Goal: Information Seeking & Learning: Check status

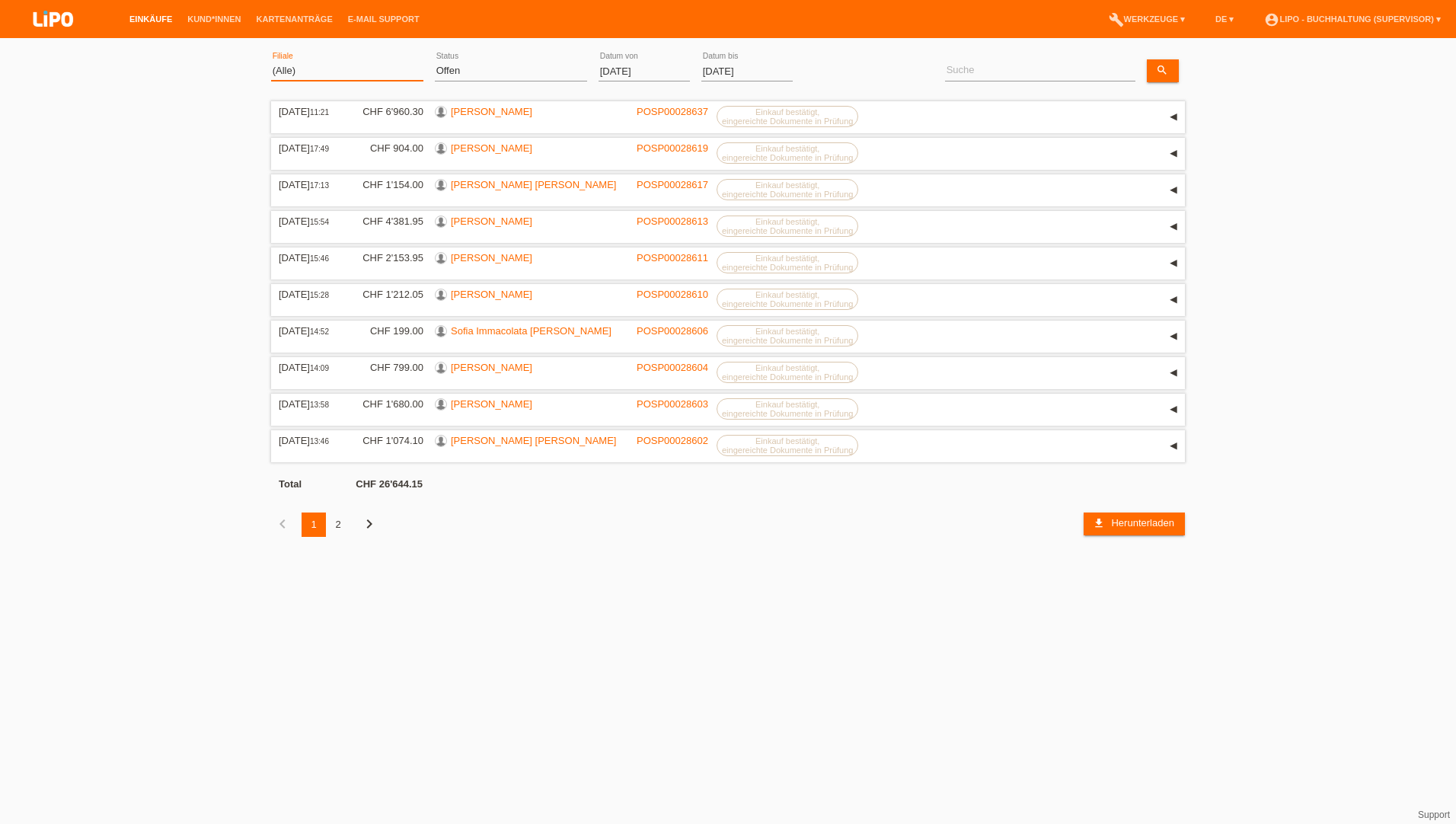
click at [346, 72] on select "(Alle) Aarau Biel Conthey Contone Delémont Dietikon Dietlikon Egerkingen Emmen …" at bounding box center [347, 70] width 153 height 19
select select "772"
click at [271, 61] on select "(Alle) Aarau Biel Conthey Contone Delémont Dietikon Dietlikon Egerkingen Emmen …" at bounding box center [347, 70] width 153 height 19
click at [453, 69] on select "(Alle) Neu Offen Zurückgewiesen Zurückgetreten / Storniert Abgeschlossen" at bounding box center [511, 70] width 153 height 19
select select "ALL"
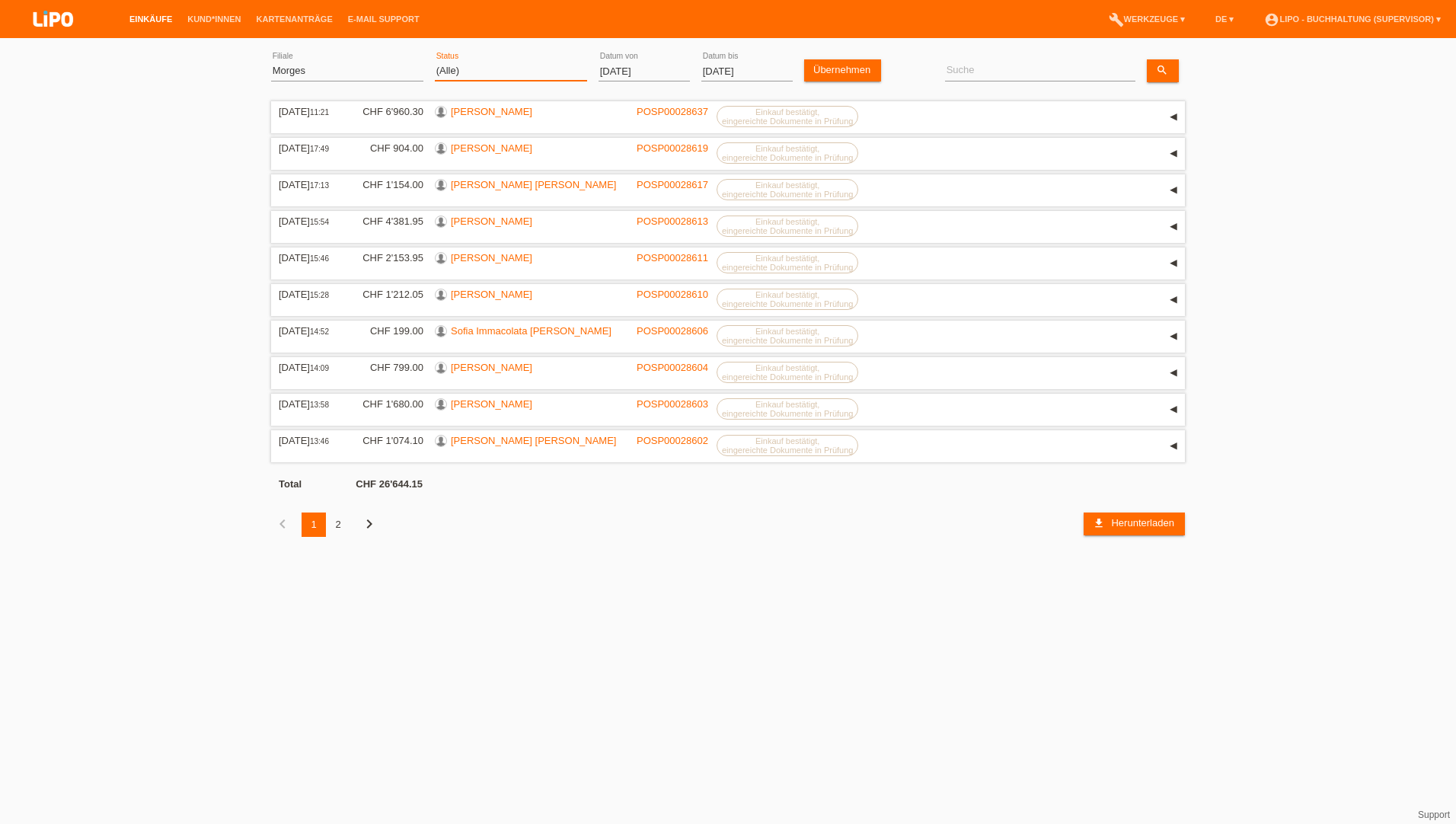
click at [435, 61] on select "(Alle) Neu Offen Zurückgewiesen Zurückgetreten / Storniert Abgeschlossen" at bounding box center [511, 70] width 153 height 19
click at [629, 64] on input "01.10.2025" at bounding box center [644, 70] width 91 height 19
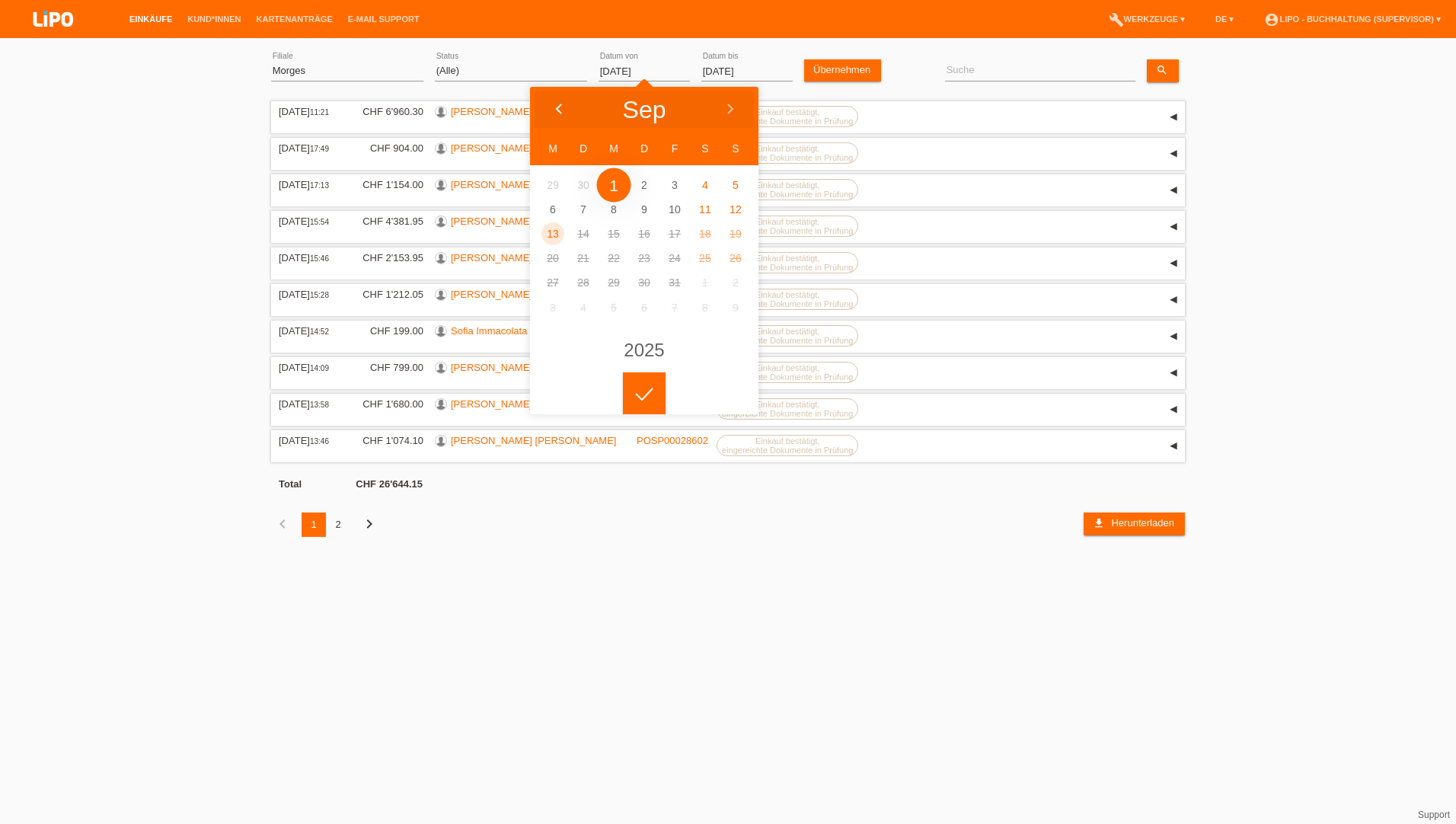
click at [562, 102] on div at bounding box center [558, 109] width 57 height 45
type input "01.09.2025"
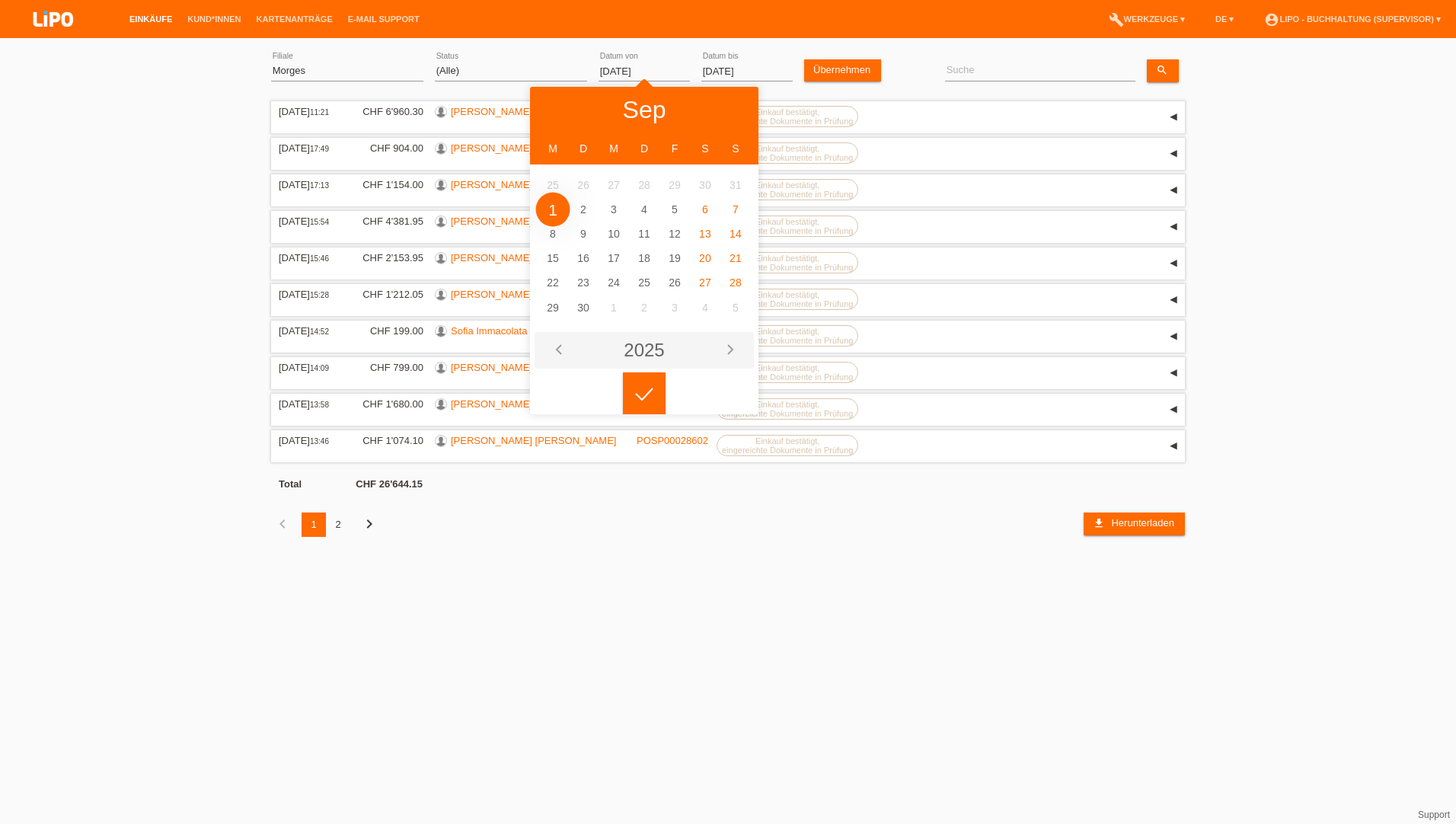
click at [644, 371] on li "2025" at bounding box center [644, 350] width 228 height 45
click at [637, 395] on div at bounding box center [645, 393] width 43 height 43
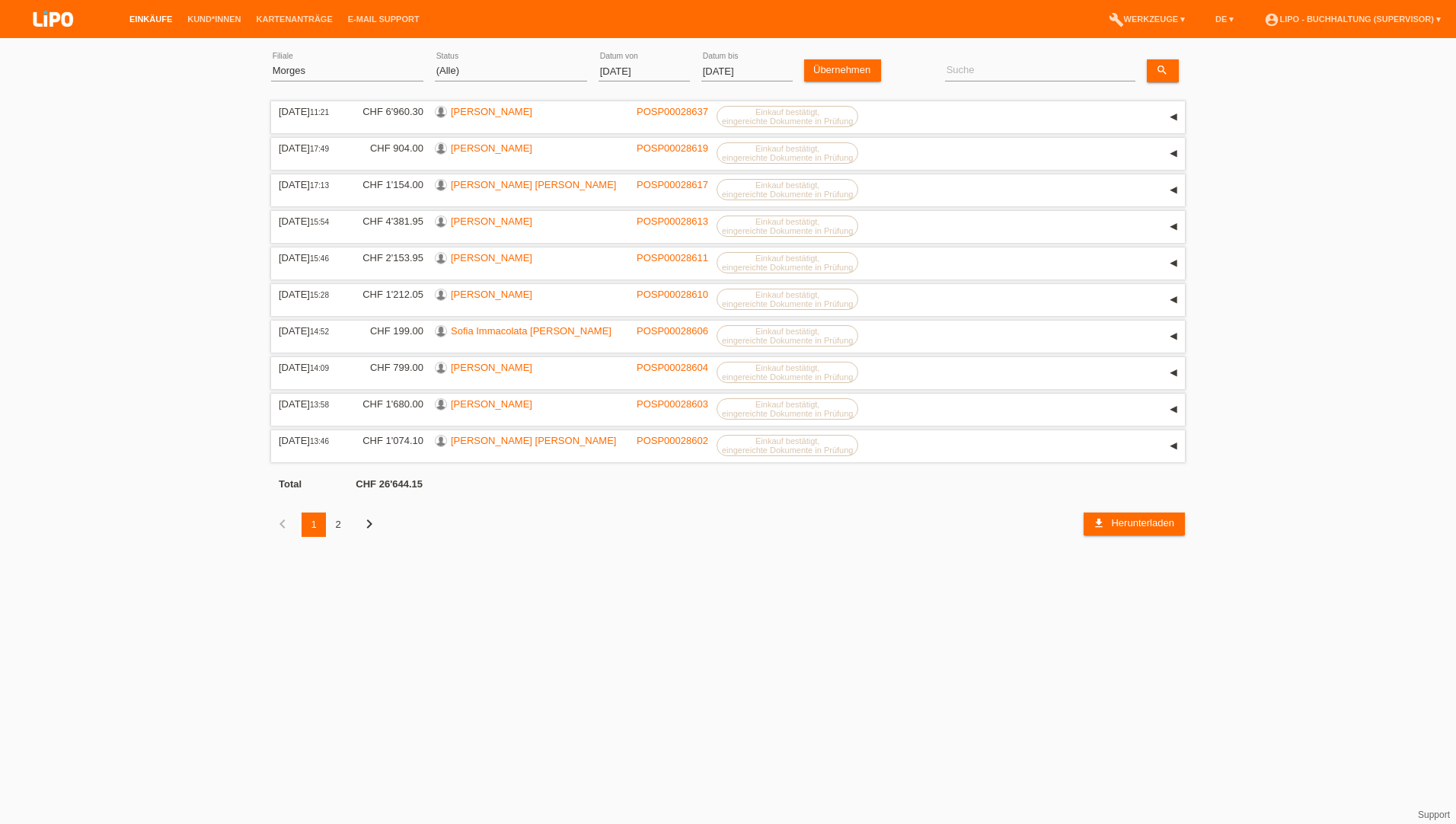
click at [343, 528] on div "2" at bounding box center [337, 524] width 24 height 24
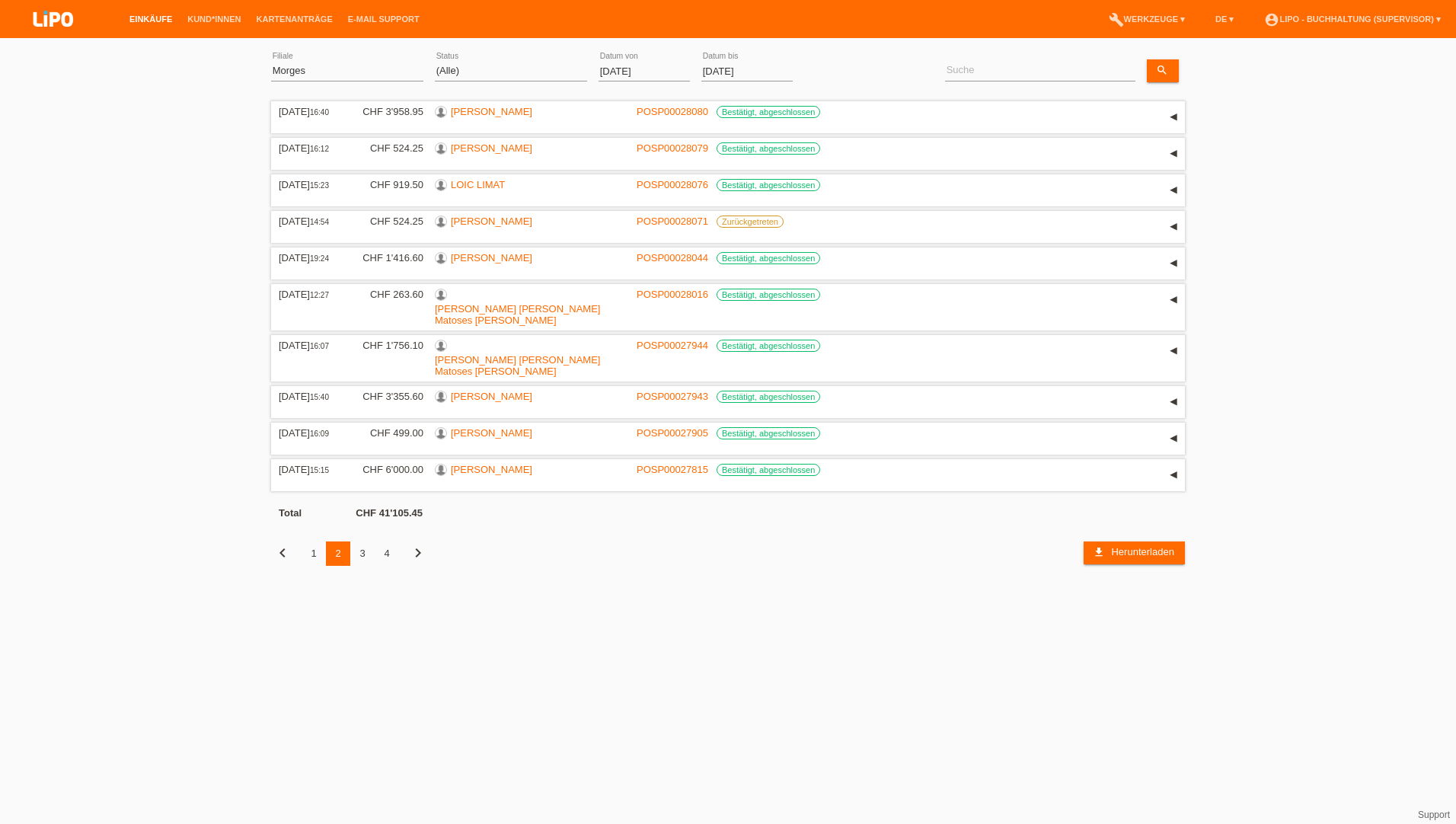
click at [386, 542] on div "4" at bounding box center [386, 553] width 24 height 24
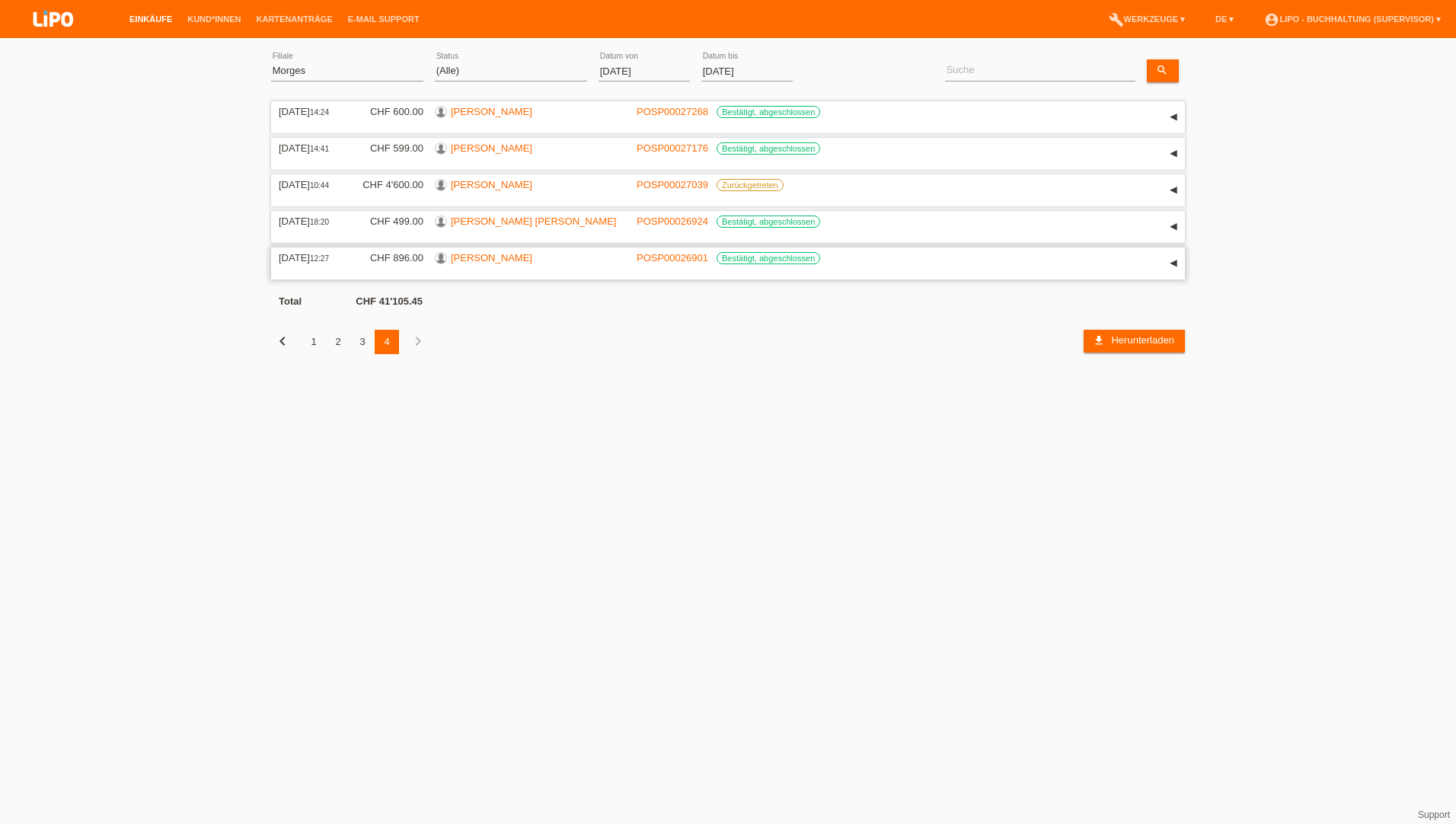
click at [554, 266] on div "[PERSON_NAME]" at bounding box center [530, 259] width 190 height 14
click at [489, 264] on link "[PERSON_NAME]" at bounding box center [492, 258] width 82 height 12
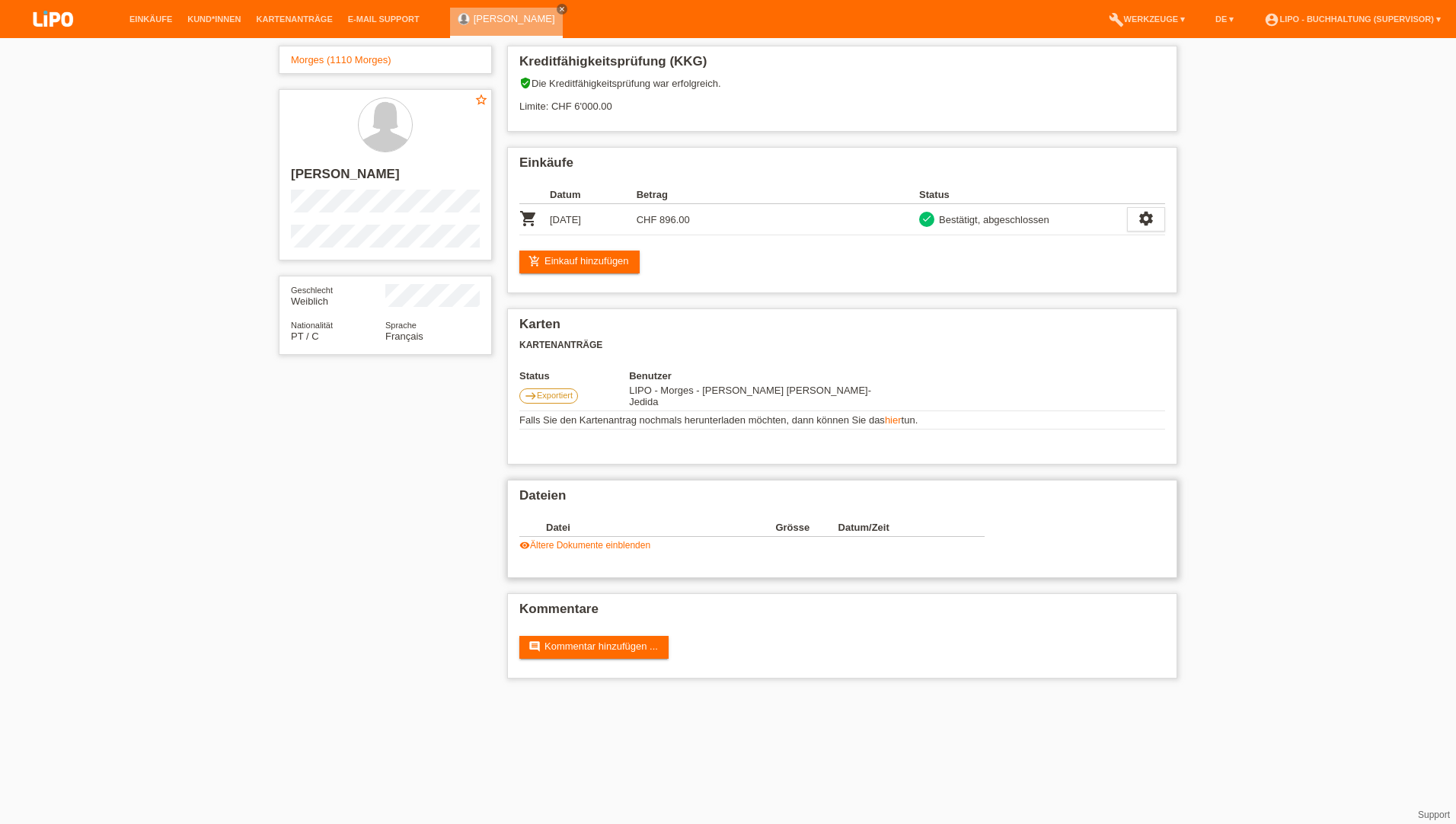
click at [586, 540] on link "visibility Ältere Dokumente einblenden" at bounding box center [585, 545] width 131 height 11
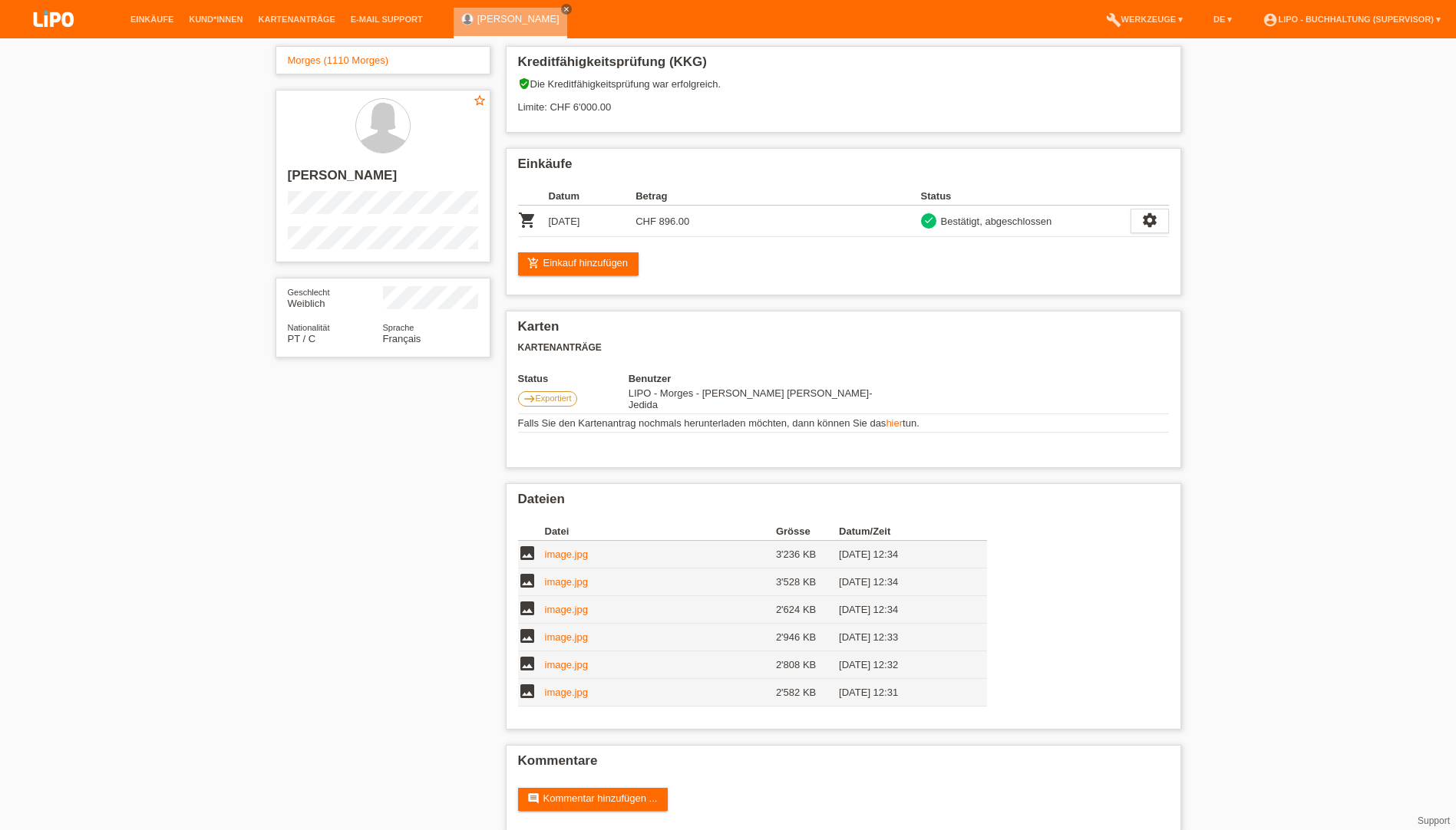
click at [143, 13] on li "Einkäufe" at bounding box center [151, 20] width 58 height 39
click at [166, 17] on link "Einkäufe" at bounding box center [151, 19] width 58 height 9
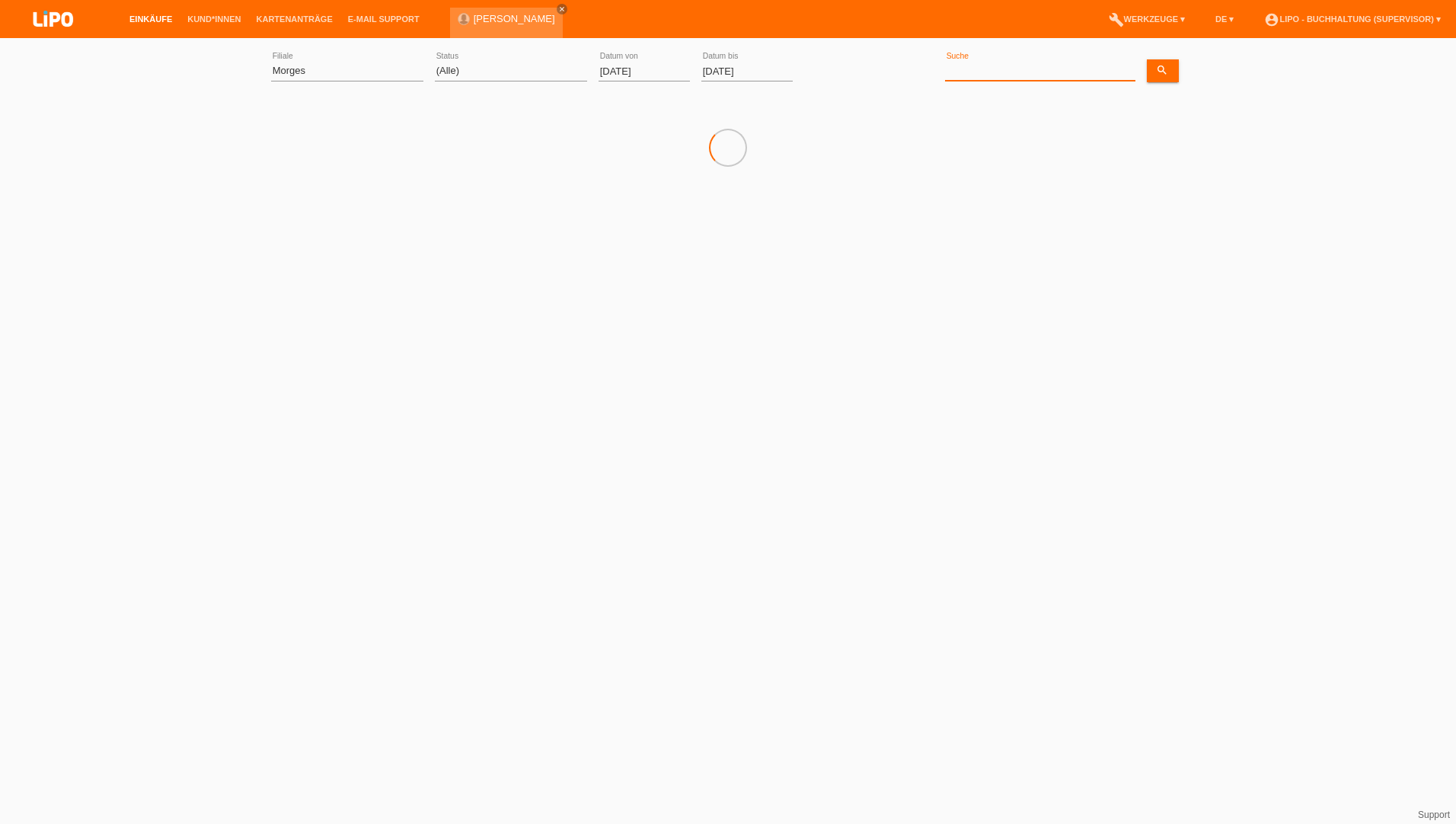
click at [1032, 68] on input at bounding box center [1040, 70] width 190 height 19
paste input "Mohammad"
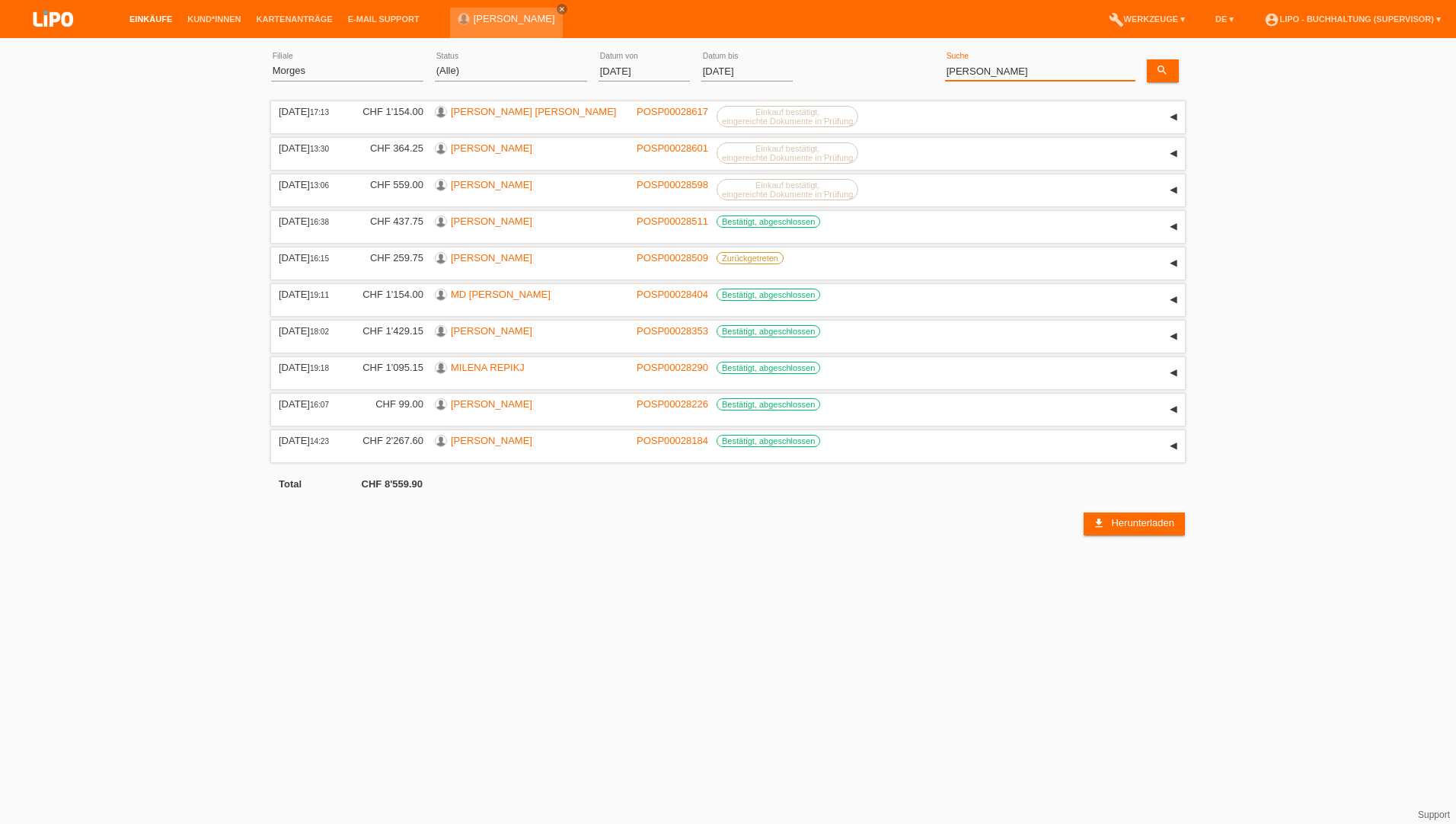
type input "Mohammad"
click at [359, 77] on select "(Alle) Aarau Biel Conthey Contone Delémont Dietikon Dietlikon Egerkingen Emmen …" at bounding box center [347, 70] width 153 height 19
select select "0"
click at [271, 61] on select "(Alle) Aarau Biel Conthey Contone Delémont Dietikon Dietlikon Egerkingen Emmen …" at bounding box center [347, 70] width 153 height 19
click at [656, 73] on input "01.10.2025" at bounding box center [644, 70] width 91 height 19
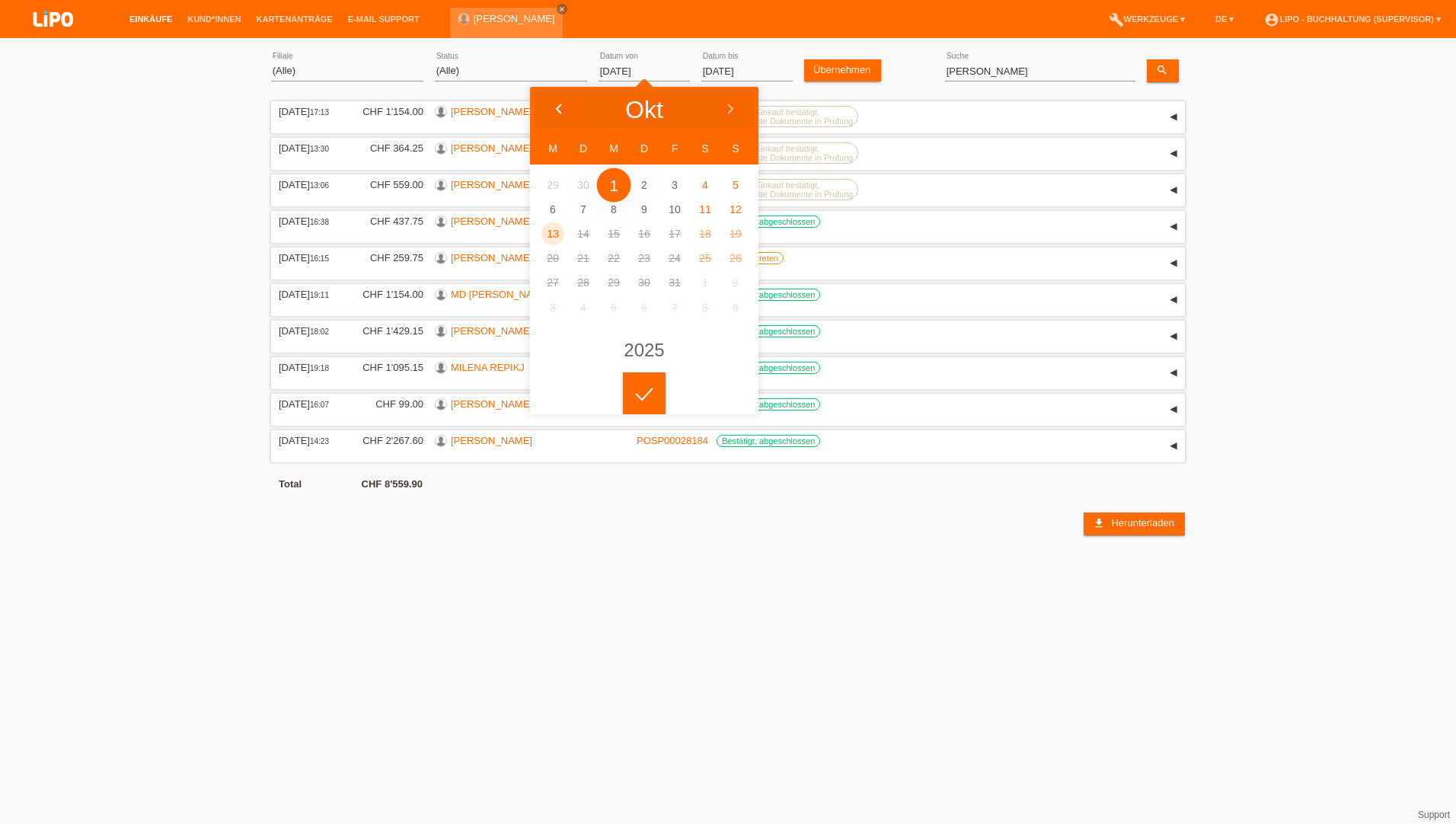
click at [562, 105] on icon at bounding box center [559, 110] width 12 height 12
type input "01.08.2025"
click at [1157, 71] on icon "search" at bounding box center [1162, 70] width 12 height 12
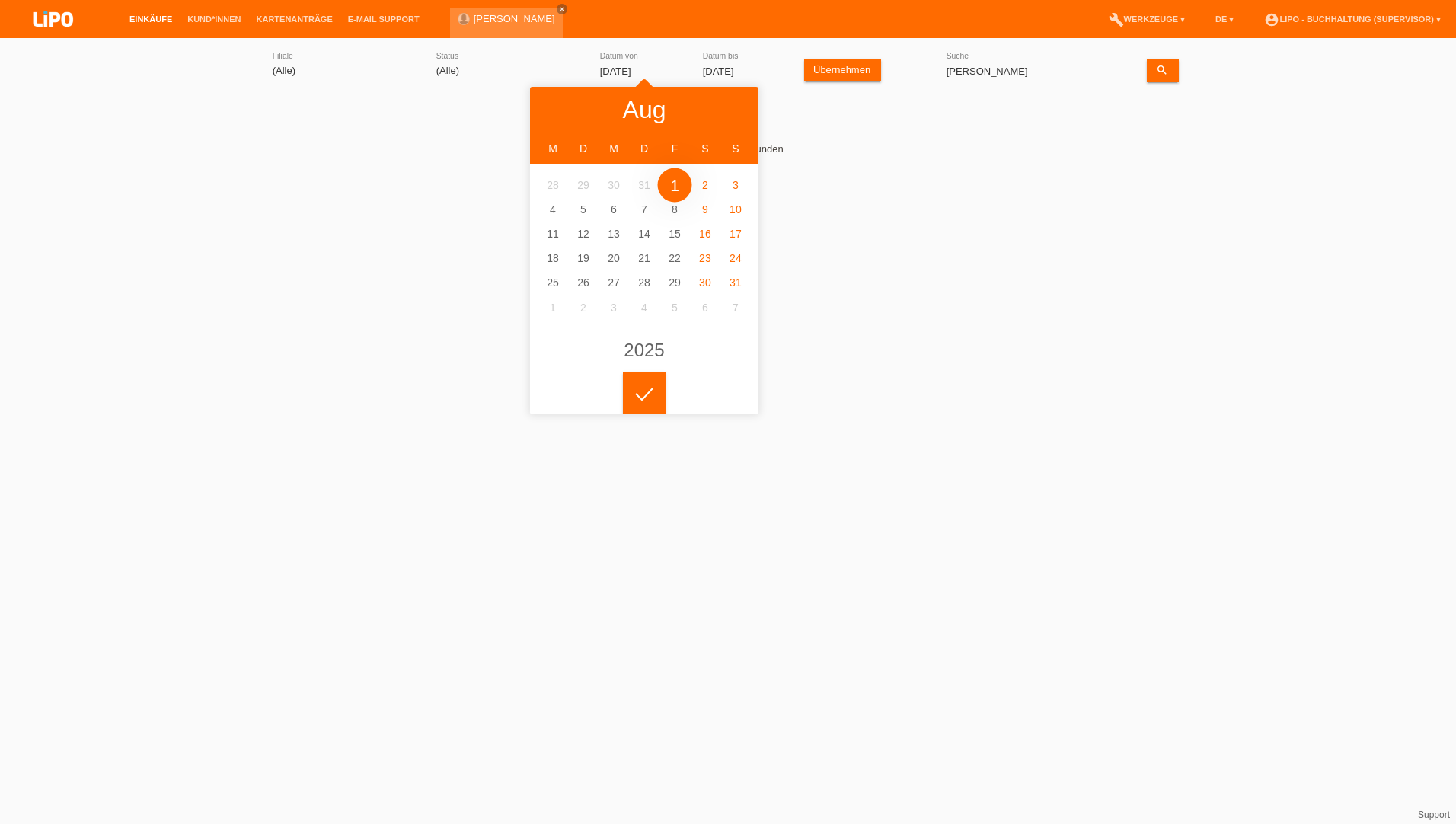
click at [961, 227] on div "Keine Einkäufe gefunden Kommentar hinzufügen Kommentar send Speichern close" at bounding box center [727, 174] width 914 height 153
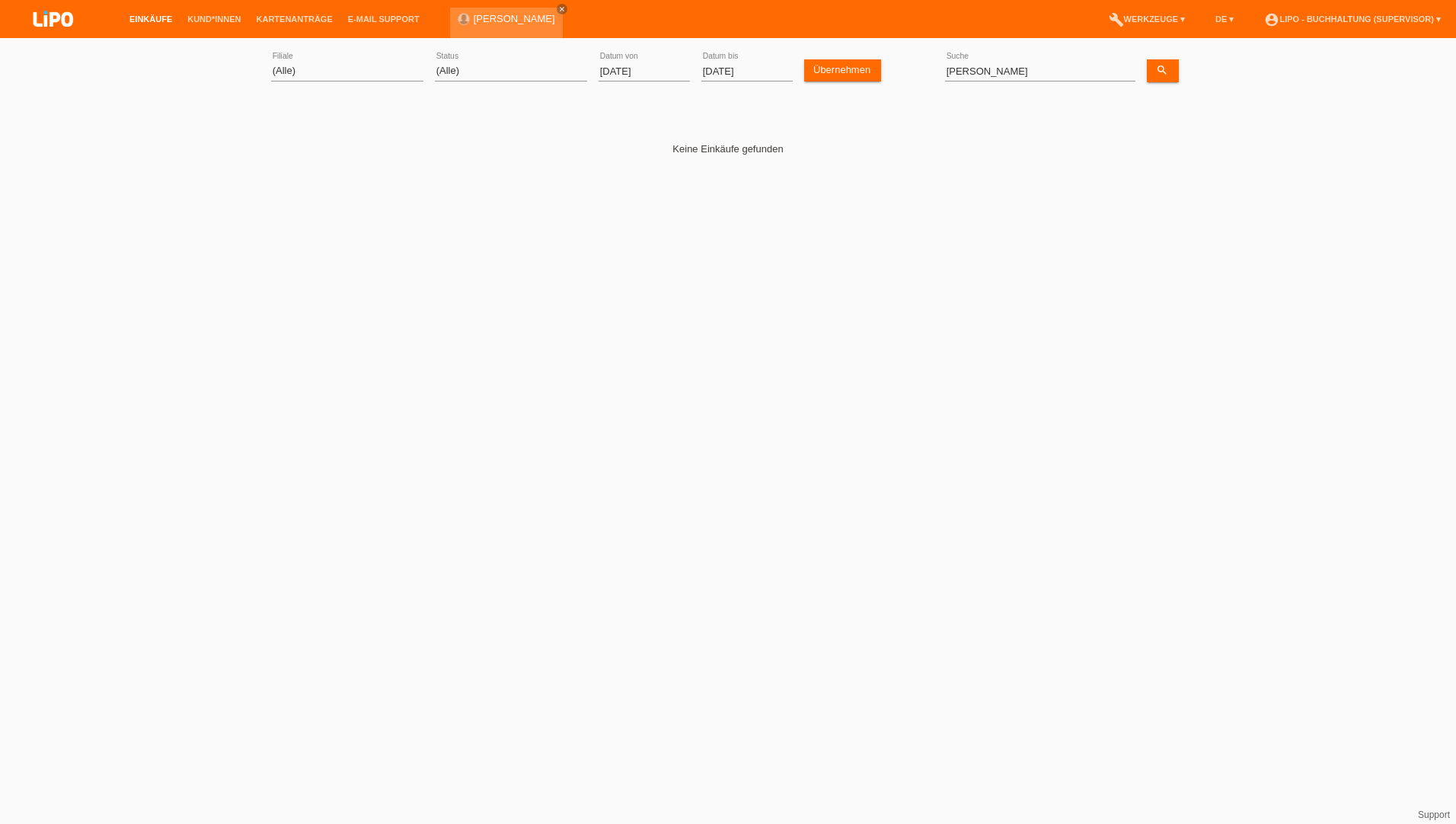
click at [1202, 157] on div "(Alle) Aarau Biel Conthey Contone Delémont Dietikon Dietlikon Egerkingen Emmen …" at bounding box center [728, 147] width 1456 height 204
click at [962, 73] on input "Mohammad" at bounding box center [1040, 70] width 190 height 19
paste input "Sharifi"
type input "Sharifi"
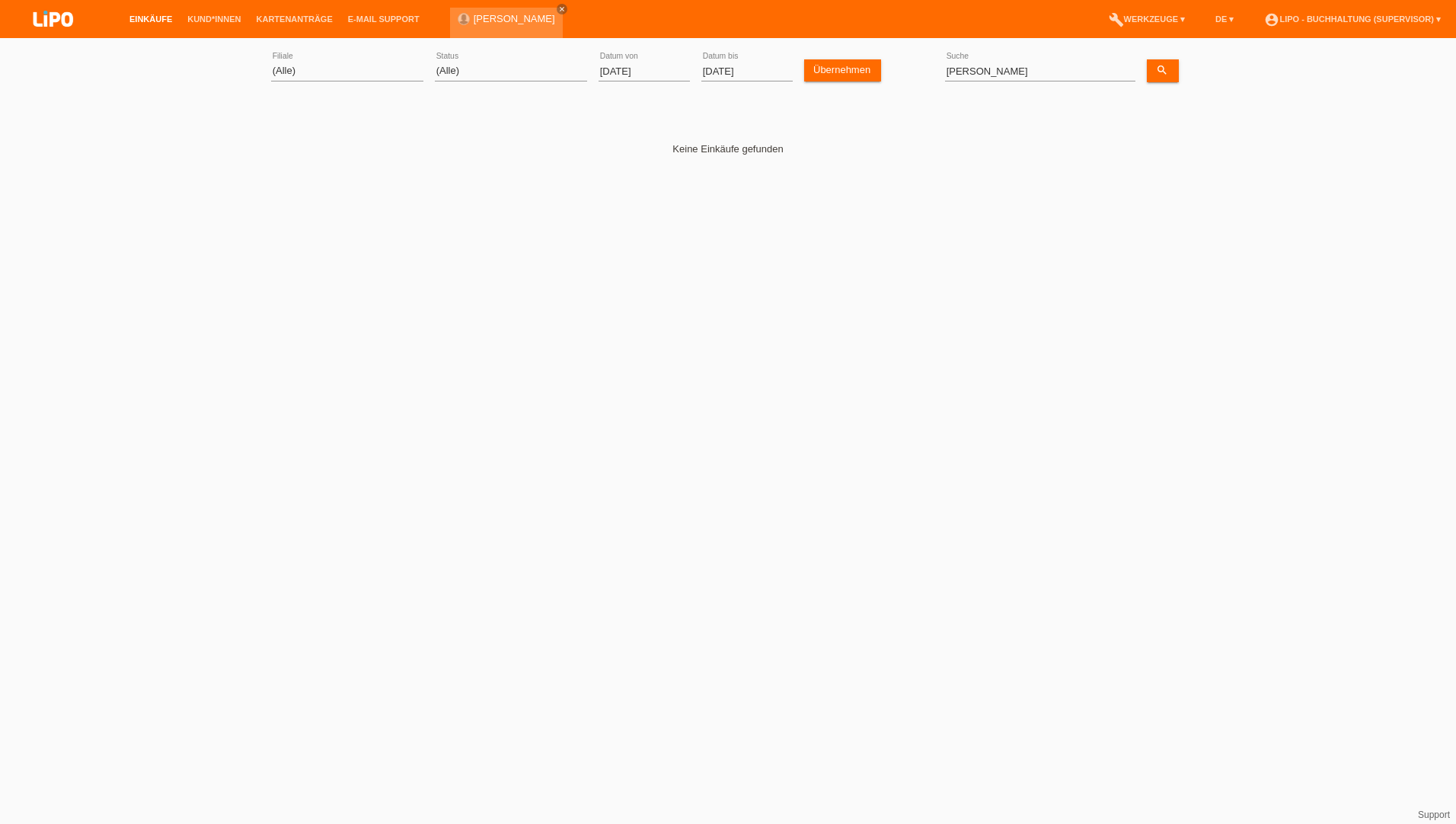
drag, startPoint x: 653, startPoint y: 78, endPoint x: 651, endPoint y: 71, distance: 7.3
click at [653, 78] on input "[DATE]" at bounding box center [644, 70] width 91 height 19
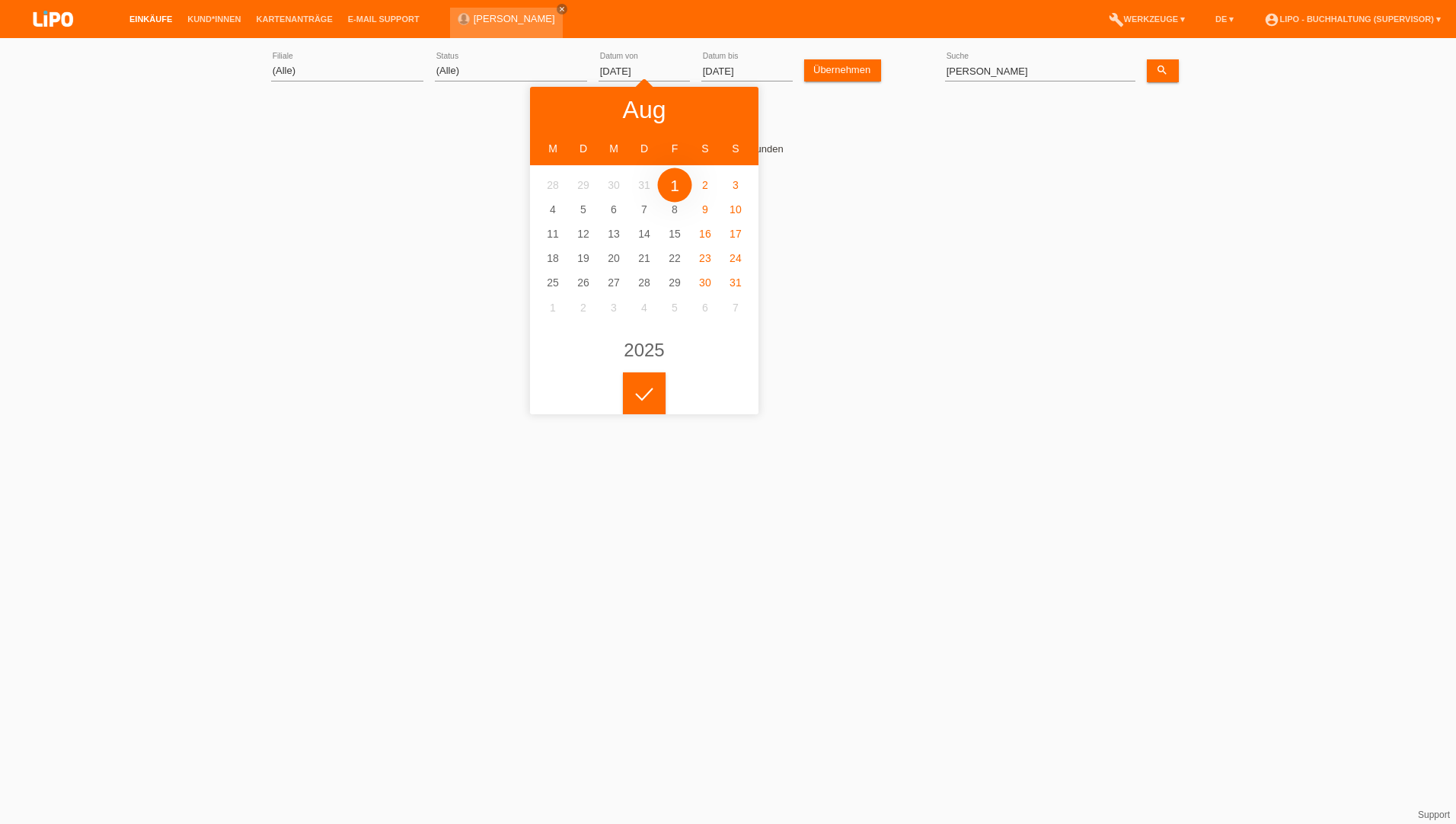
click at [650, 66] on input "[DATE]" at bounding box center [644, 70] width 91 height 19
click at [561, 99] on div at bounding box center [558, 109] width 57 height 45
type input "[DATE]"
click at [657, 392] on div at bounding box center [645, 393] width 43 height 43
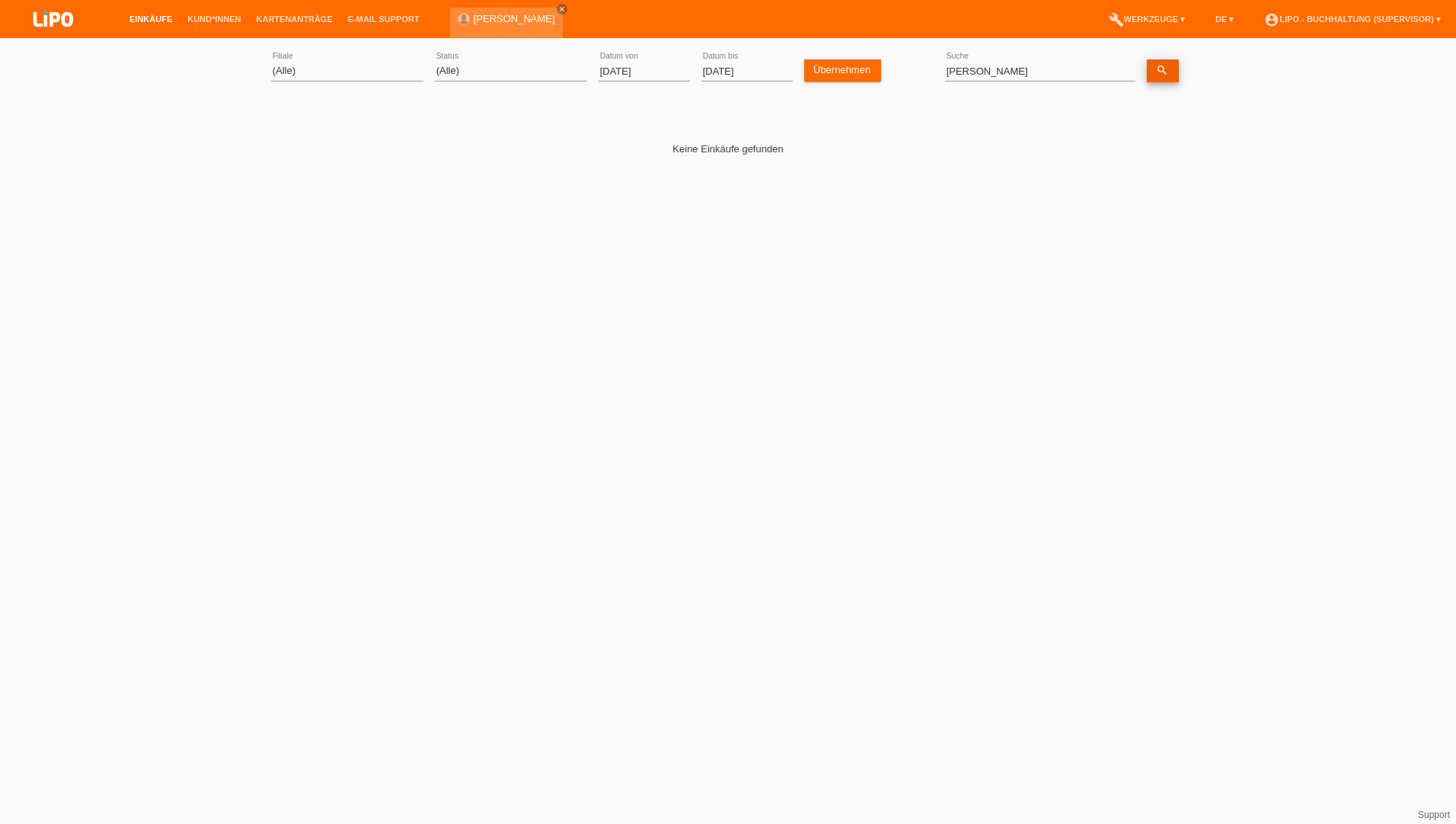
click at [1157, 68] on icon "search" at bounding box center [1162, 70] width 12 height 12
click at [1031, 61] on div "Sharifi error Suche" at bounding box center [1040, 71] width 190 height 52
click at [1025, 73] on input "Sharifi" at bounding box center [1040, 70] width 190 height 19
drag, startPoint x: 1452, startPoint y: 217, endPoint x: 1418, endPoint y: 214, distance: 34.1
click at [1452, 217] on div "(Alle) Aarau Biel Conthey Contone Delémont Dietikon Dietlikon Egerkingen Emmen …" at bounding box center [728, 147] width 1456 height 204
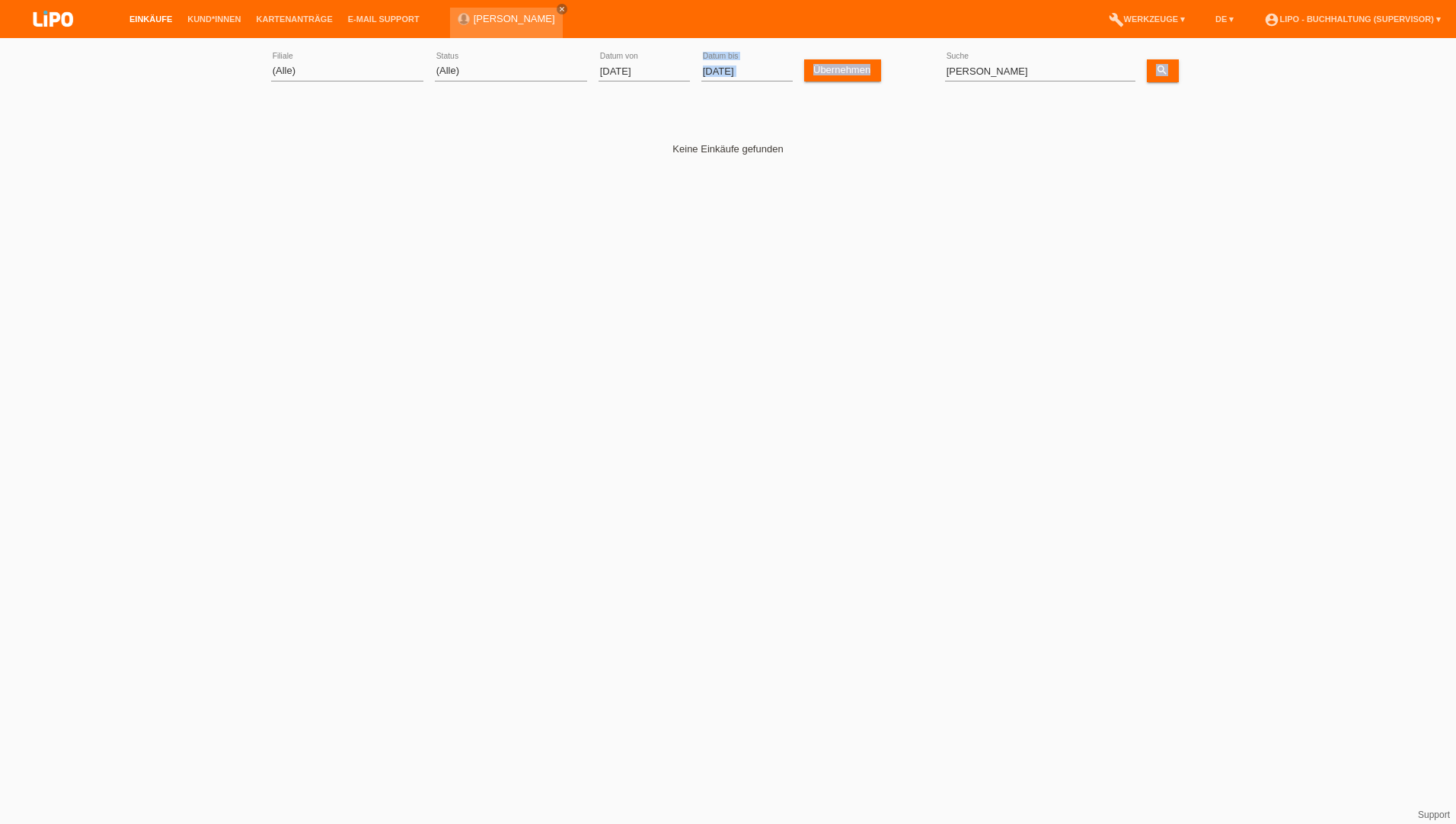
drag, startPoint x: 888, startPoint y: 83, endPoint x: 779, endPoint y: 71, distance: 109.7
click at [779, 71] on div "(Alle) Aarau Biel Conthey Contone Delémont Dietikon Dietlikon Egerkingen Emmen …" at bounding box center [727, 71] width 914 height 52
drag, startPoint x: 1038, startPoint y: 83, endPoint x: 1025, endPoint y: 79, distance: 13.6
click at [1033, 83] on div "Sharifi error Suche" at bounding box center [1040, 71] width 190 height 52
drag, startPoint x: 1018, startPoint y: 73, endPoint x: 709, endPoint y: 83, distance: 309.2
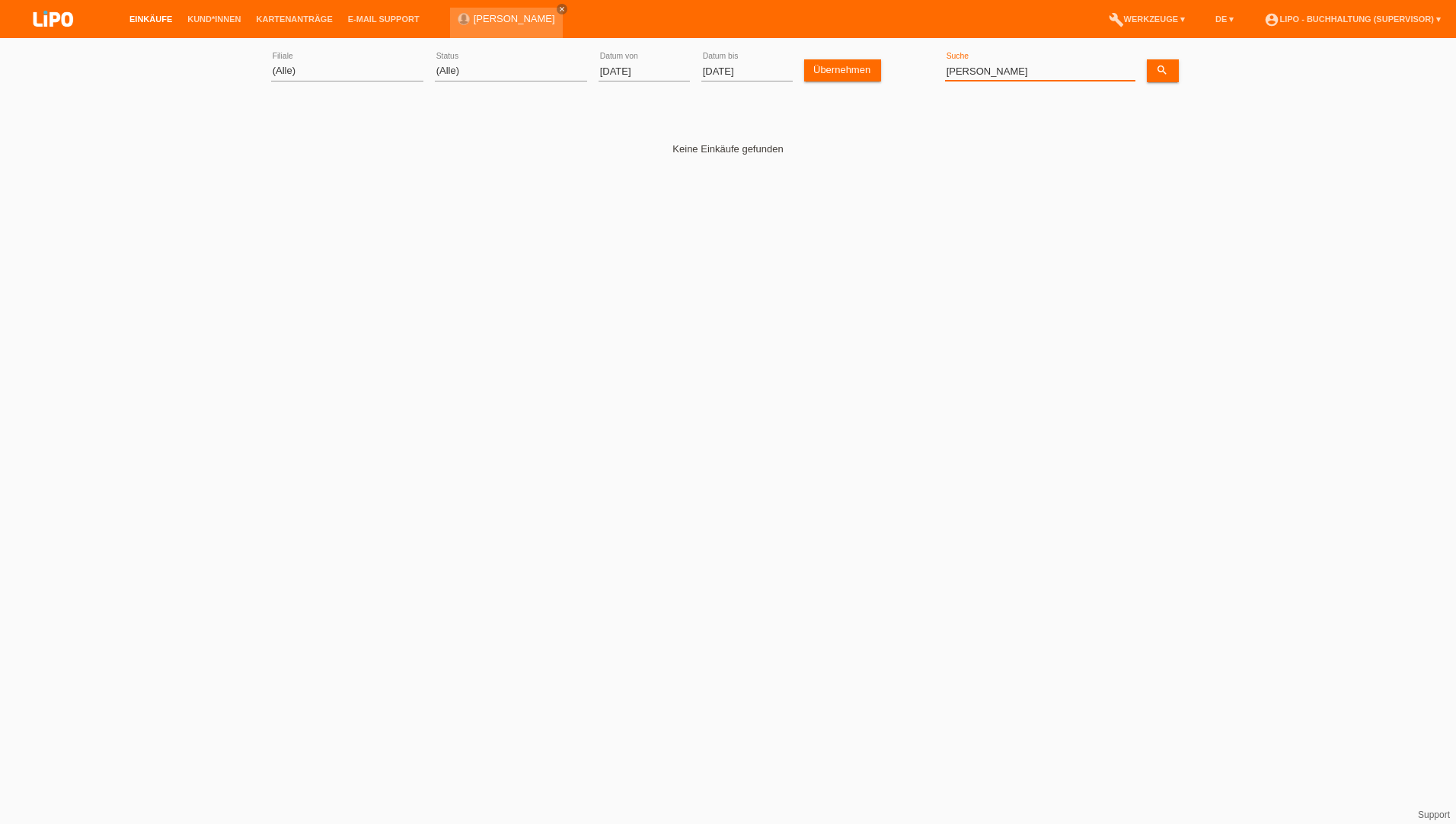
click at [709, 83] on div "(Alle) Aarau Biel Conthey Contone Delémont Dietikon Dietlikon Egerkingen Emmen …" at bounding box center [727, 71] width 914 height 52
click at [317, 70] on select "(Alle) Aarau Biel Conthey Contone Delémont Dietikon Dietlikon Egerkingen Emmen …" at bounding box center [347, 70] width 153 height 19
click at [271, 61] on select "(Alle) Aarau Biel Conthey Contone Delémont Dietikon Dietlikon Egerkingen Emmen …" at bounding box center [347, 70] width 153 height 19
click at [823, 80] on link "Übernehmen" at bounding box center [843, 70] width 77 height 22
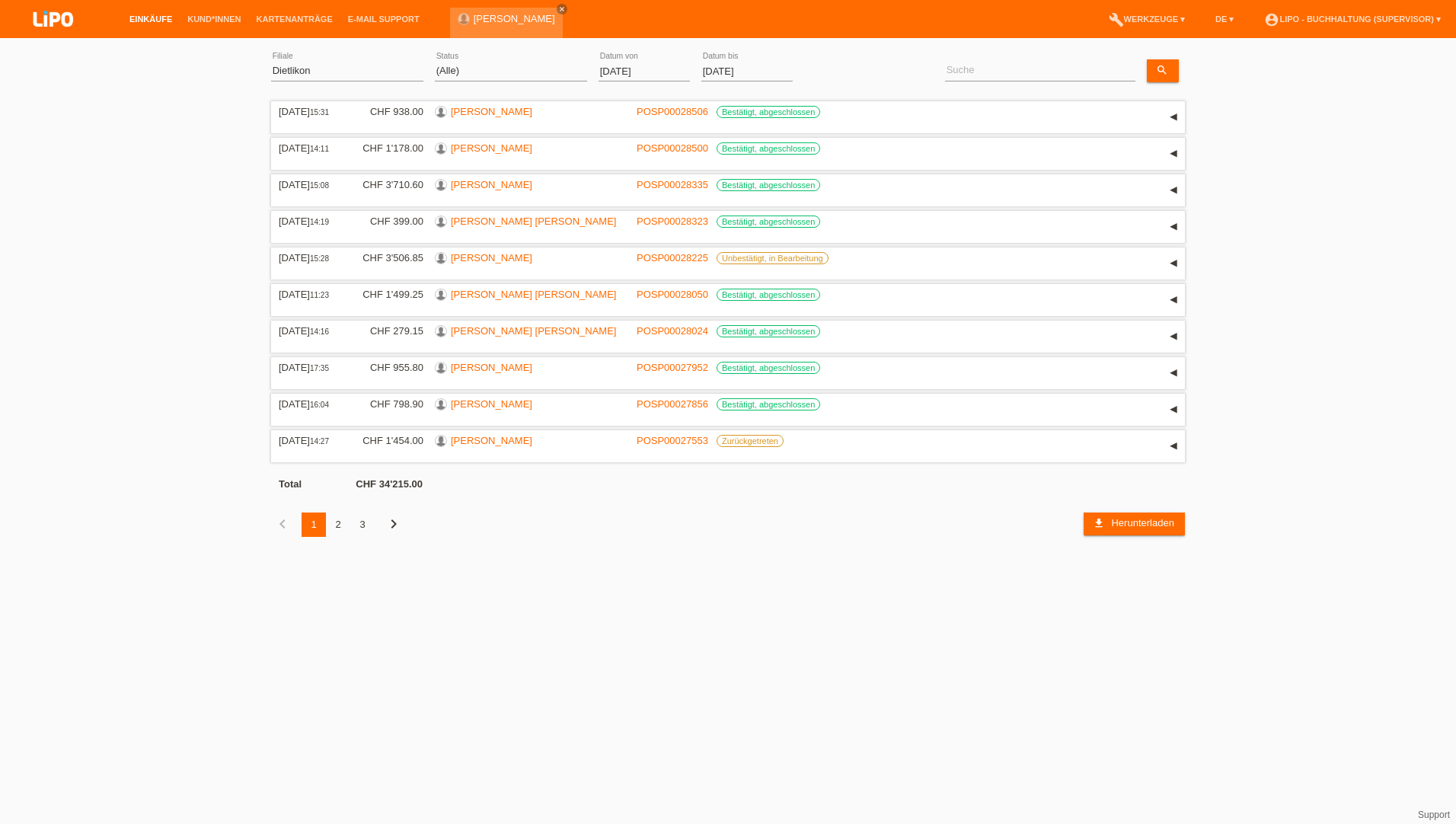
click at [367, 524] on div "3" at bounding box center [362, 524] width 24 height 24
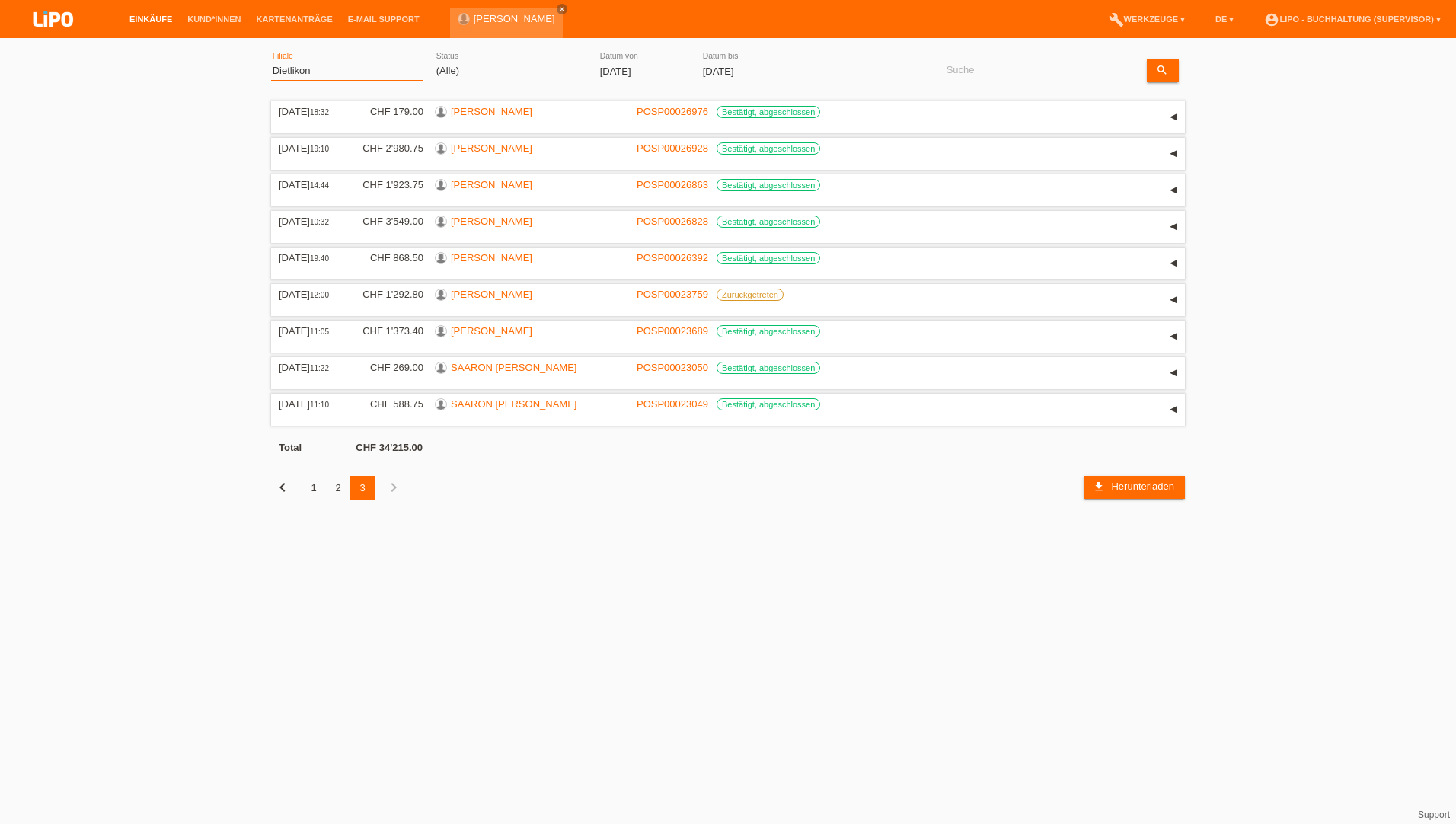
click at [336, 66] on select "(Alle) Aarau Biel Conthey Contone Delémont Dietikon Dietlikon Egerkingen Emmen …" at bounding box center [347, 70] width 153 height 19
select select "465"
click at [271, 61] on select "(Alle) Aarau Biel Conthey Contone Delémont Dietikon Dietlikon Egerkingen Emmen …" at bounding box center [347, 70] width 153 height 19
click at [852, 67] on link "Übernehmen" at bounding box center [843, 70] width 77 height 22
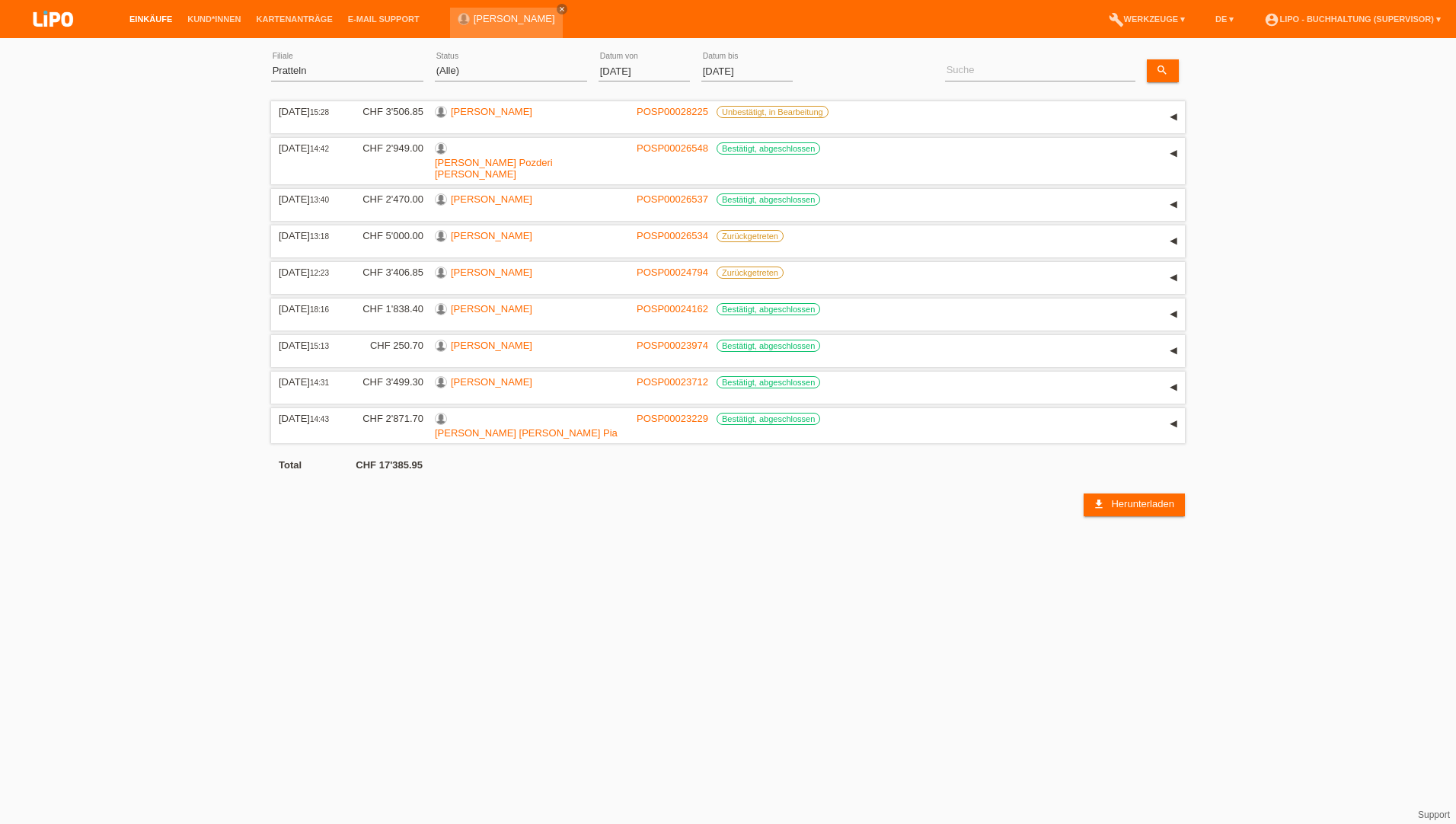
click at [623, 75] on input "01.06.2025" at bounding box center [644, 70] width 91 height 19
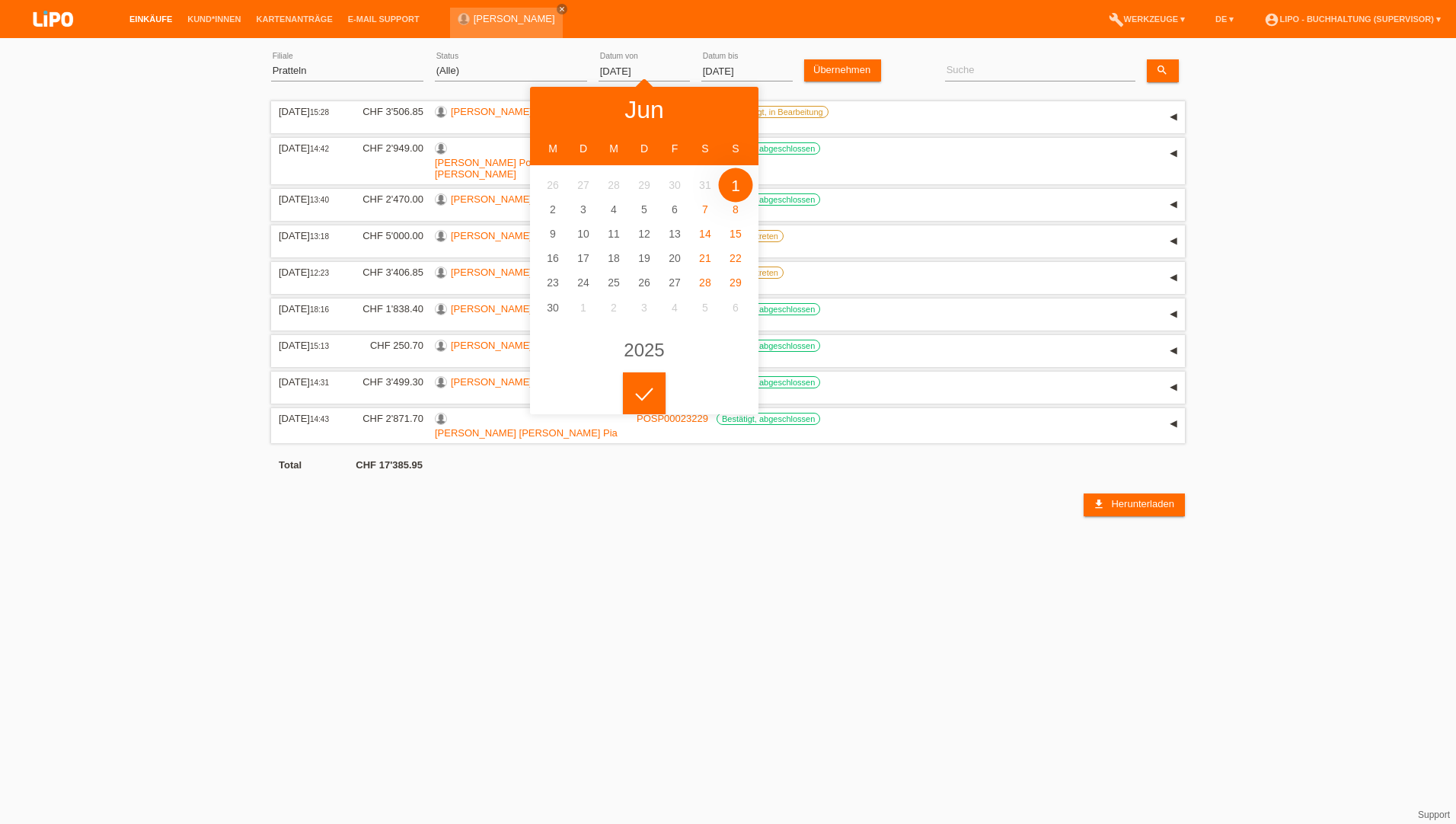
click at [351, 517] on html "Einkäufe Kund*innen Kartenanträge E-Mail Support luzia chaves close" at bounding box center [728, 258] width 1456 height 517
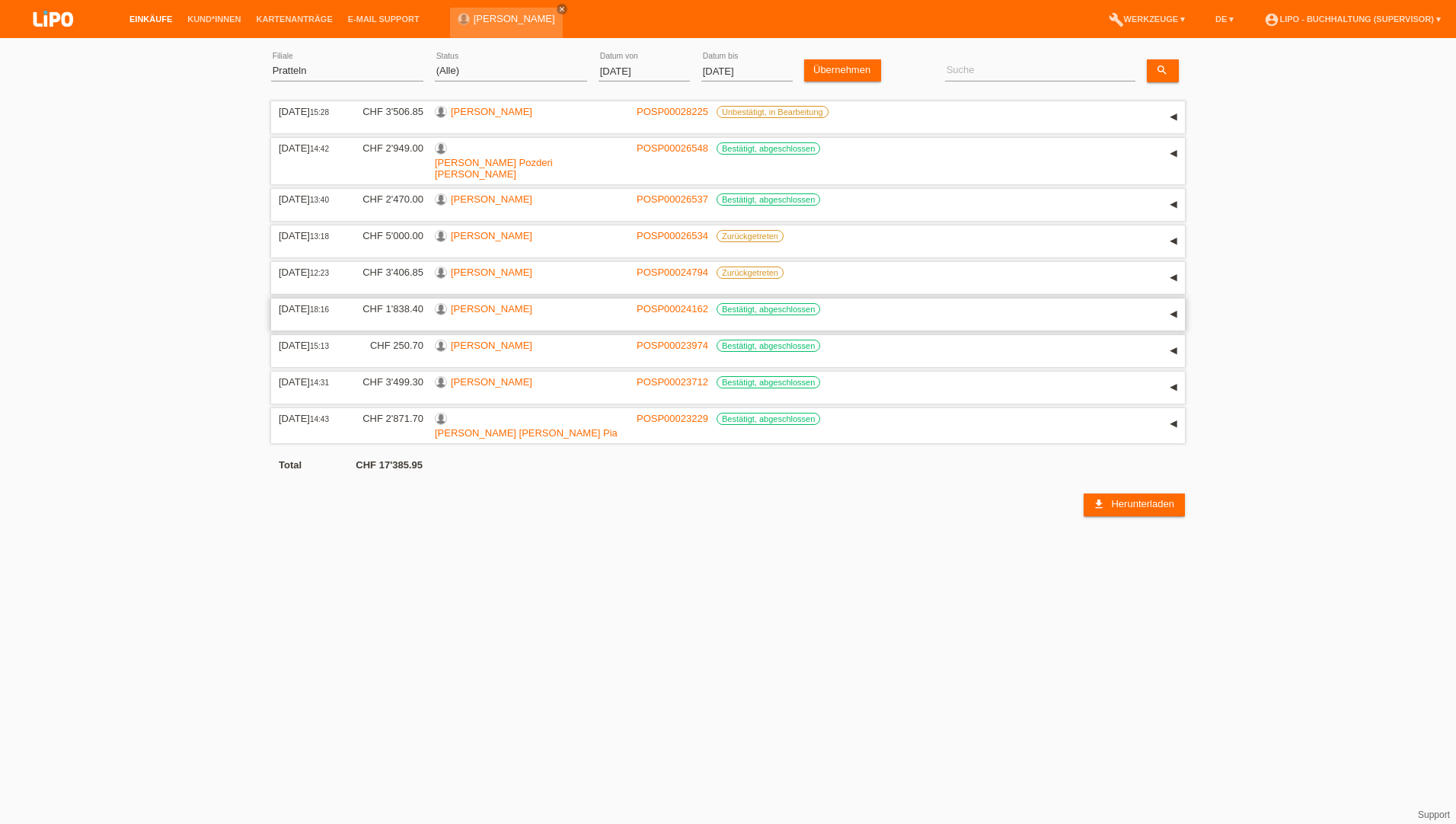
click at [496, 303] on link "[PERSON_NAME]" at bounding box center [492, 308] width 82 height 12
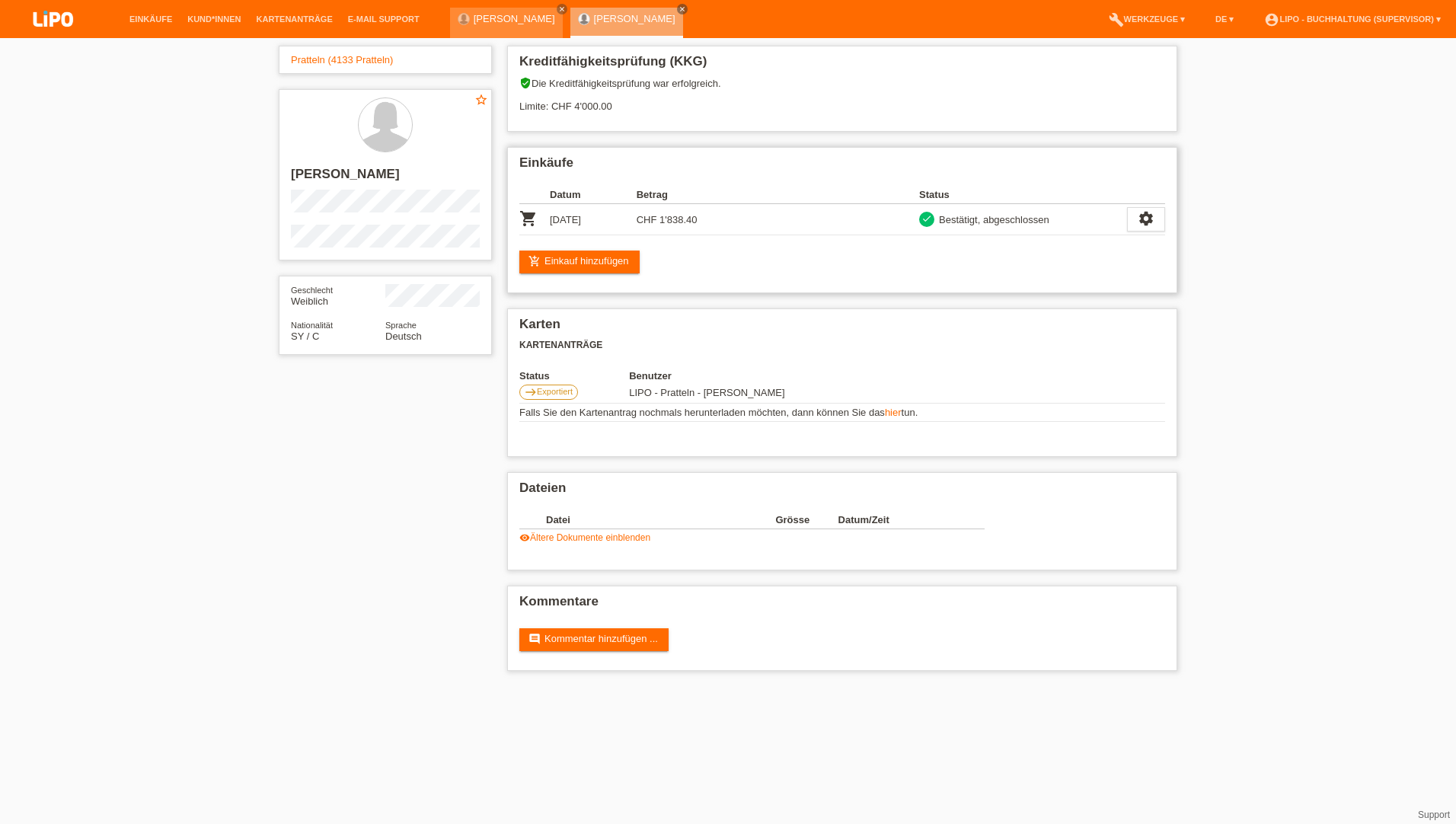
click at [813, 253] on div "add_shopping_cart Einkauf hinzufügen" at bounding box center [842, 262] width 645 height 23
click at [1143, 216] on div "settings" at bounding box center [1145, 218] width 38 height 24
drag, startPoint x: 1143, startPoint y: 216, endPoint x: 1078, endPoint y: 241, distance: 69.6
click at [1078, 241] on span "Anzeigen" at bounding box center [1064, 242] width 45 height 19
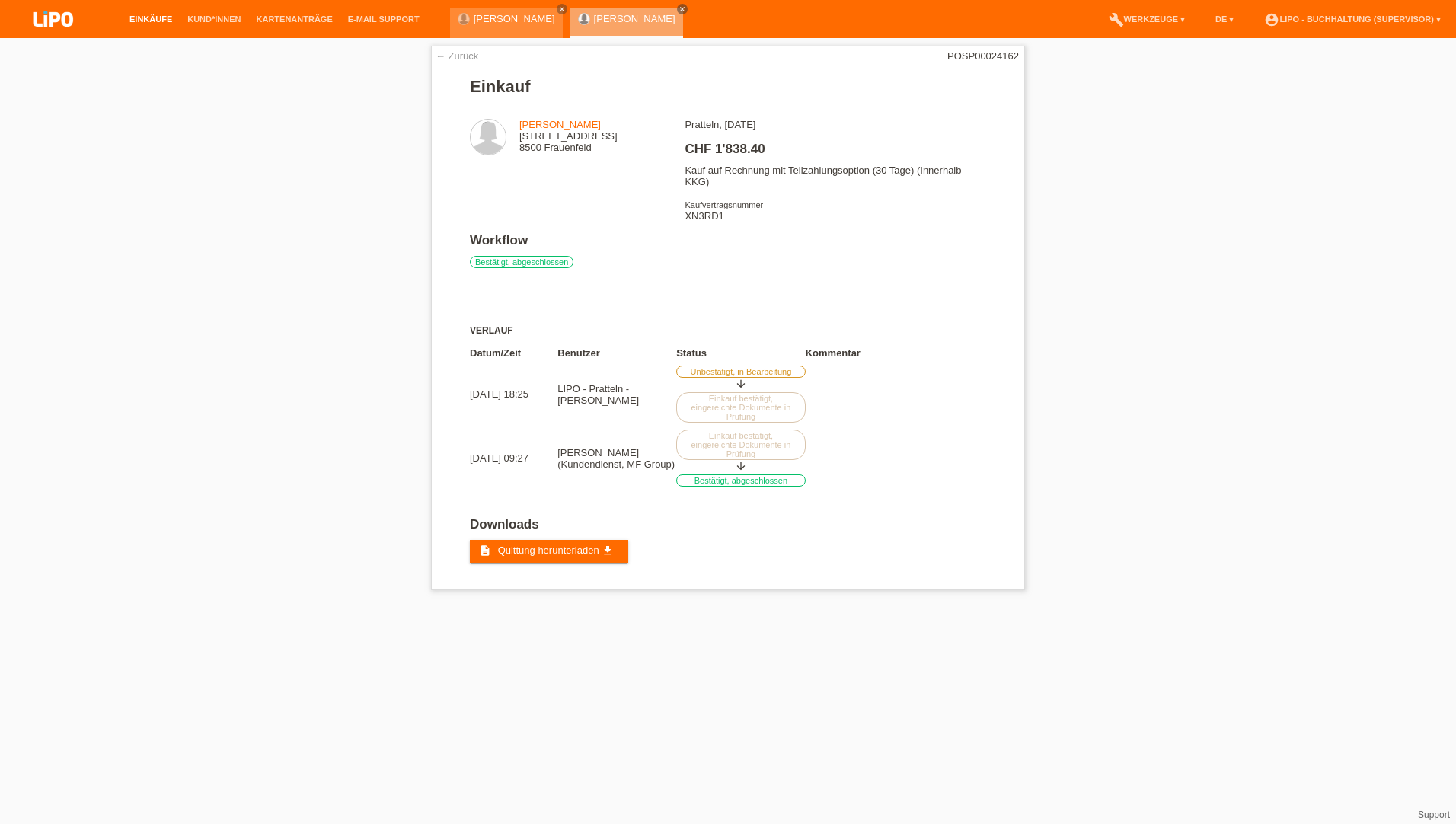
click at [147, 19] on link "Einkäufe" at bounding box center [150, 19] width 58 height 9
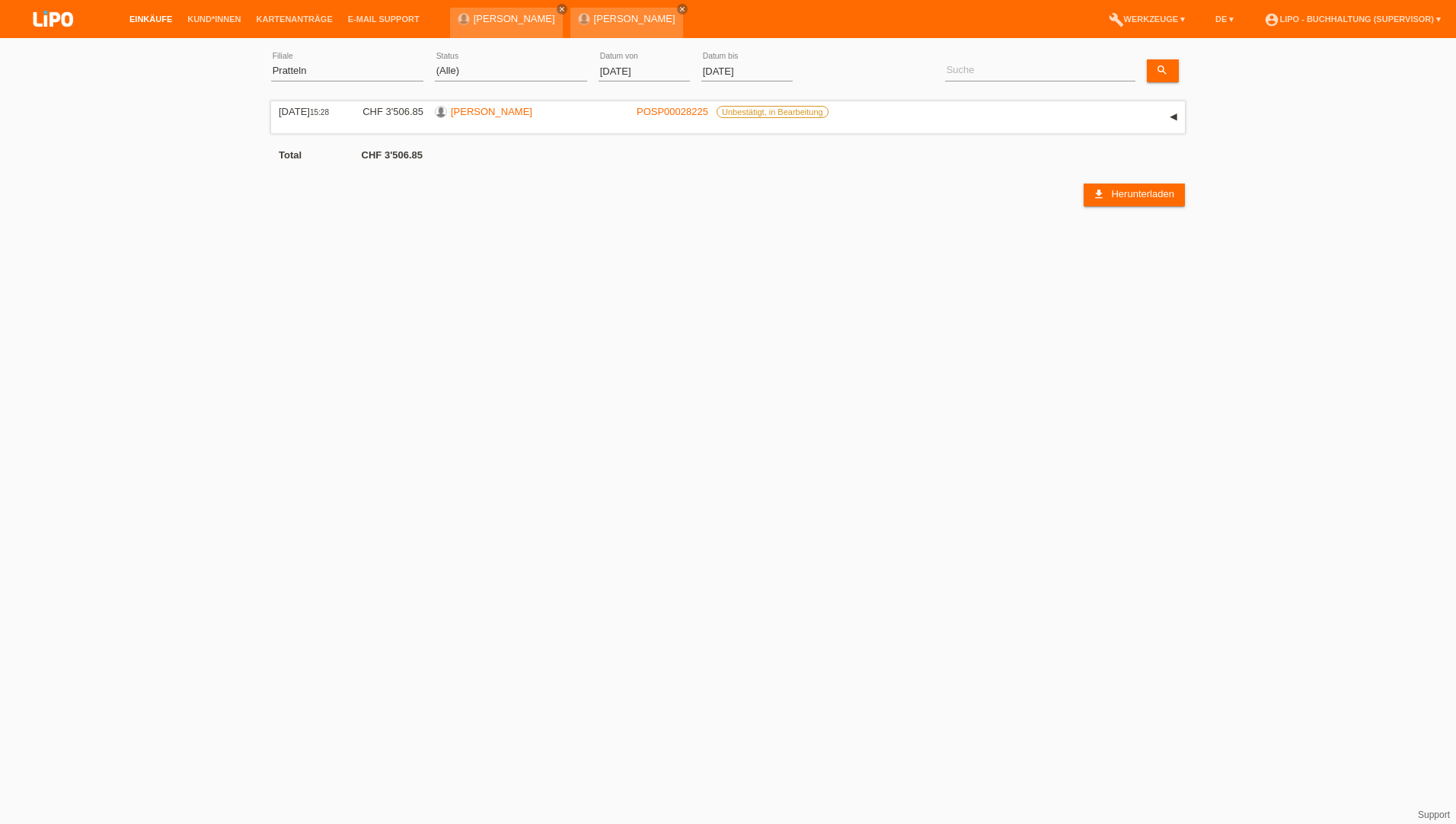
click at [641, 75] on input "01.10.2025" at bounding box center [644, 70] width 91 height 19
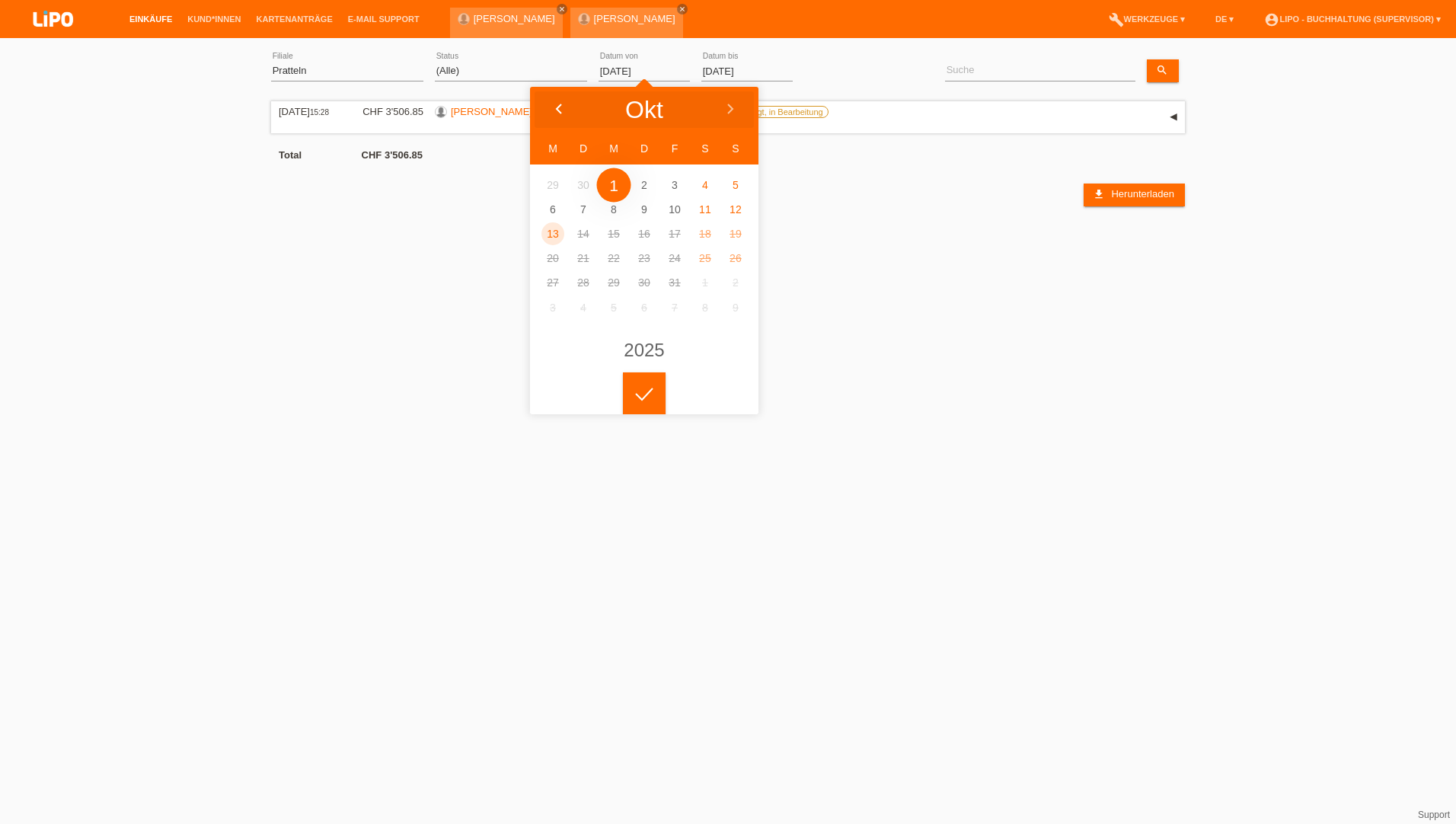
click at [545, 103] on div at bounding box center [558, 109] width 57 height 45
click at [555, 104] on icon at bounding box center [559, 110] width 12 height 12
click at [544, 104] on div at bounding box center [558, 109] width 57 height 45
click at [556, 110] on icon at bounding box center [559, 110] width 12 height 12
type input "[DATE]"
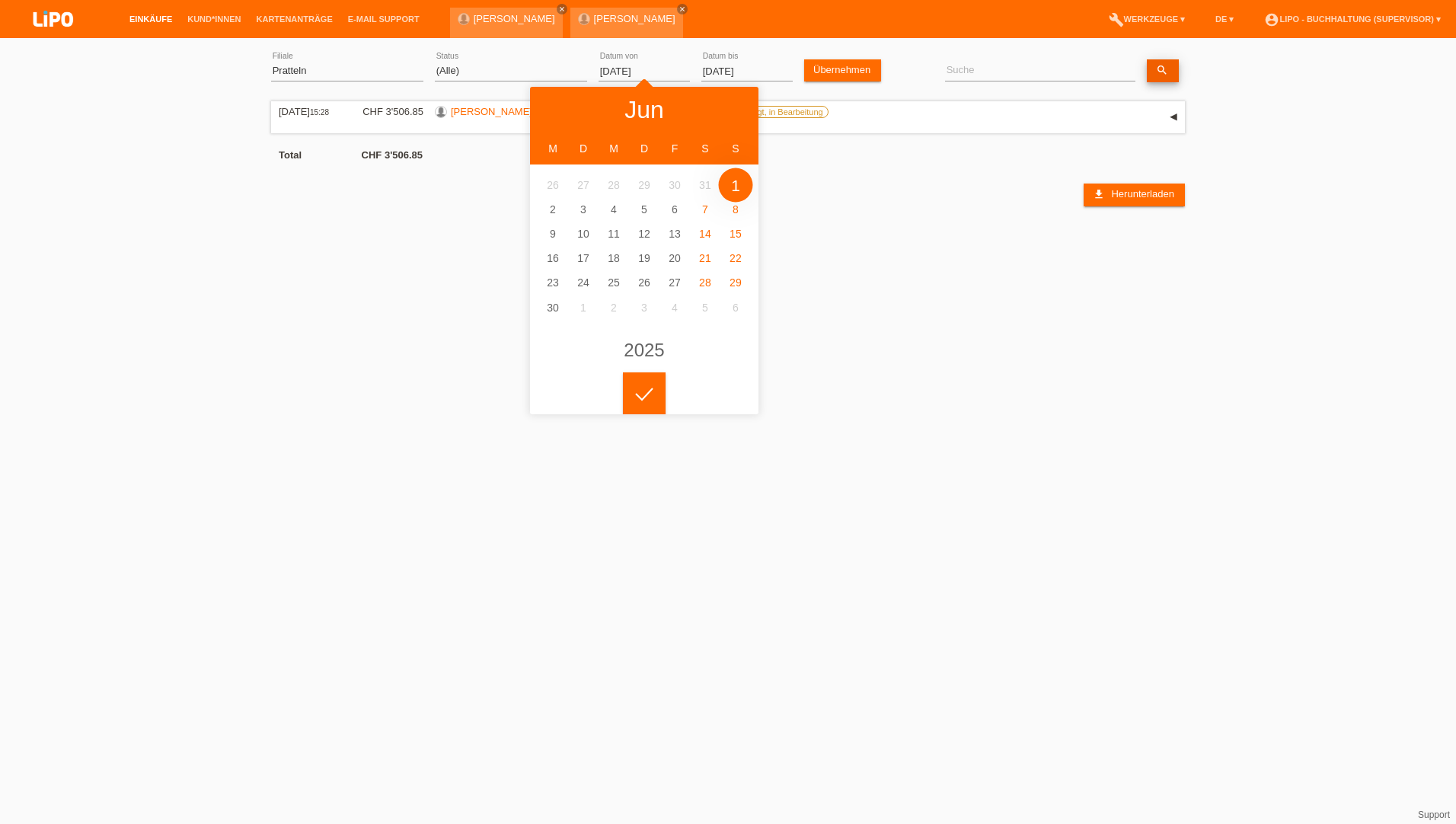
click at [1169, 67] on link "search" at bounding box center [1163, 71] width 32 height 23
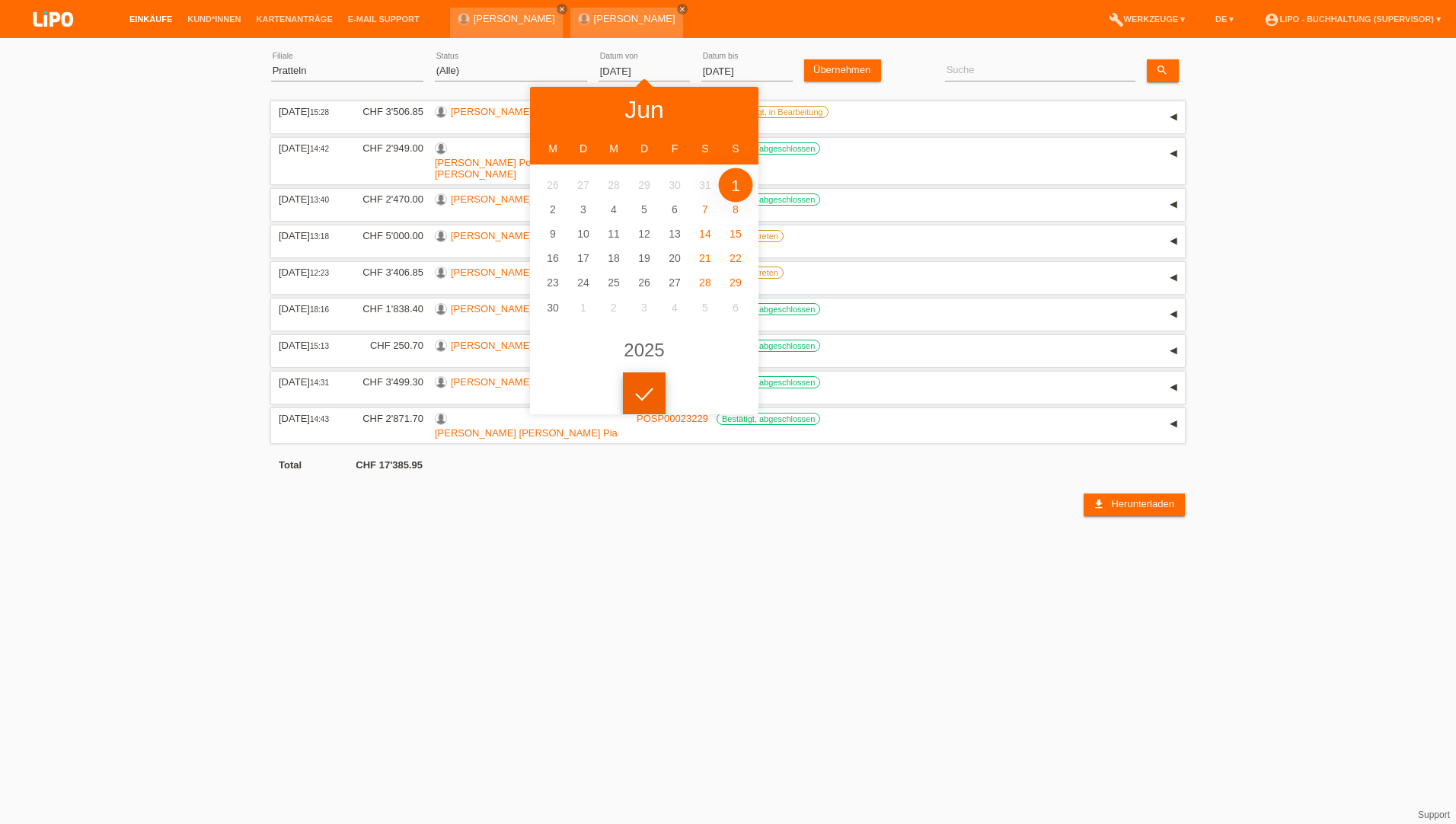
click at [640, 397] on div at bounding box center [645, 393] width 43 height 43
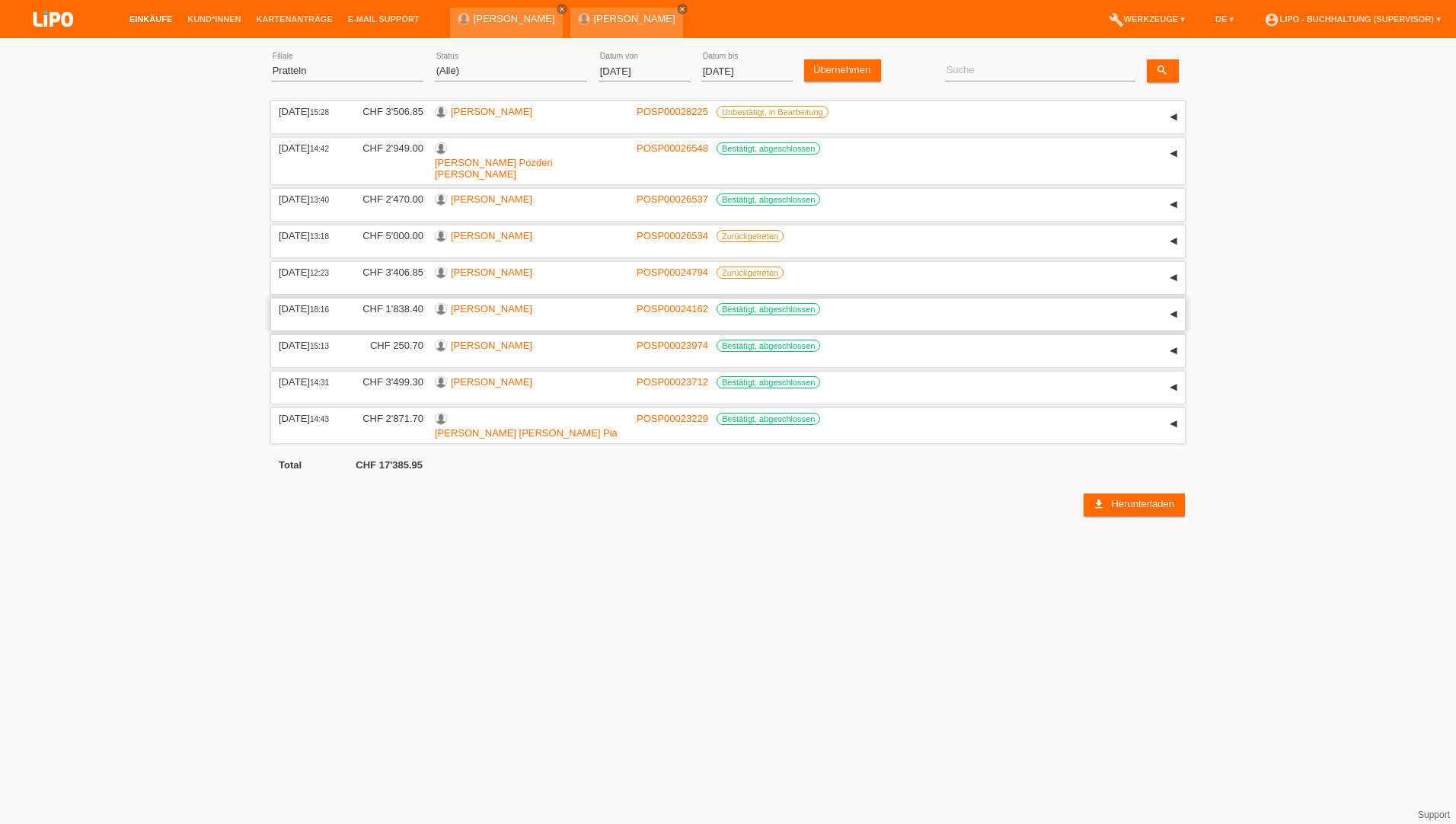
click at [492, 303] on link "[PERSON_NAME]" at bounding box center [492, 308] width 82 height 12
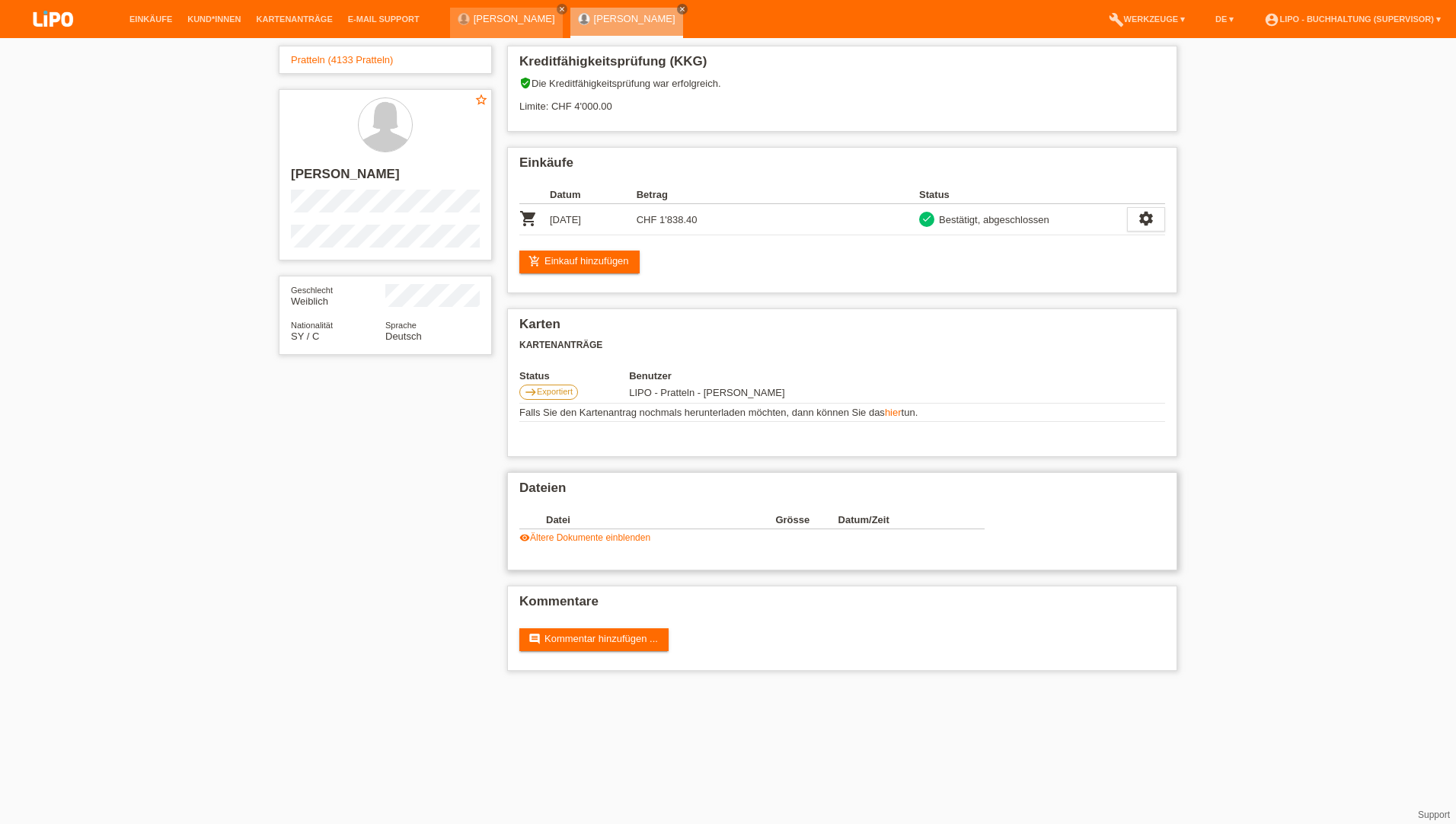
drag, startPoint x: 558, startPoint y: 527, endPoint x: 560, endPoint y: 539, distance: 12.2
click at [558, 527] on th "Datei" at bounding box center [661, 520] width 229 height 19
click at [561, 544] on div "Datei Grösse Datum/Zeit image 17511277624857280804554045991859.jpg 3'487 KB [DA…" at bounding box center [762, 527] width 485 height 47
click at [559, 538] on link "visibility Ältere Dokumente einblenden" at bounding box center [585, 538] width 131 height 11
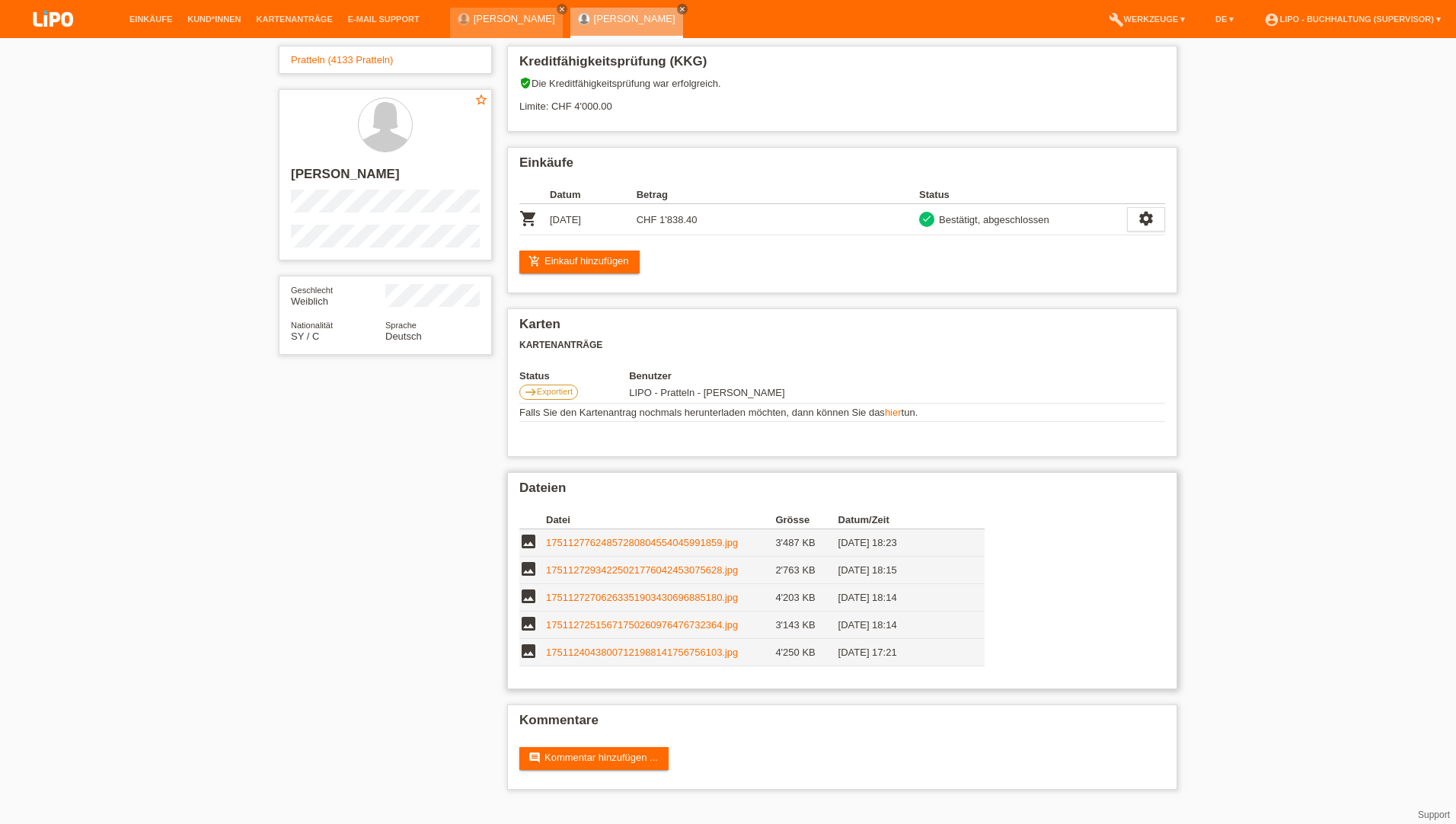
click at [709, 544] on link "17511277624857280804554045991859.jpg" at bounding box center [642, 543] width 192 height 12
click at [626, 567] on link "17511272934225021776042453075628.jpg" at bounding box center [642, 570] width 192 height 12
click at [148, 19] on link "Einkäufe" at bounding box center [150, 19] width 58 height 9
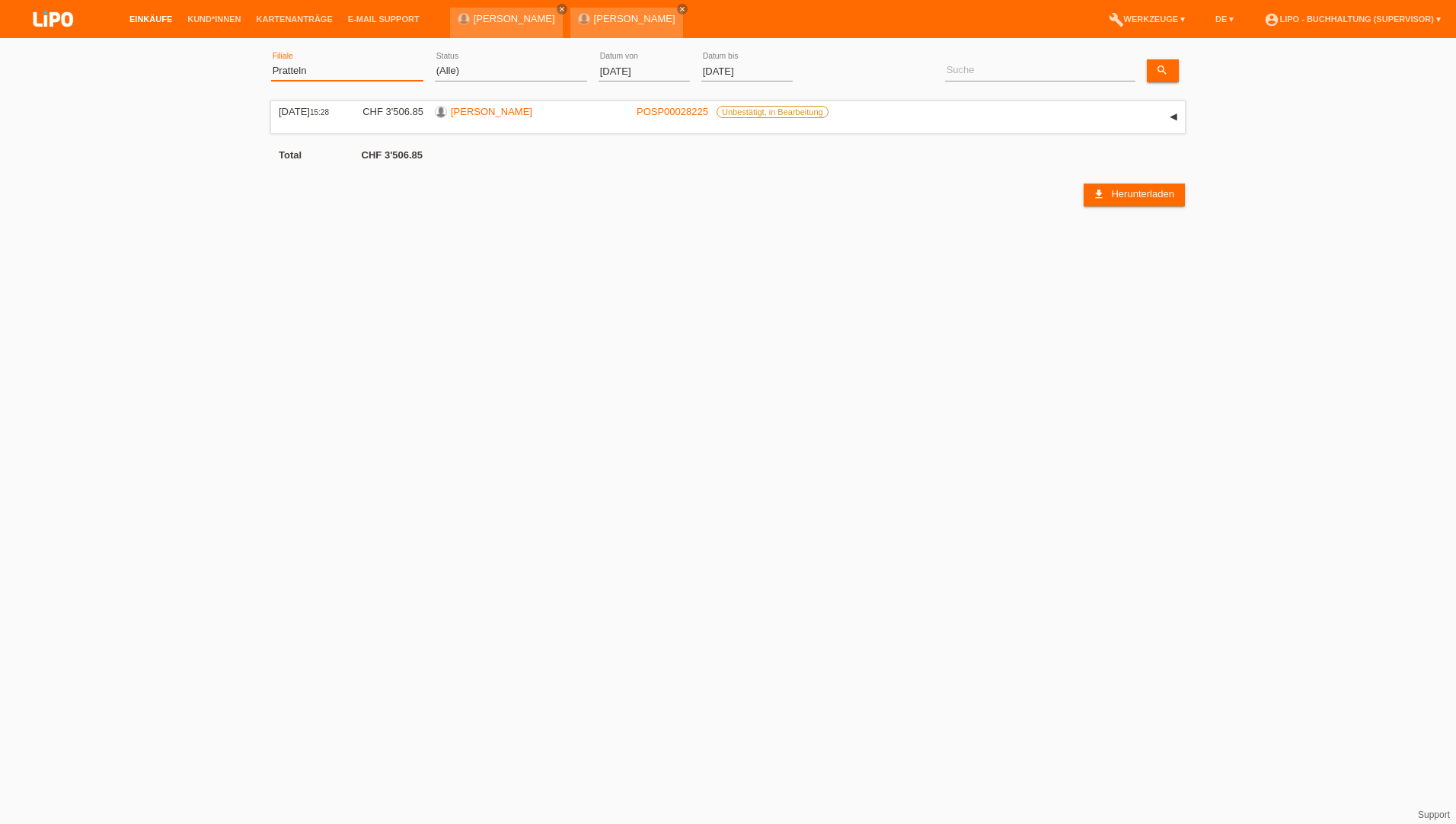
click at [304, 67] on select "(Alle) Aarau Biel Conthey Contone Delémont Dietikon Dietlikon Egerkingen Emmen …" at bounding box center [347, 70] width 153 height 19
select select "0"
click at [271, 61] on select "(Alle) Aarau Biel Conthey Contone Delémont Dietikon Dietlikon Egerkingen Emmen …" at bounding box center [347, 70] width 153 height 19
click at [597, 72] on div "(Alle) Aarau Biel Conthey Contone Delémont Dietikon Dietlikon Egerkingen Emmen …" at bounding box center [727, 71] width 914 height 52
click at [621, 72] on input "[DATE]" at bounding box center [644, 70] width 91 height 19
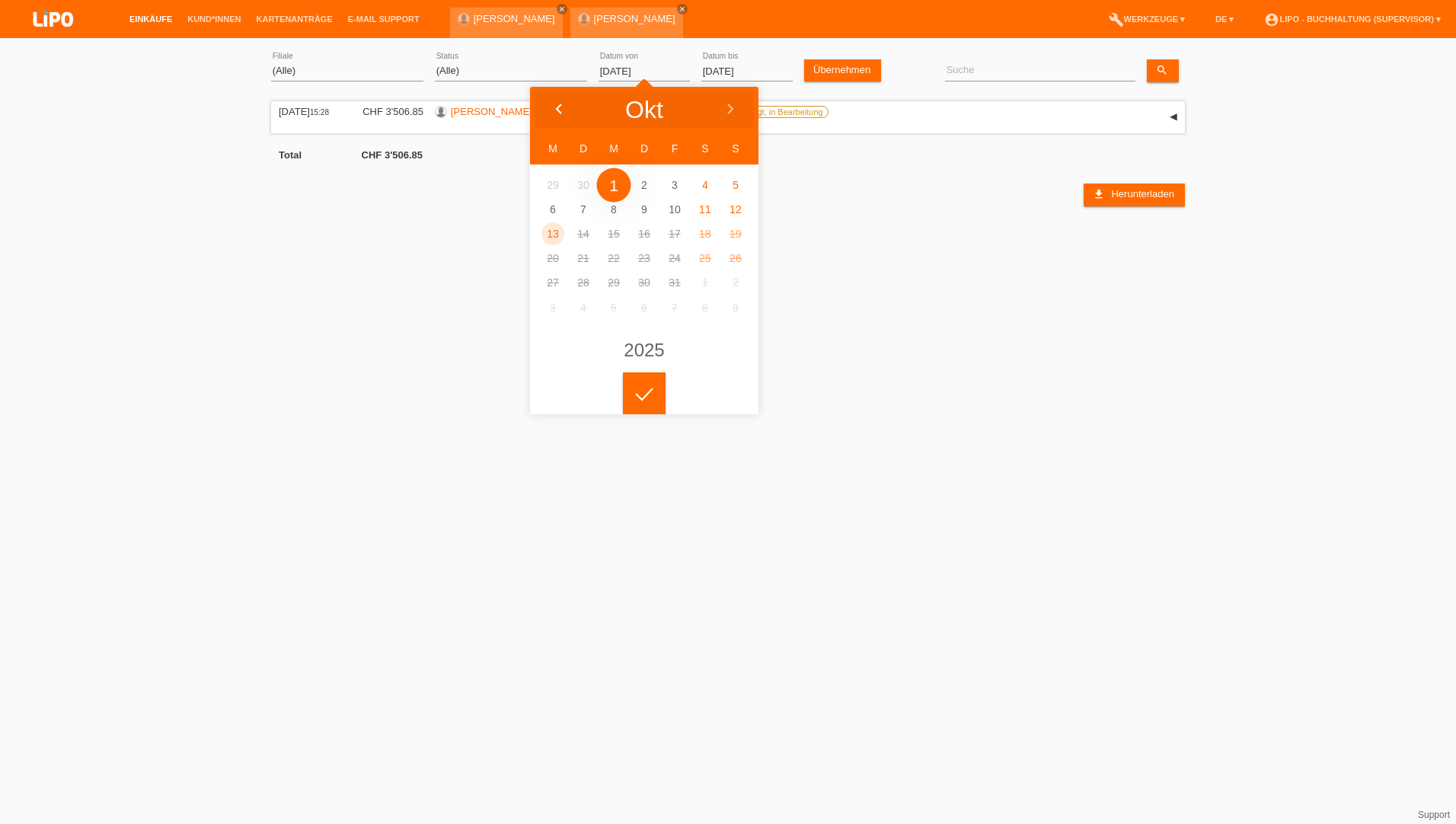
click at [563, 111] on icon at bounding box center [559, 110] width 12 height 12
click at [561, 111] on icon at bounding box center [559, 110] width 12 height 12
click at [558, 111] on icon at bounding box center [559, 110] width 12 height 12
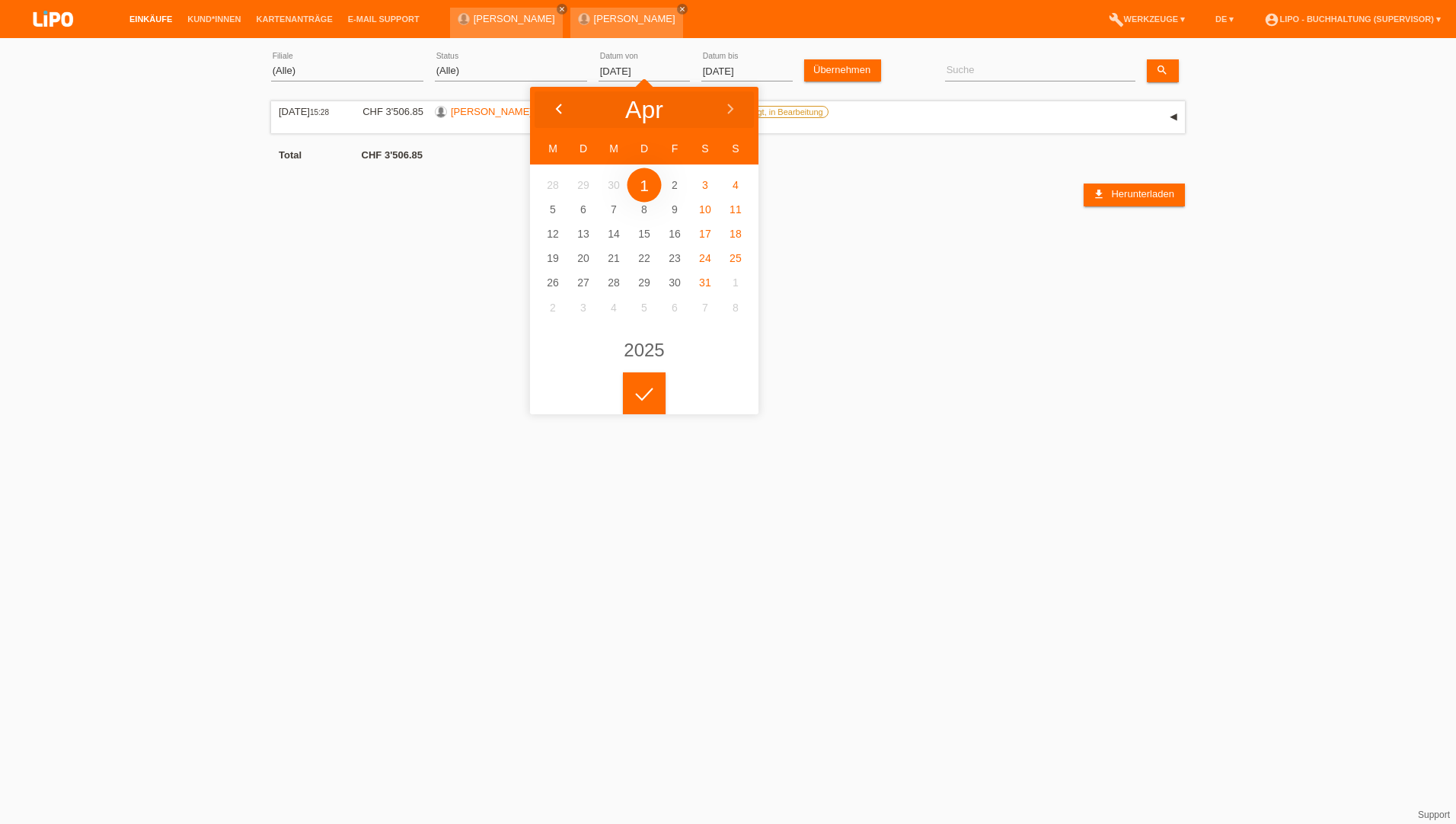
click at [558, 111] on polyline at bounding box center [558, 109] width 4 height 9
click at [549, 108] on div at bounding box center [558, 109] width 57 height 45
type input "01.01.2025"
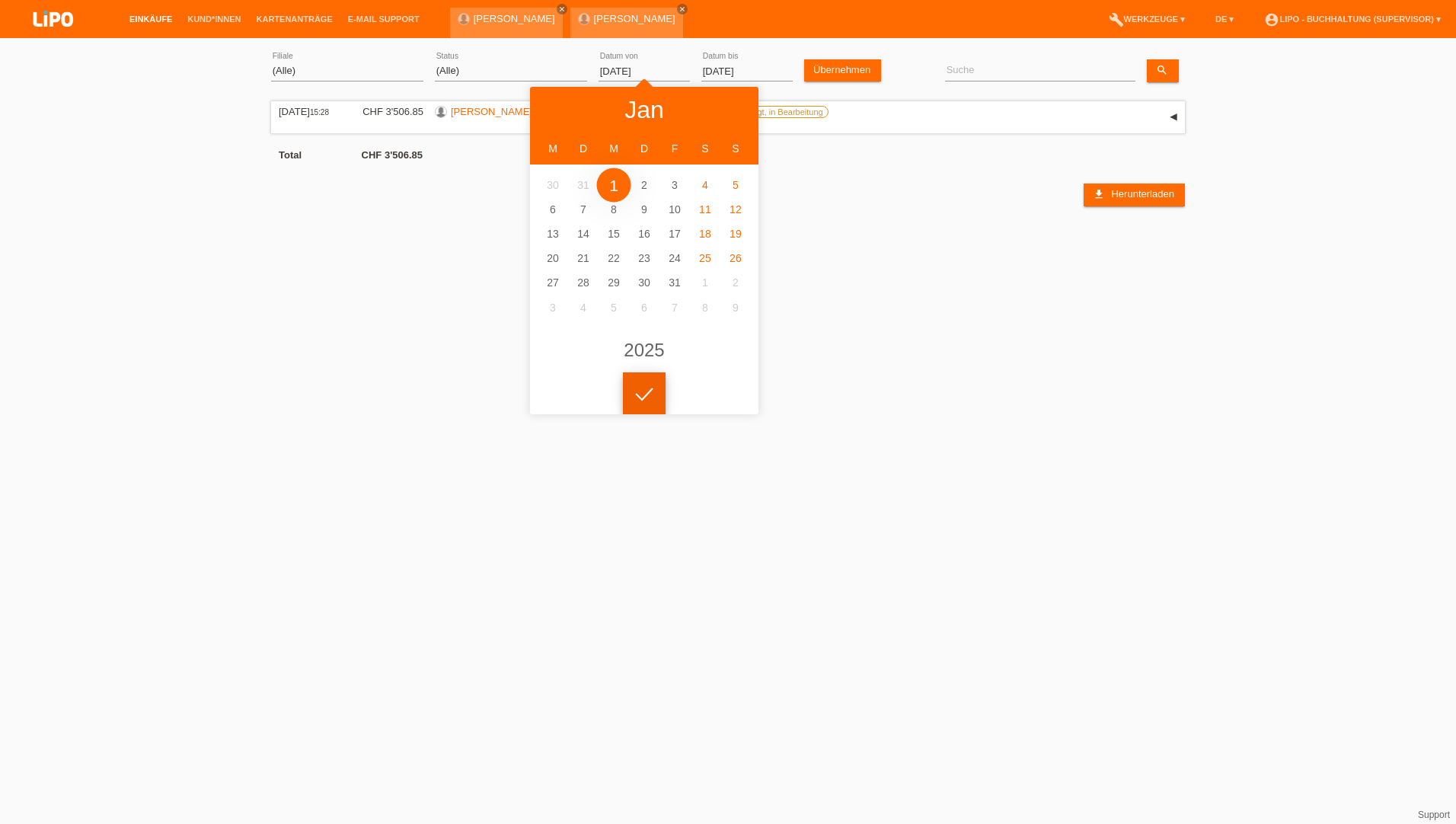
click at [646, 399] on div at bounding box center [645, 393] width 43 height 43
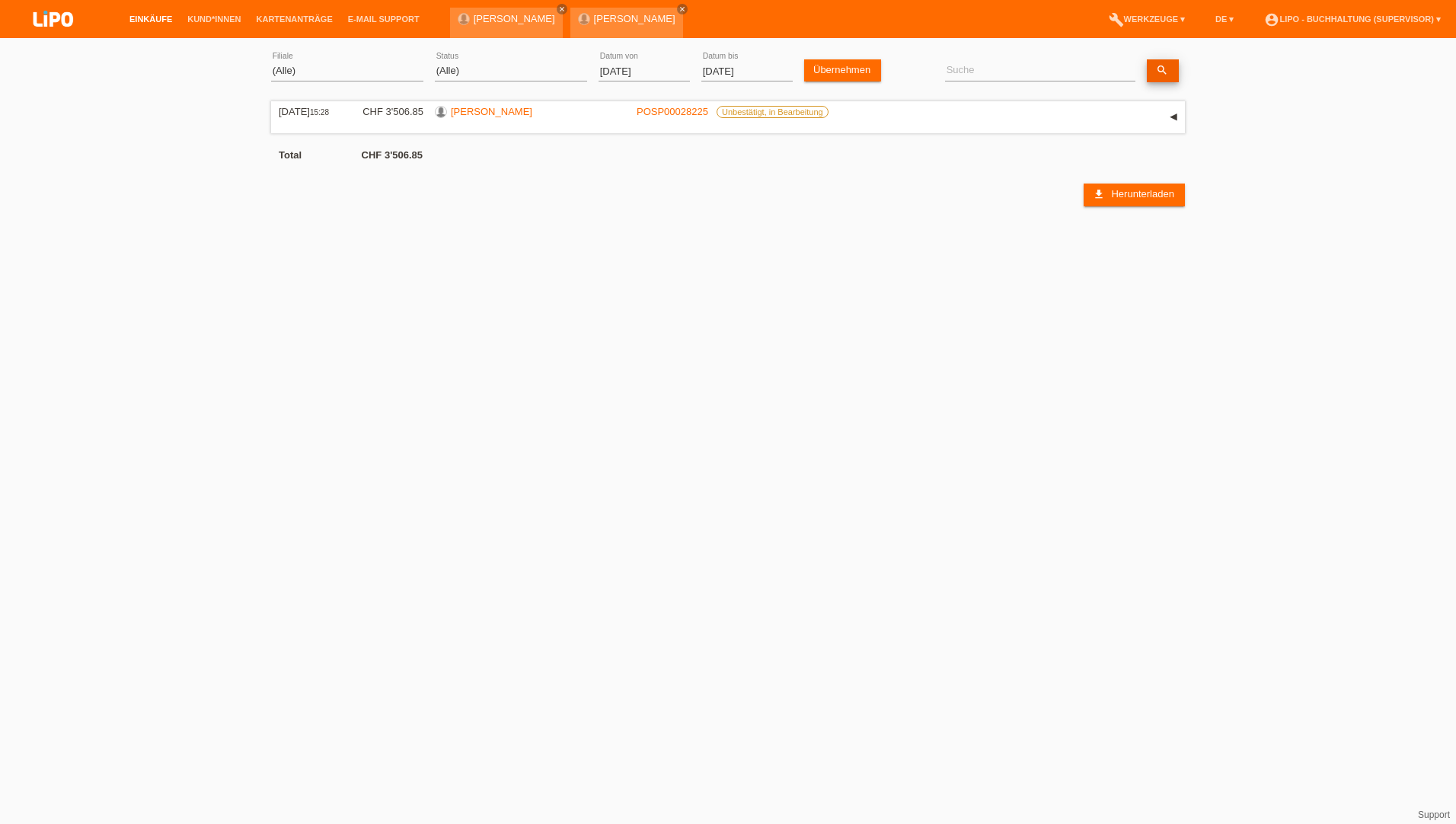
click at [1164, 74] on icon "search" at bounding box center [1162, 70] width 12 height 12
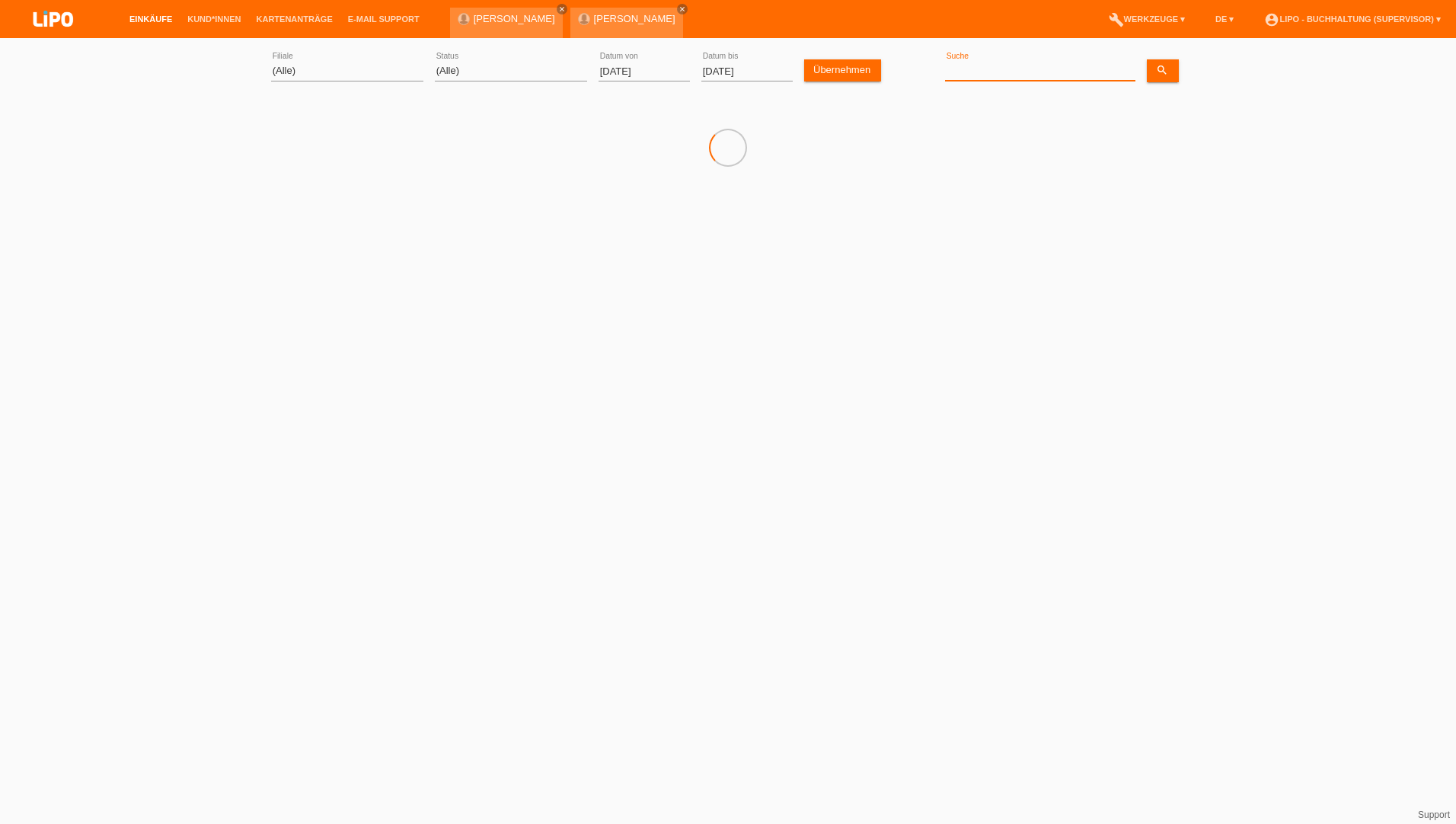
click at [985, 72] on input at bounding box center [1040, 70] width 190 height 19
paste input "Kulasingam"
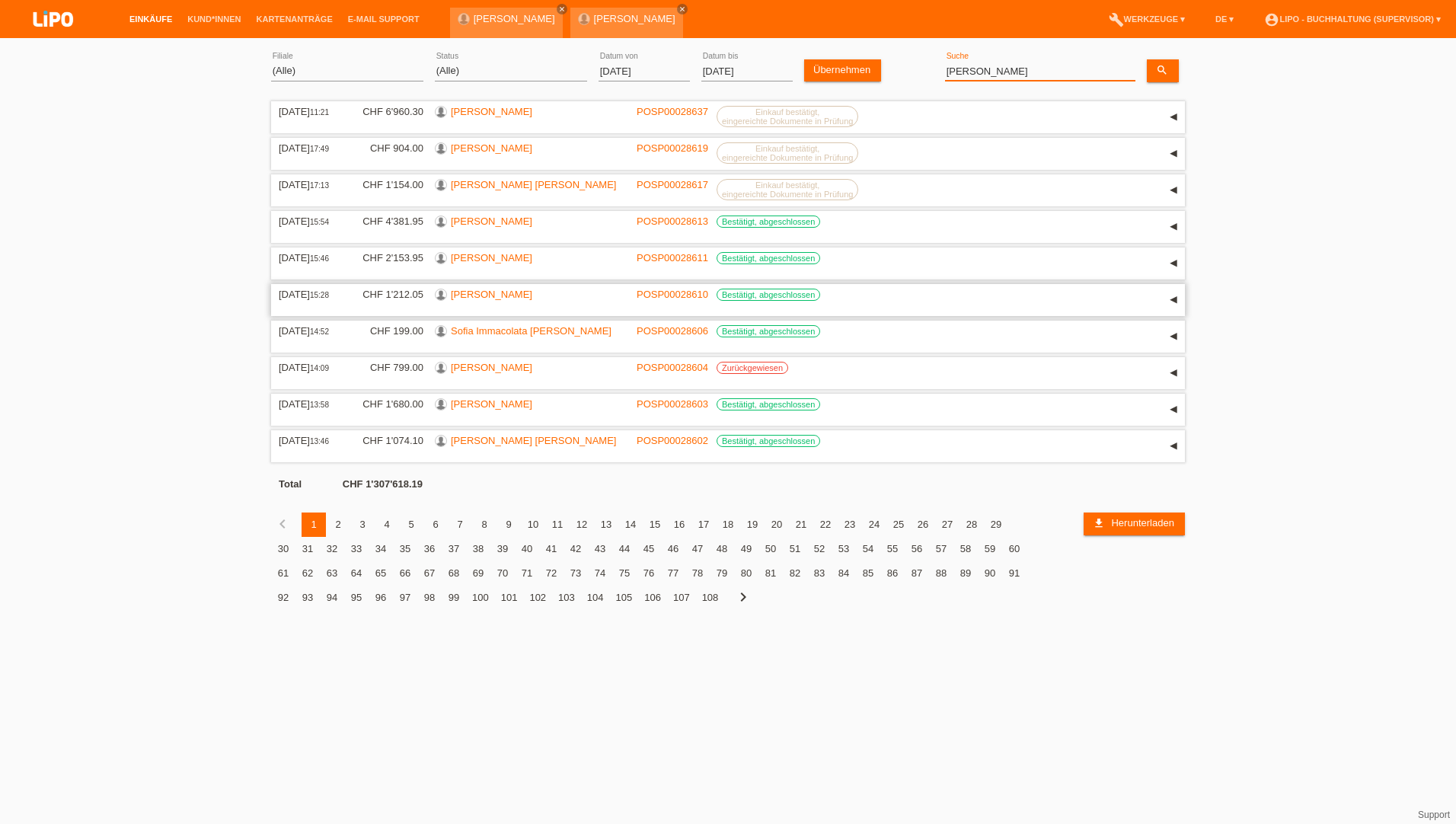
type input "Kulasingam"
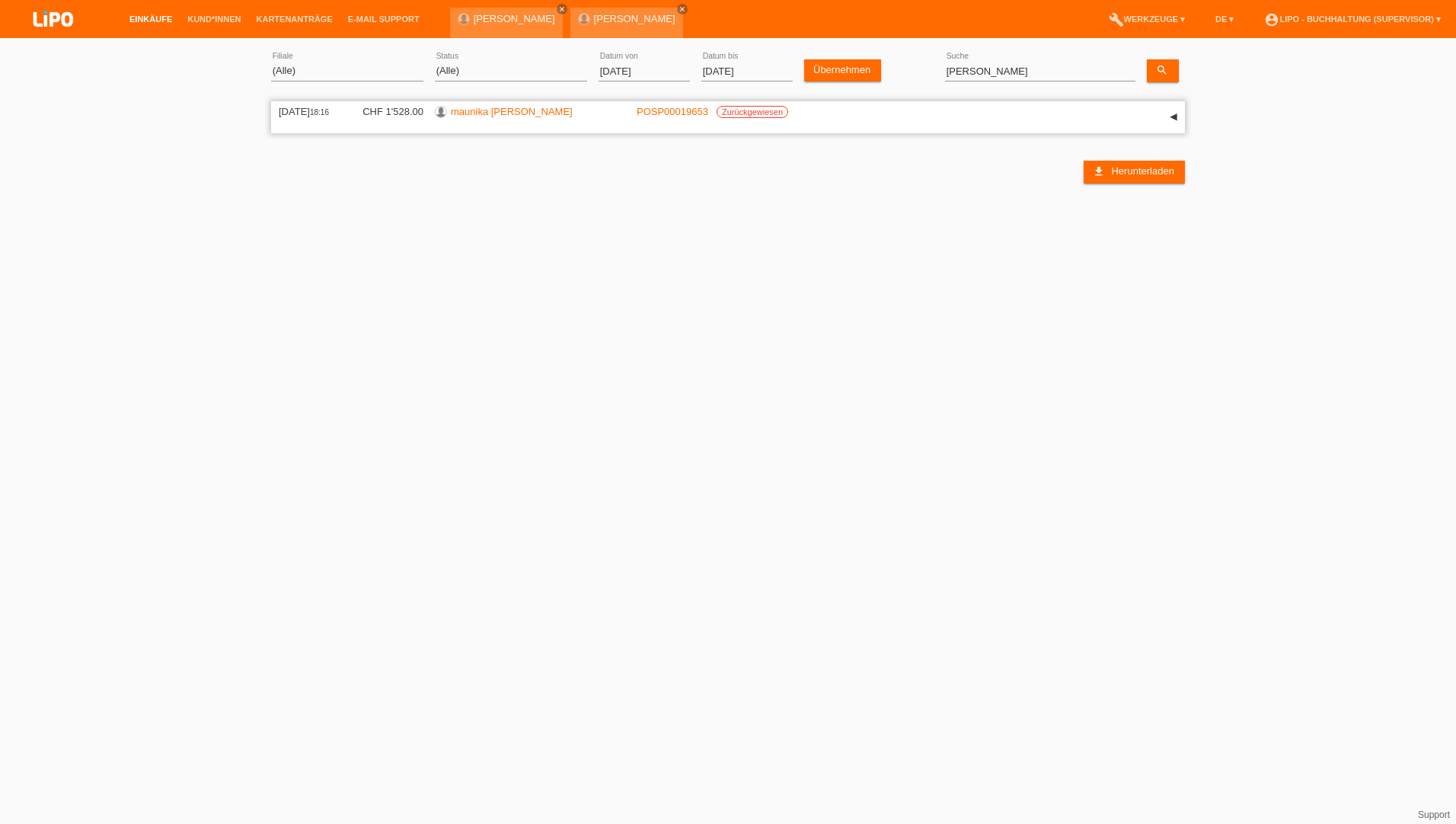
click at [495, 109] on link "maunika kulasingam" at bounding box center [511, 111] width 122 height 12
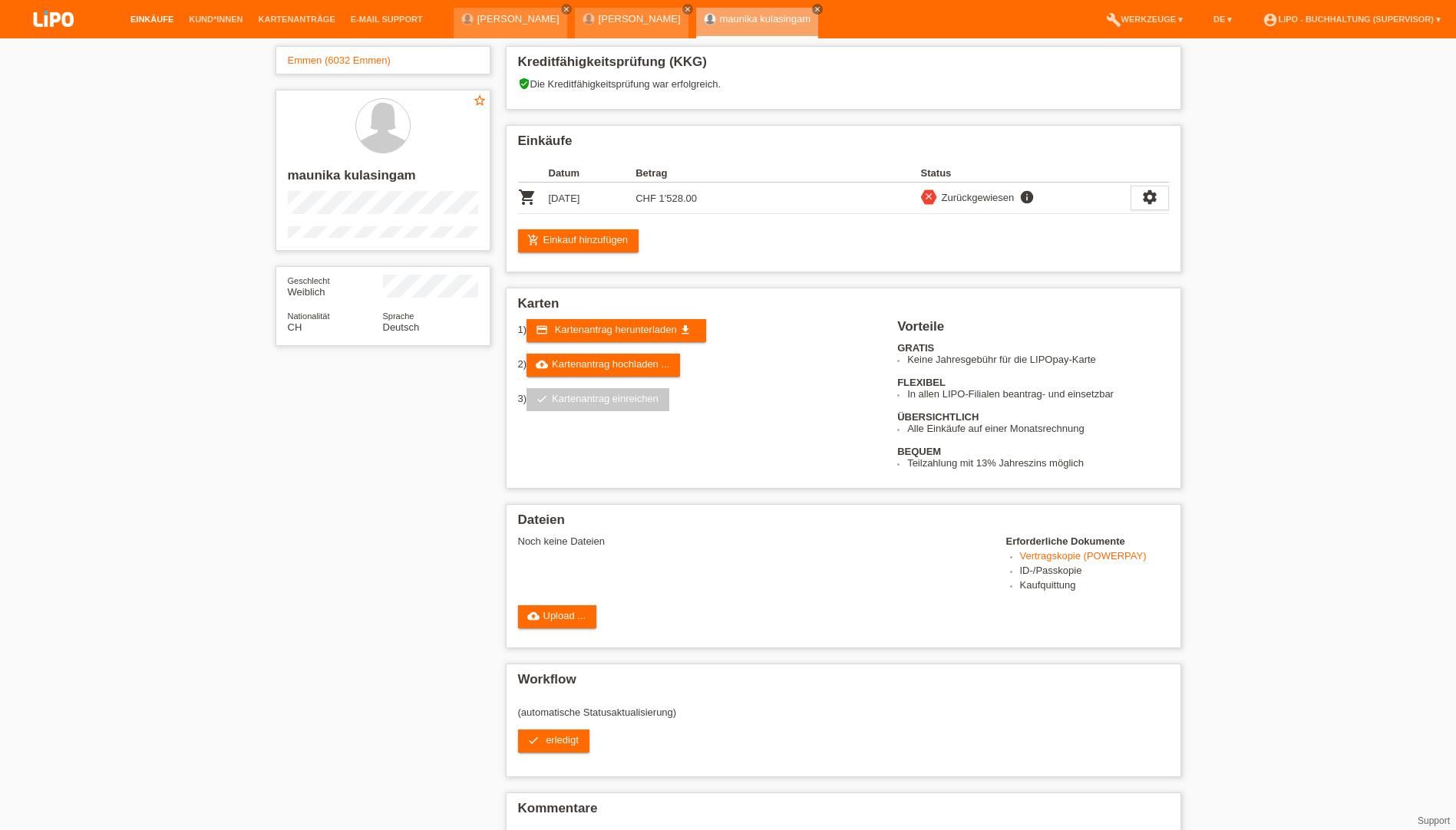
click at [149, 15] on link "Einkäufe" at bounding box center [151, 19] width 58 height 9
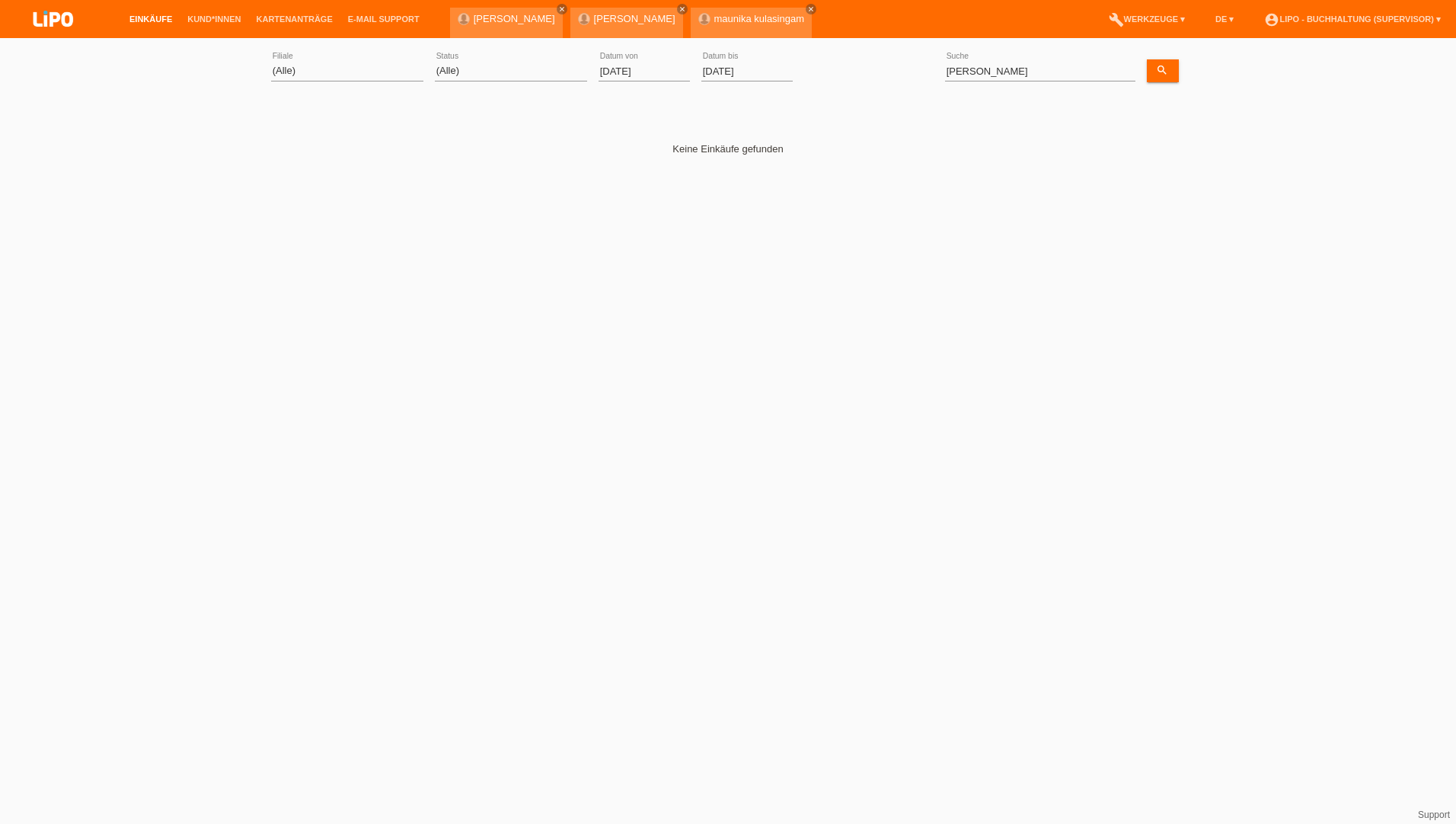
click at [634, 72] on input "[DATE]" at bounding box center [644, 70] width 91 height 19
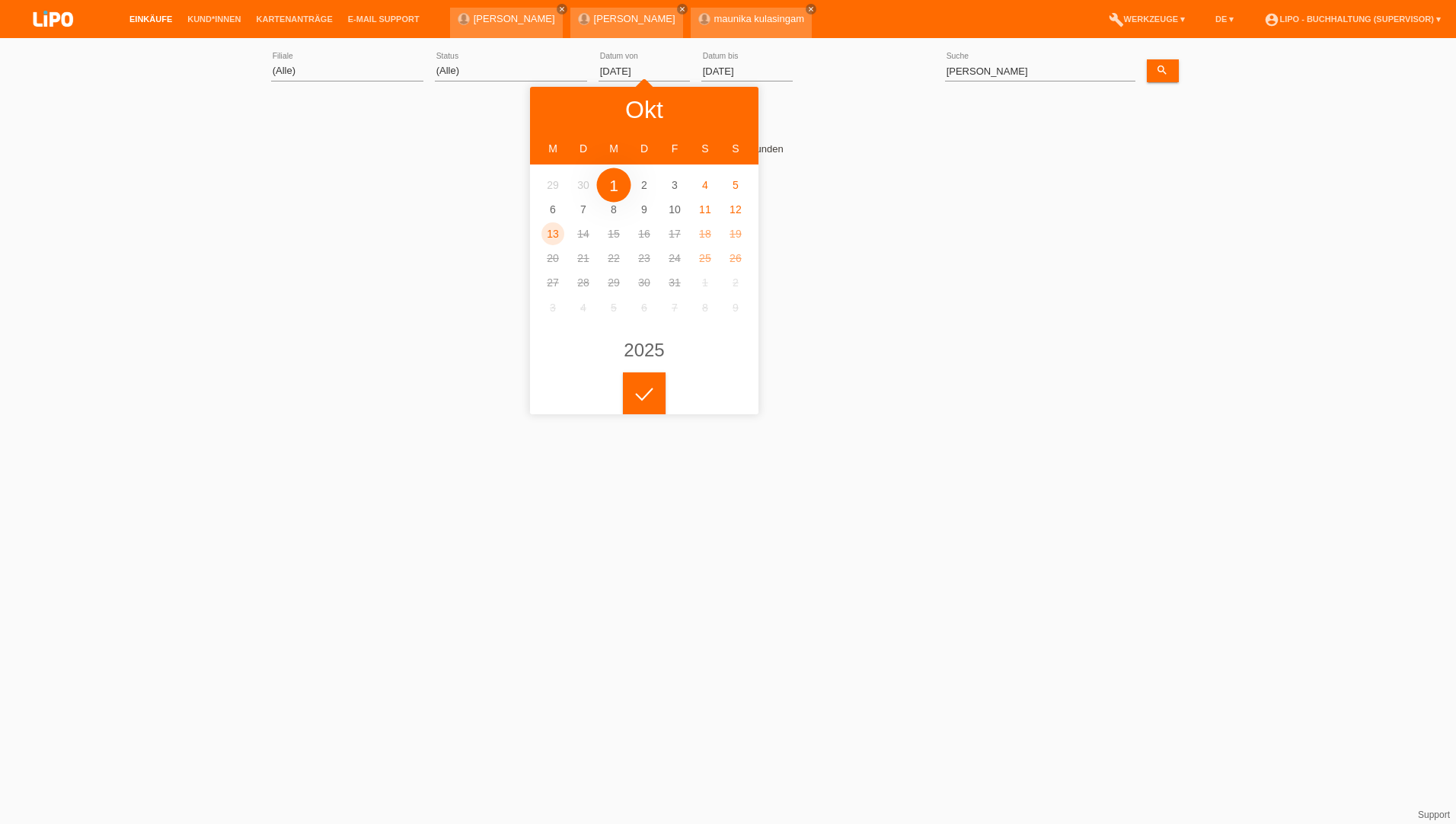
click at [645, 67] on input "01.10.2025" at bounding box center [644, 70] width 91 height 19
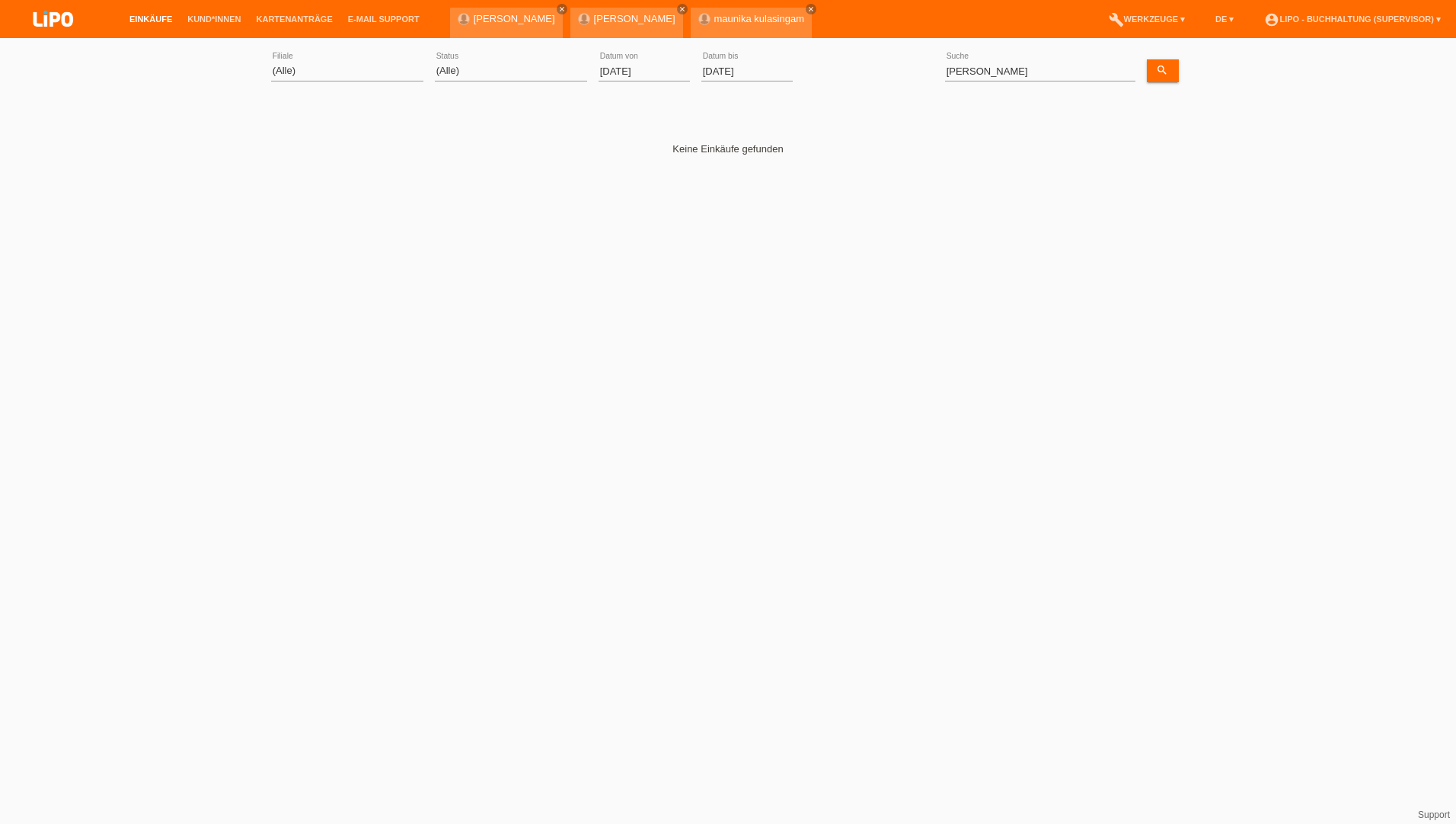
drag, startPoint x: 652, startPoint y: 71, endPoint x: 537, endPoint y: 59, distance: 115.6
click at [537, 59] on div "(Alle) Aarau Biel Conthey Contone Delémont Dietikon Dietlikon Egerkingen Emmen …" at bounding box center [727, 71] width 914 height 52
click at [611, 82] on div "01.10.2025 error Datum von" at bounding box center [644, 71] width 91 height 52
click at [623, 71] on input "01.10.2025" at bounding box center [644, 70] width 91 height 19
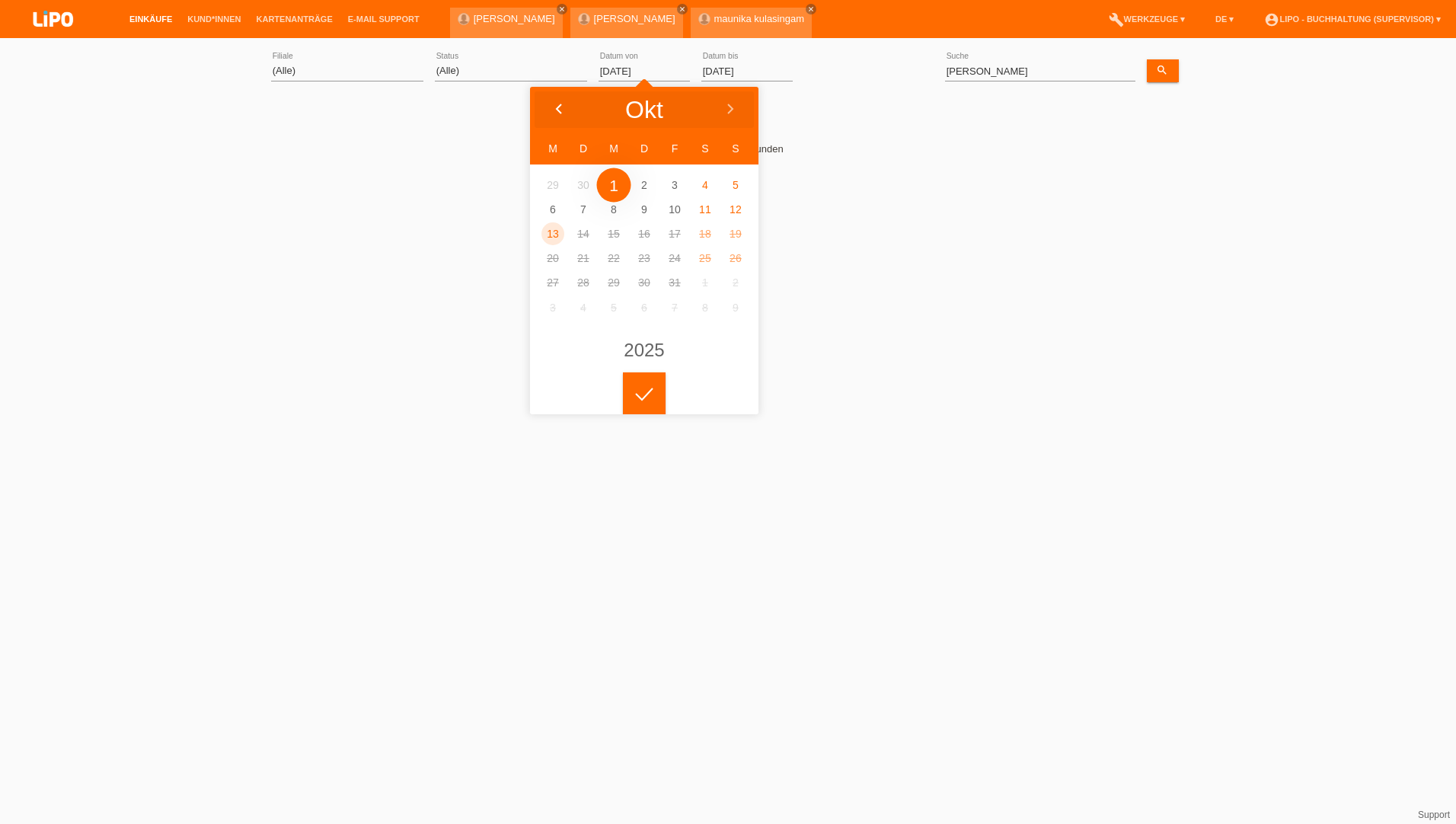
click at [562, 105] on icon at bounding box center [559, 110] width 12 height 12
type input "[DATE]"
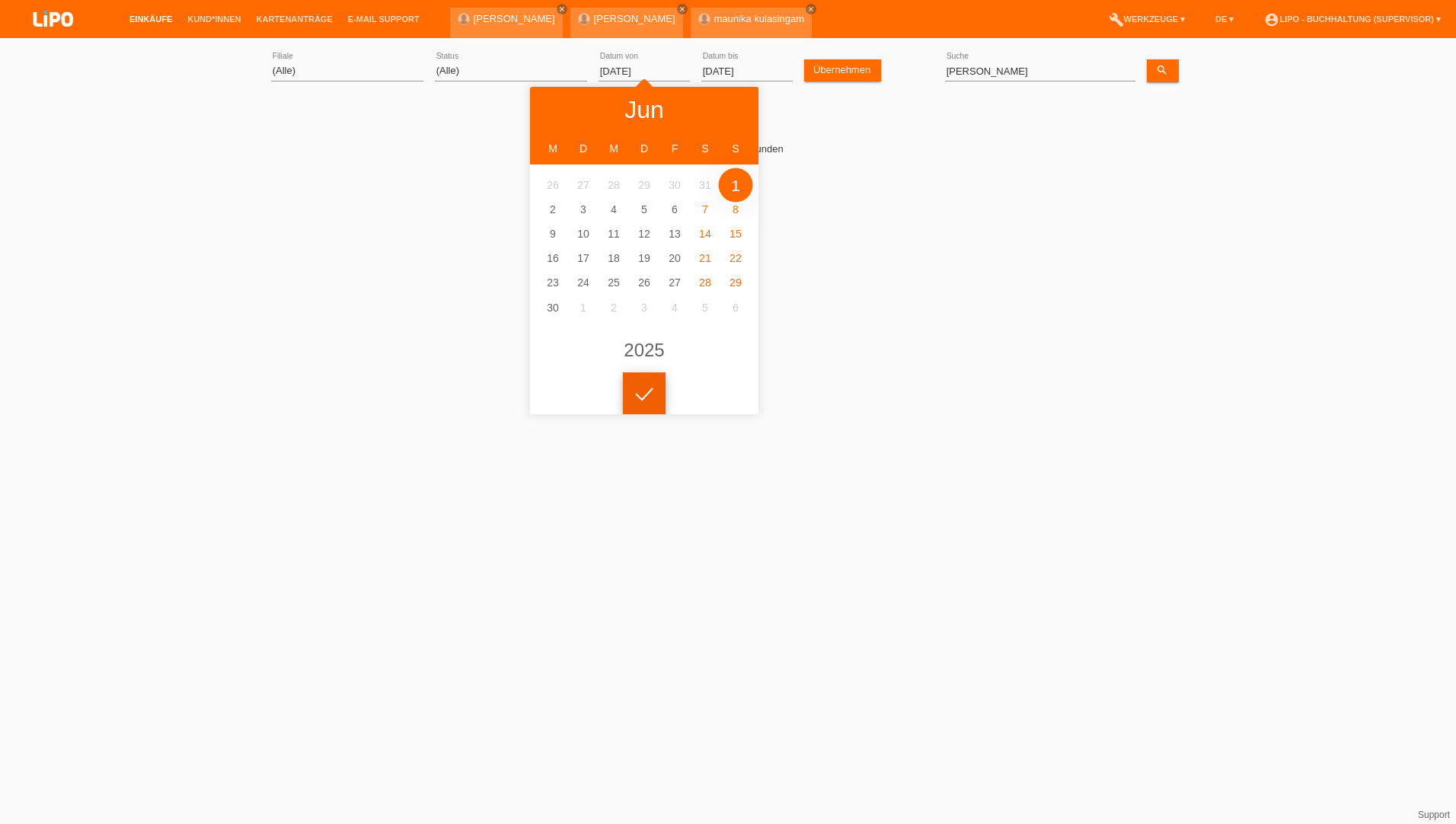
click at [651, 394] on div at bounding box center [645, 393] width 43 height 43
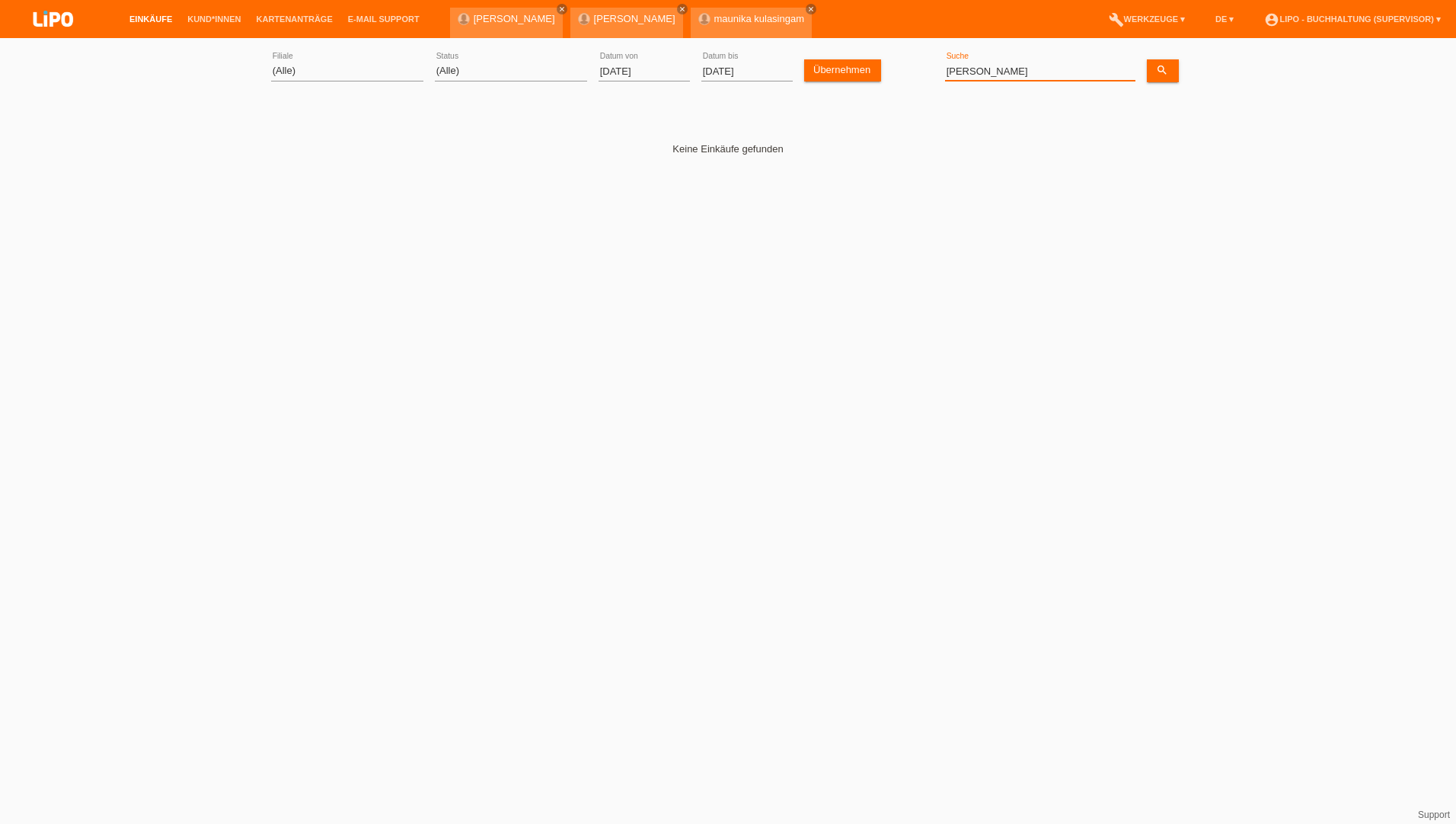
drag, startPoint x: 1015, startPoint y: 70, endPoint x: 716, endPoint y: 63, distance: 299.1
click at [719, 67] on div "(Alle) Aarau Biel Conthey Contone Delémont Dietikon Dietlikon Egerkingen Emmen …" at bounding box center [727, 71] width 914 height 52
click at [340, 62] on select "(Alle) Aarau Biel Conthey Contone Delémont Dietikon Dietlikon Egerkingen Emmen …" at bounding box center [347, 70] width 153 height 19
select select "483"
click at [271, 61] on select "(Alle) Aarau Biel Conthey Contone Delémont Dietikon Dietlikon Egerkingen Emmen …" at bounding box center [347, 70] width 153 height 19
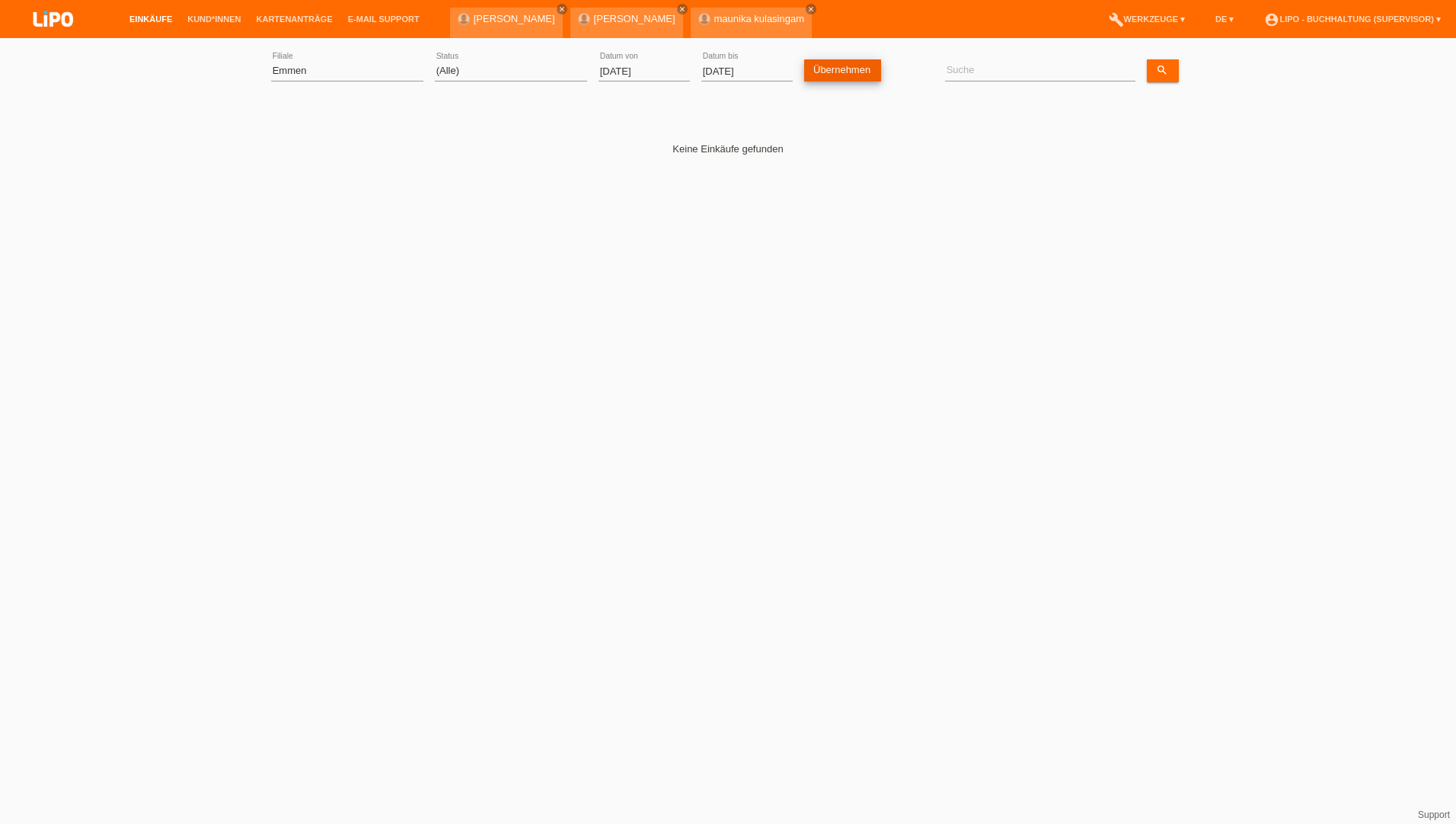
click at [869, 69] on link "Übernehmen" at bounding box center [843, 70] width 77 height 22
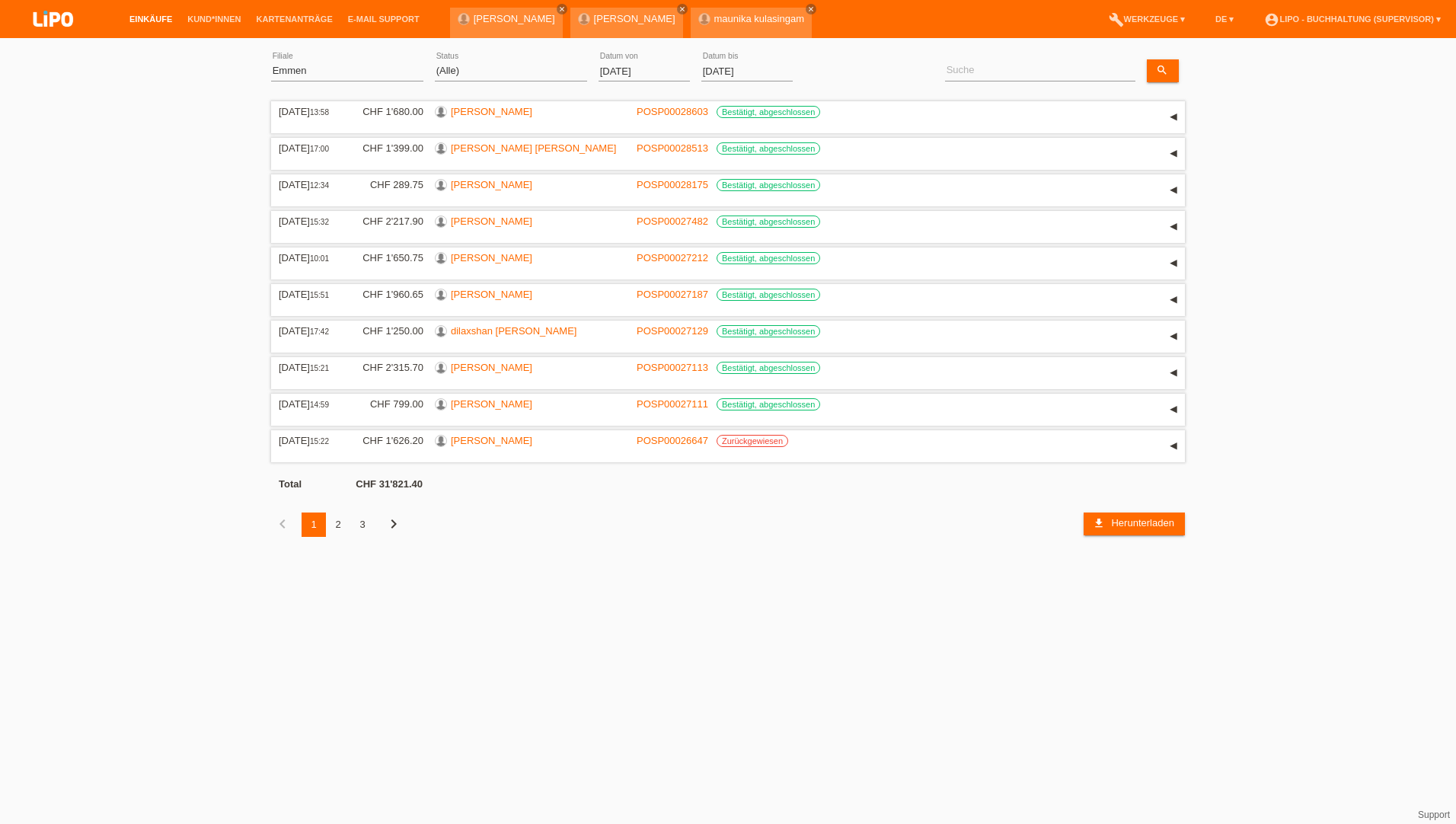
click at [341, 528] on div "2" at bounding box center [337, 524] width 24 height 24
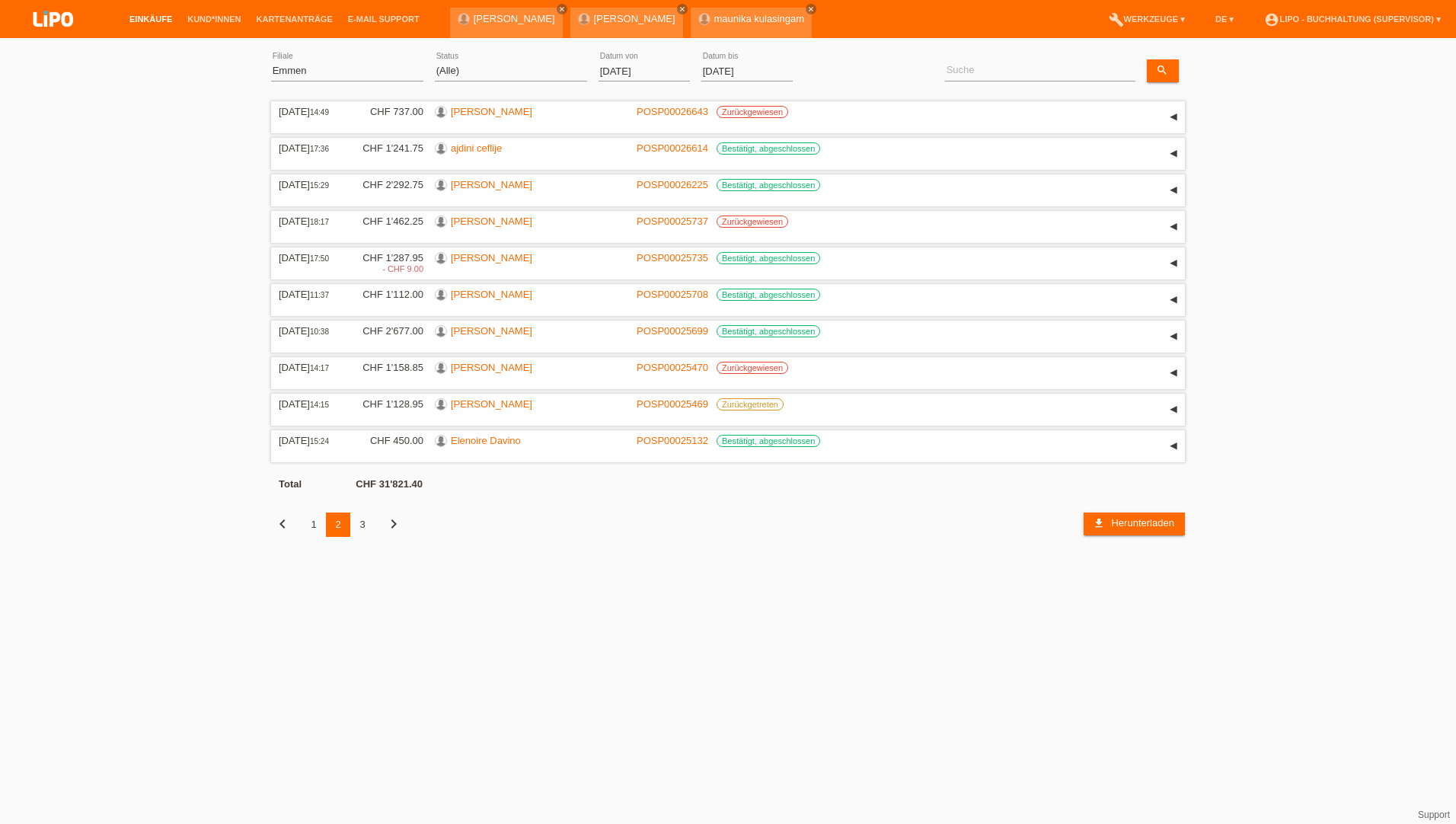
click at [361, 529] on div "3" at bounding box center [362, 524] width 24 height 24
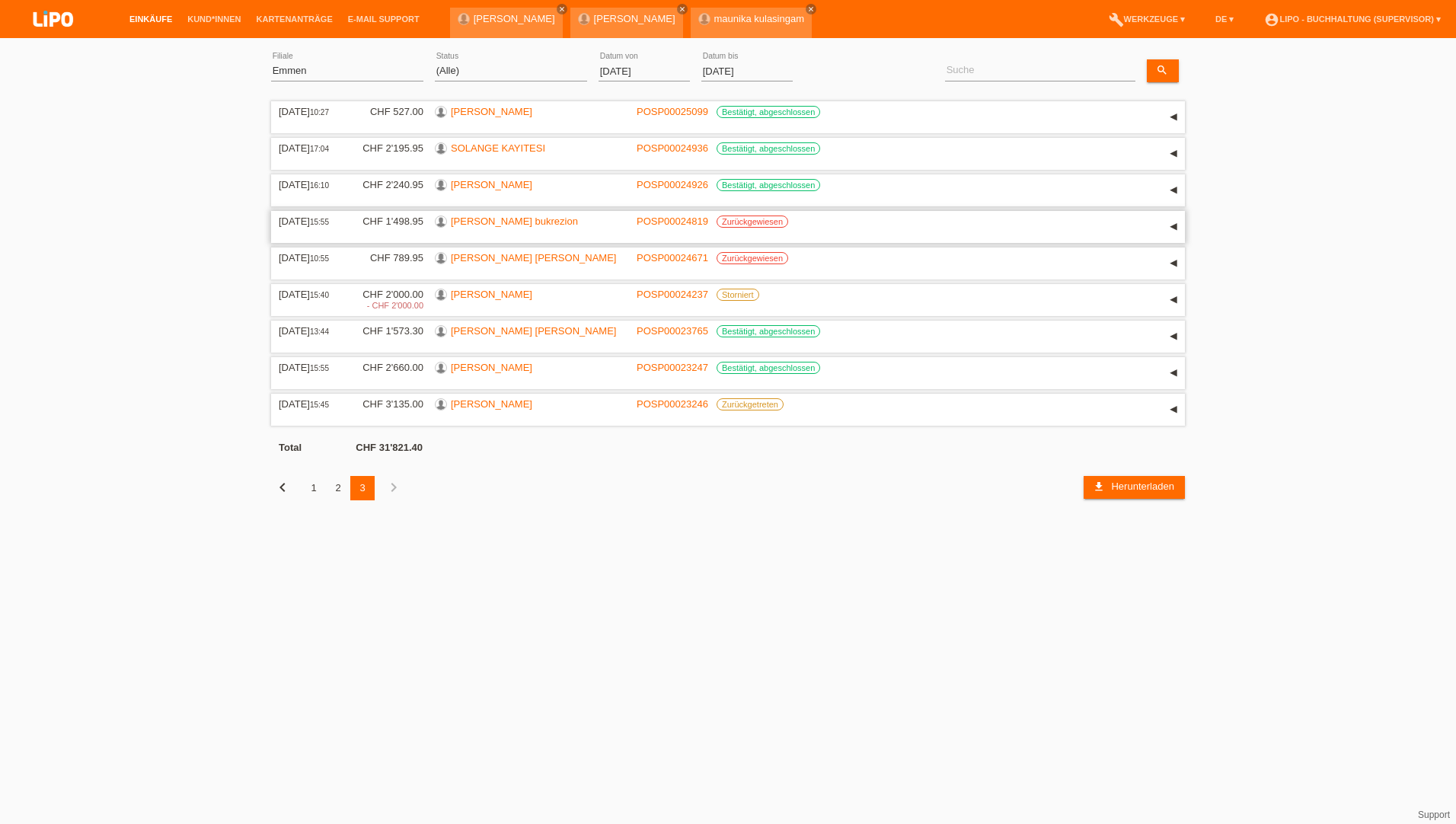
click at [479, 220] on link "[PERSON_NAME] bukrezion" at bounding box center [514, 221] width 127 height 12
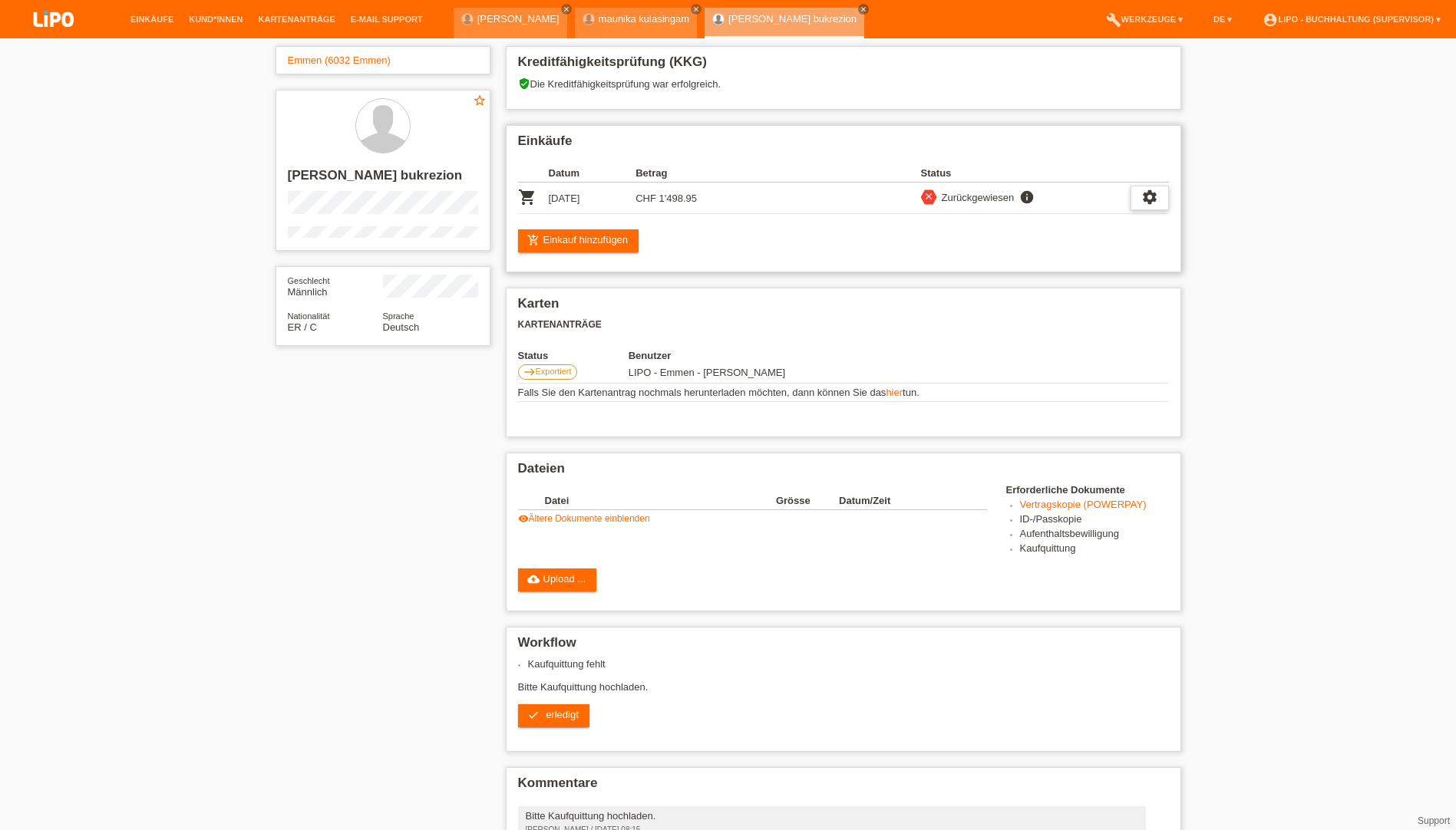
click at [1142, 196] on icon "settings" at bounding box center [1149, 197] width 17 height 17
click at [1055, 223] on div "fullscreen Anzeigen" at bounding box center [1070, 223] width 194 height 23
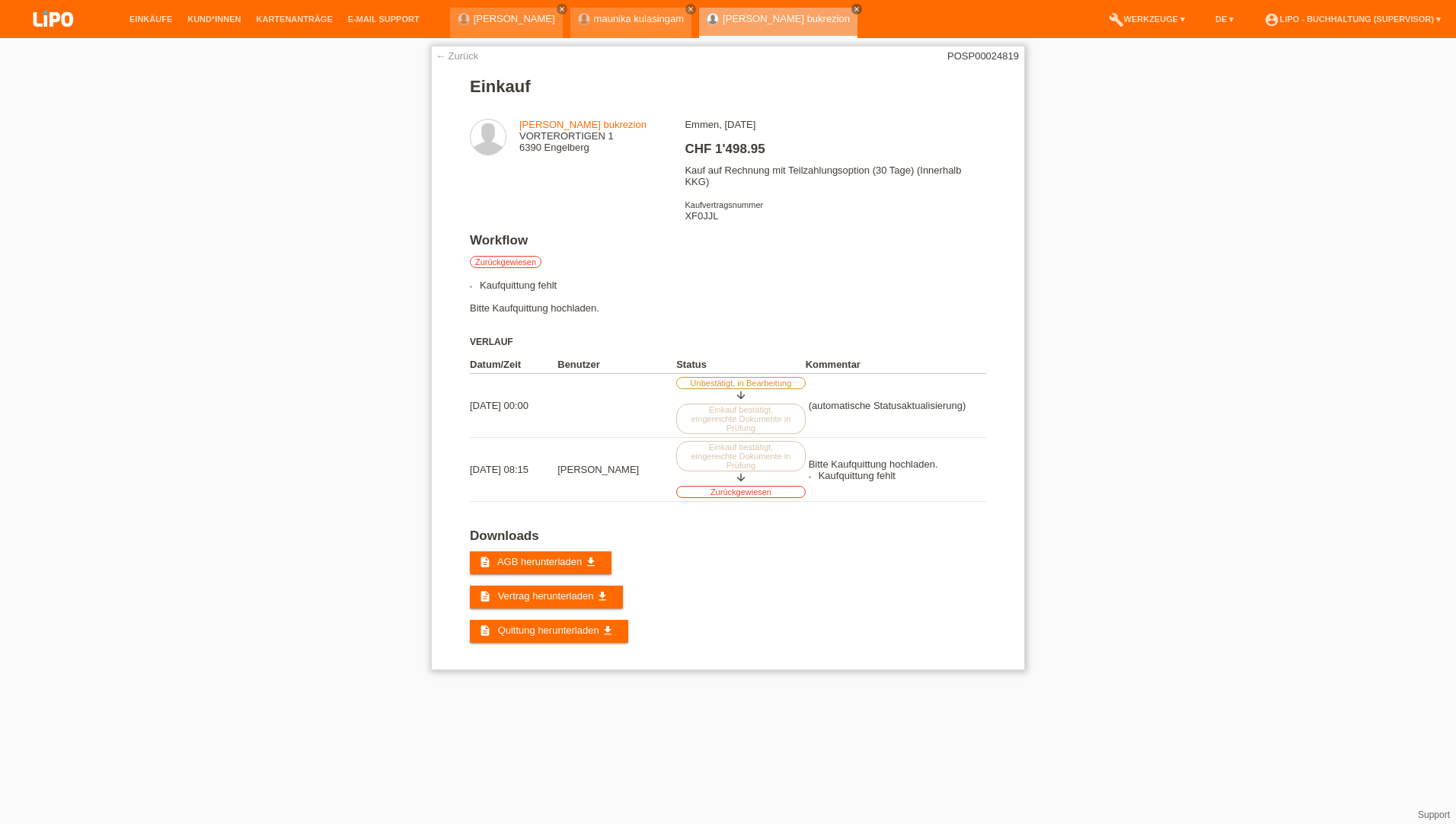
click at [715, 219] on div "Emmen, [DATE] CHF 1'498.95 Kauf auf Rechnung mit Teilzahlungsoption (30 Tage) (…" at bounding box center [835, 176] width 301 height 115
copy div "XF0JJL"
click at [702, 217] on div "Emmen, 12.07.2025 CHF 1'498.95 Kauf auf Rechnung mit Teilzahlungsoption (30 Tag…" at bounding box center [835, 176] width 301 height 115
click at [447, 59] on link "← Zurück" at bounding box center [457, 56] width 43 height 12
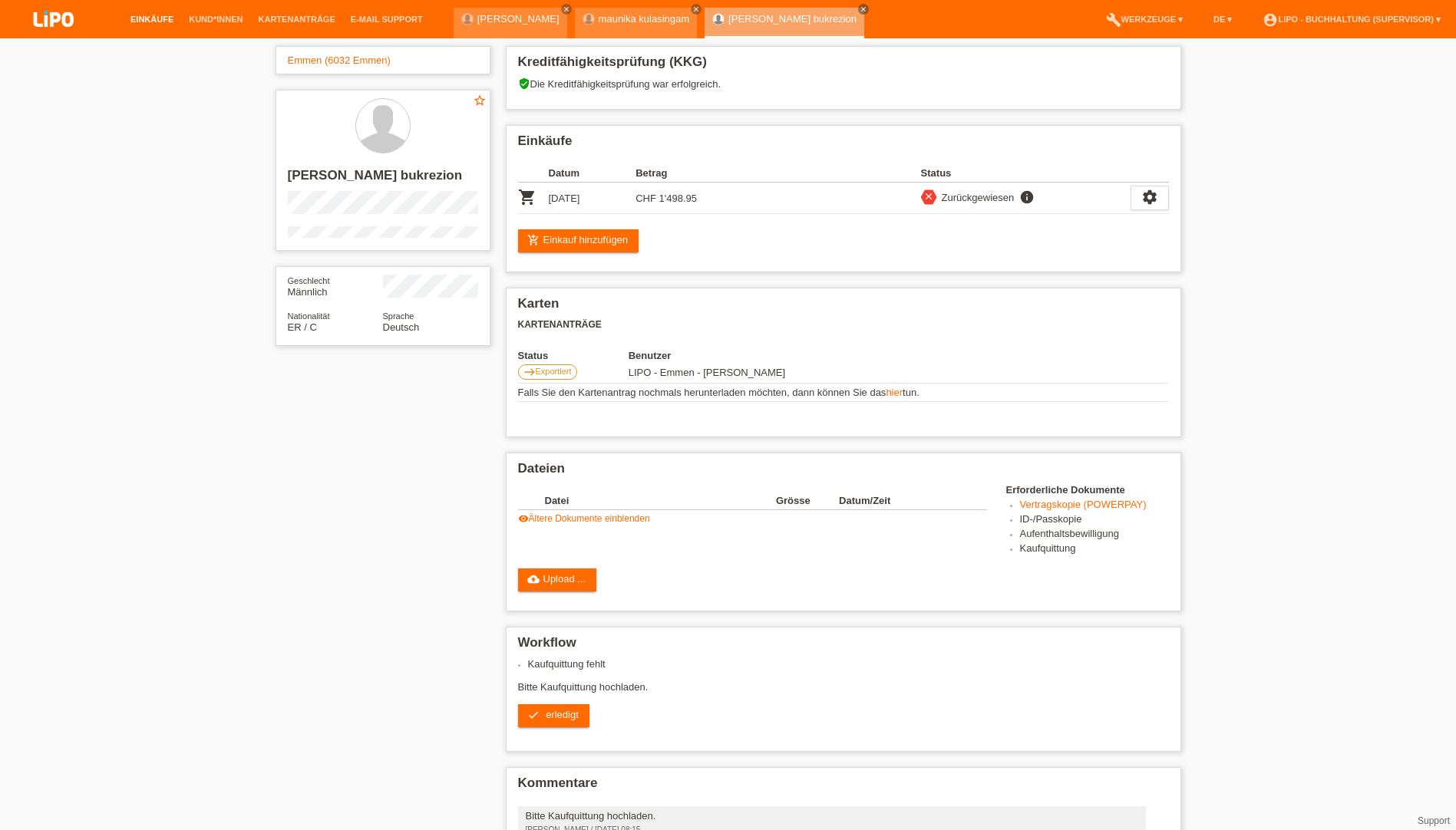
click at [149, 19] on link "Einkäufe" at bounding box center [151, 19] width 58 height 9
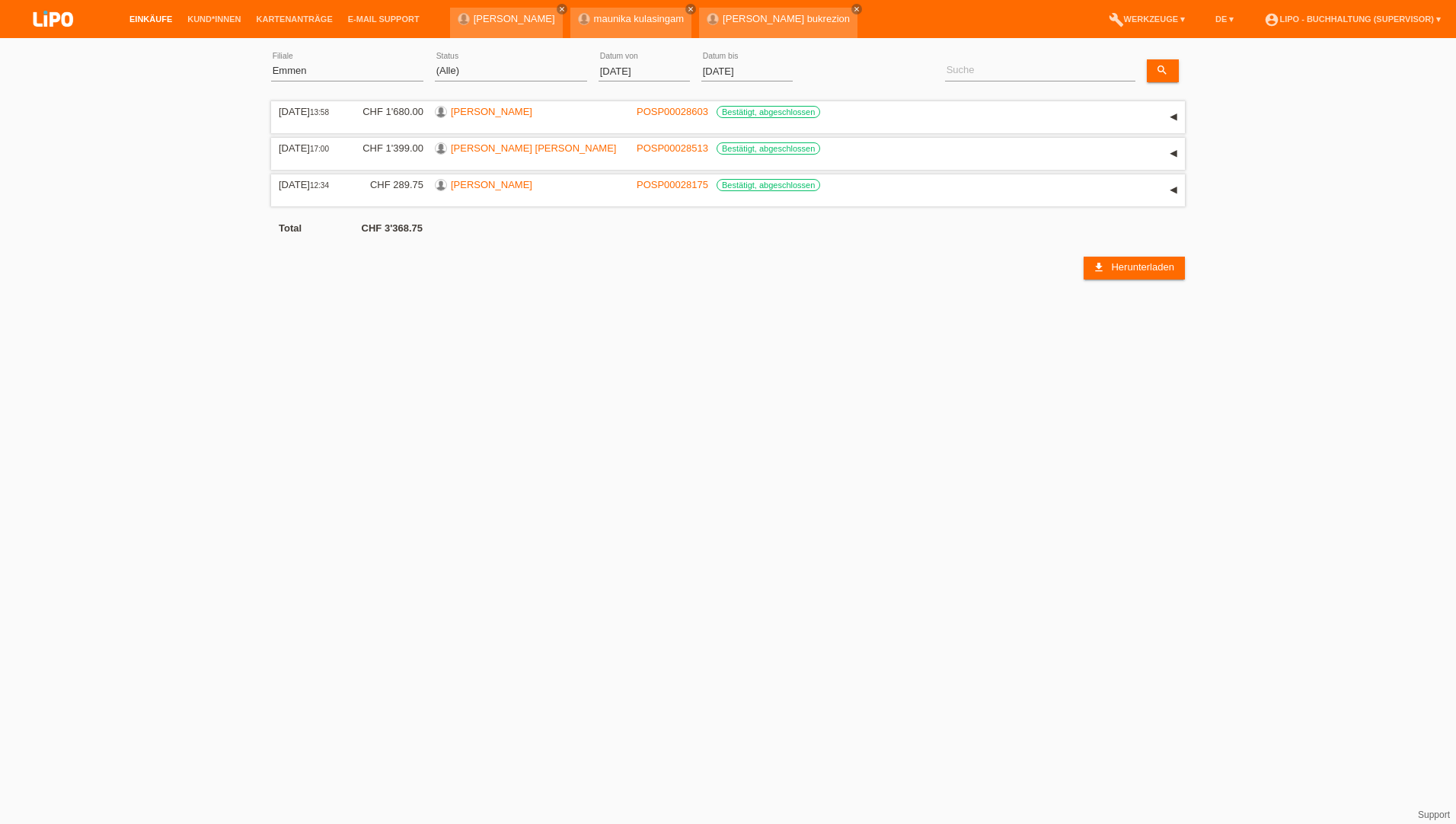
click at [612, 72] on input "[DATE]" at bounding box center [644, 70] width 91 height 19
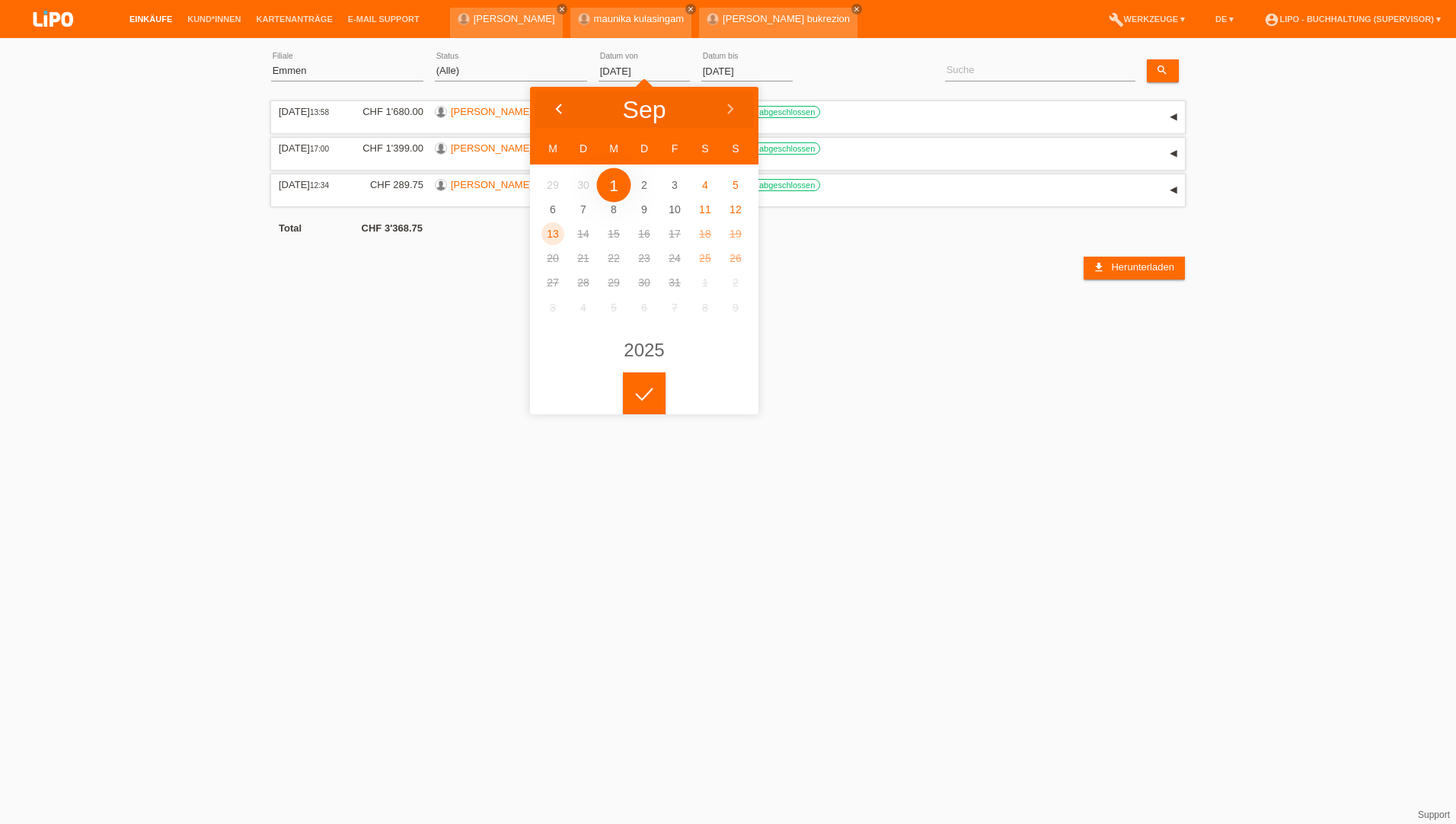
click at [559, 115] on icon at bounding box center [559, 110] width 12 height 12
type input "01.06.2025"
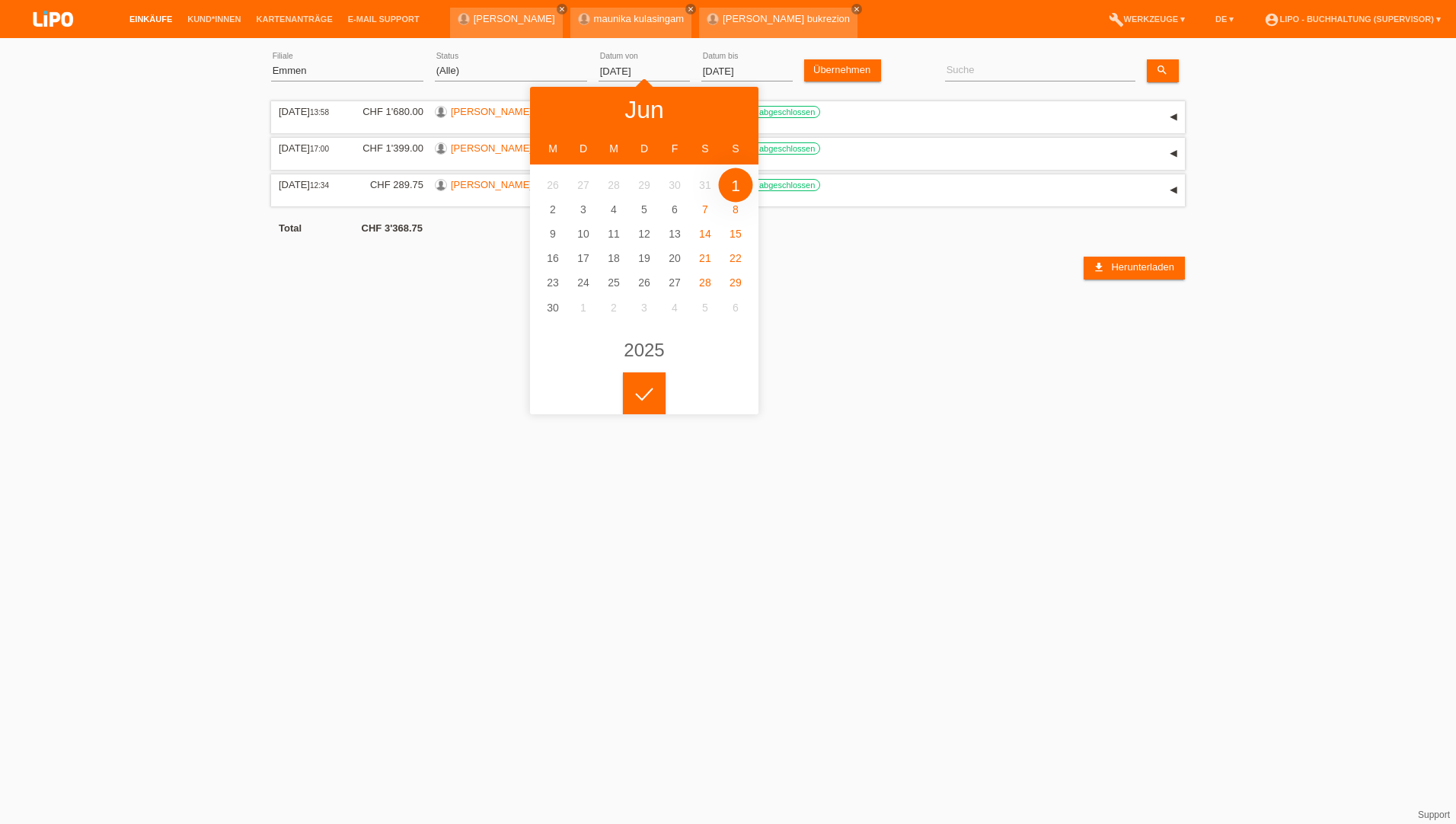
drag, startPoint x: 738, startPoint y: 186, endPoint x: 1075, endPoint y: 51, distance: 363.0
click at [1042, 66] on input at bounding box center [1040, 70] width 190 height 19
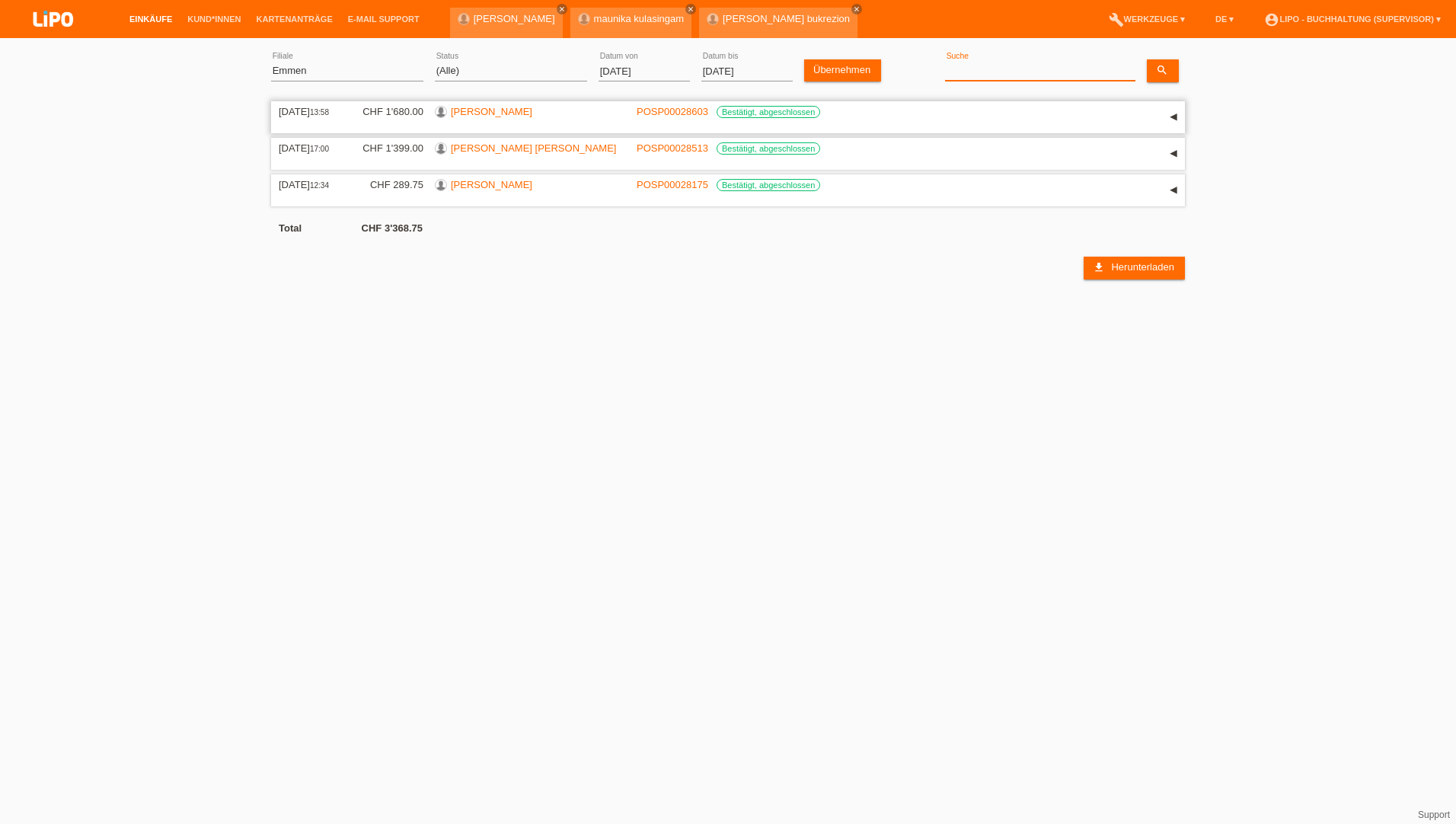
paste input "Bukrezion"
type input "Bukrezion"
click at [1174, 75] on link "search" at bounding box center [1163, 71] width 32 height 23
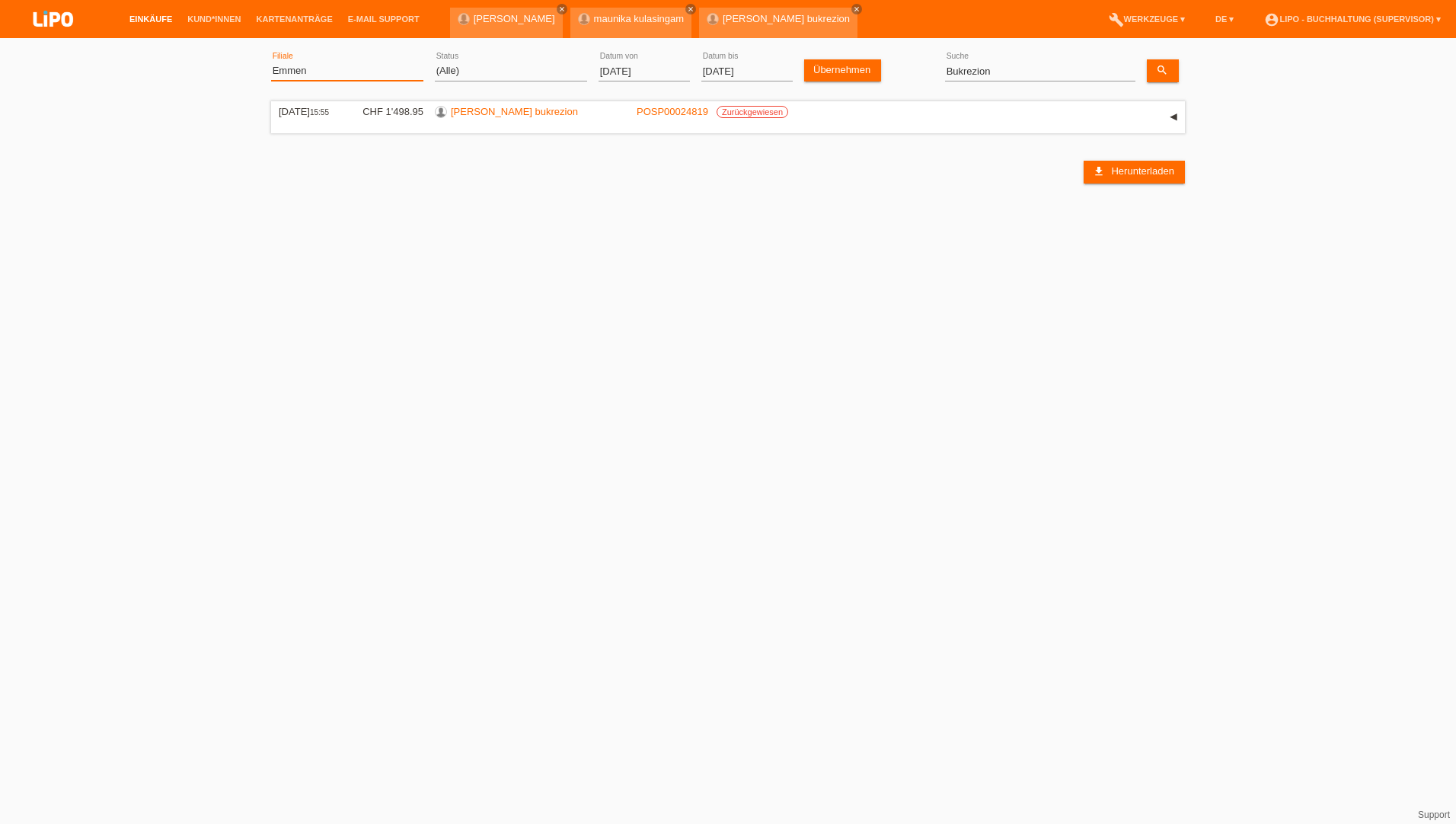
click at [320, 72] on select "(Alle) Aarau Biel Conthey Contone Delémont Dietikon Dietlikon Egerkingen Emmen …" at bounding box center [347, 70] width 153 height 19
select select "771"
click at [271, 61] on select "(Alle) Aarau Biel Conthey Contone Delémont Dietikon Dietlikon Egerkingen Emmen …" at bounding box center [347, 70] width 153 height 19
drag, startPoint x: 1021, startPoint y: 70, endPoint x: 934, endPoint y: 94, distance: 90.2
click at [779, 70] on div "(Alle) Aarau Biel Conthey Contone Delémont Dietikon Dietlikon Egerkingen Emmen …" at bounding box center [727, 71] width 914 height 52
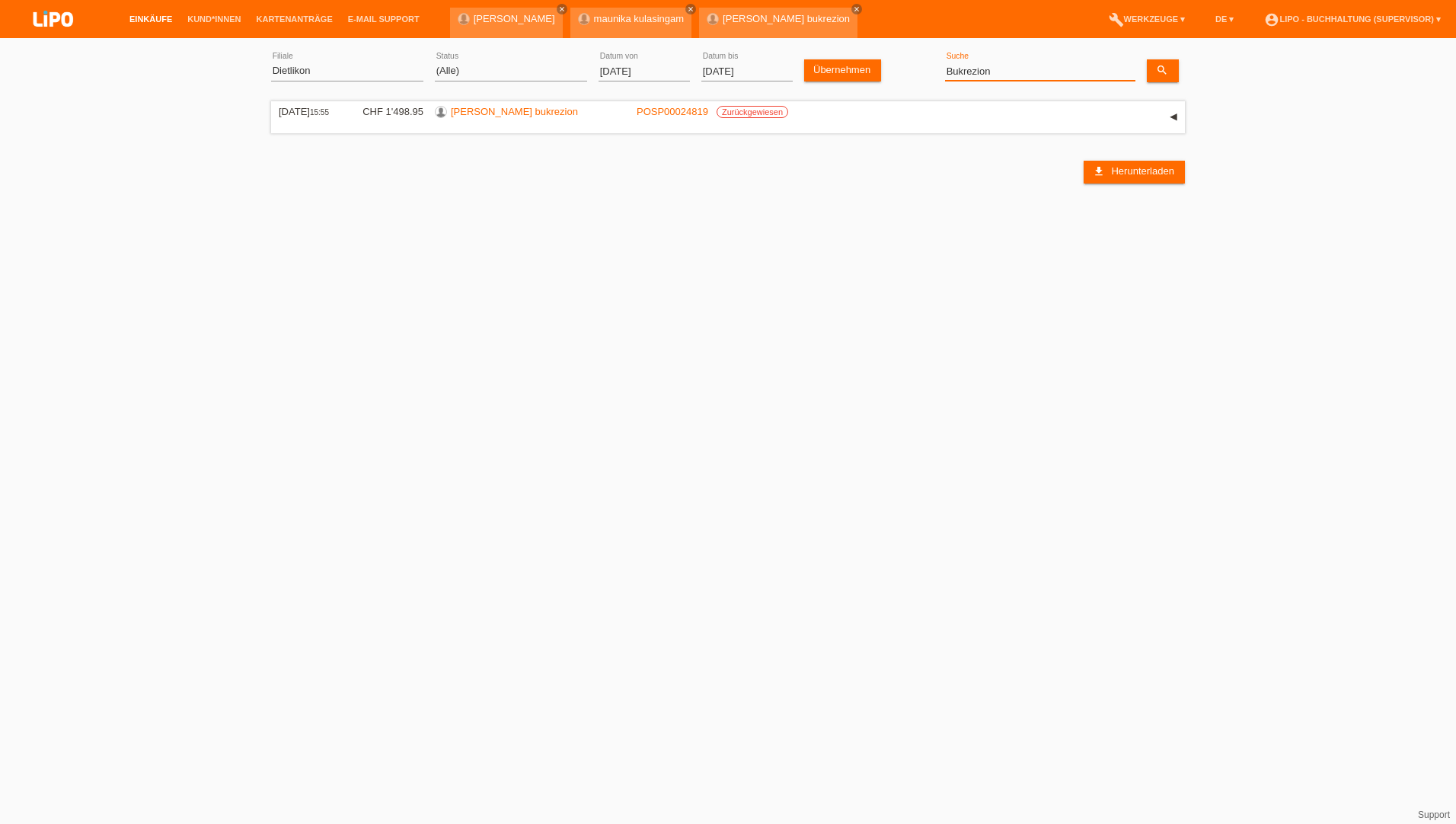
paste input "Cheronidis"
type input "Cheronidis"
click at [1167, 70] on icon "search" at bounding box center [1162, 70] width 12 height 12
click at [469, 109] on link "[PERSON_NAME]" at bounding box center [492, 111] width 82 height 12
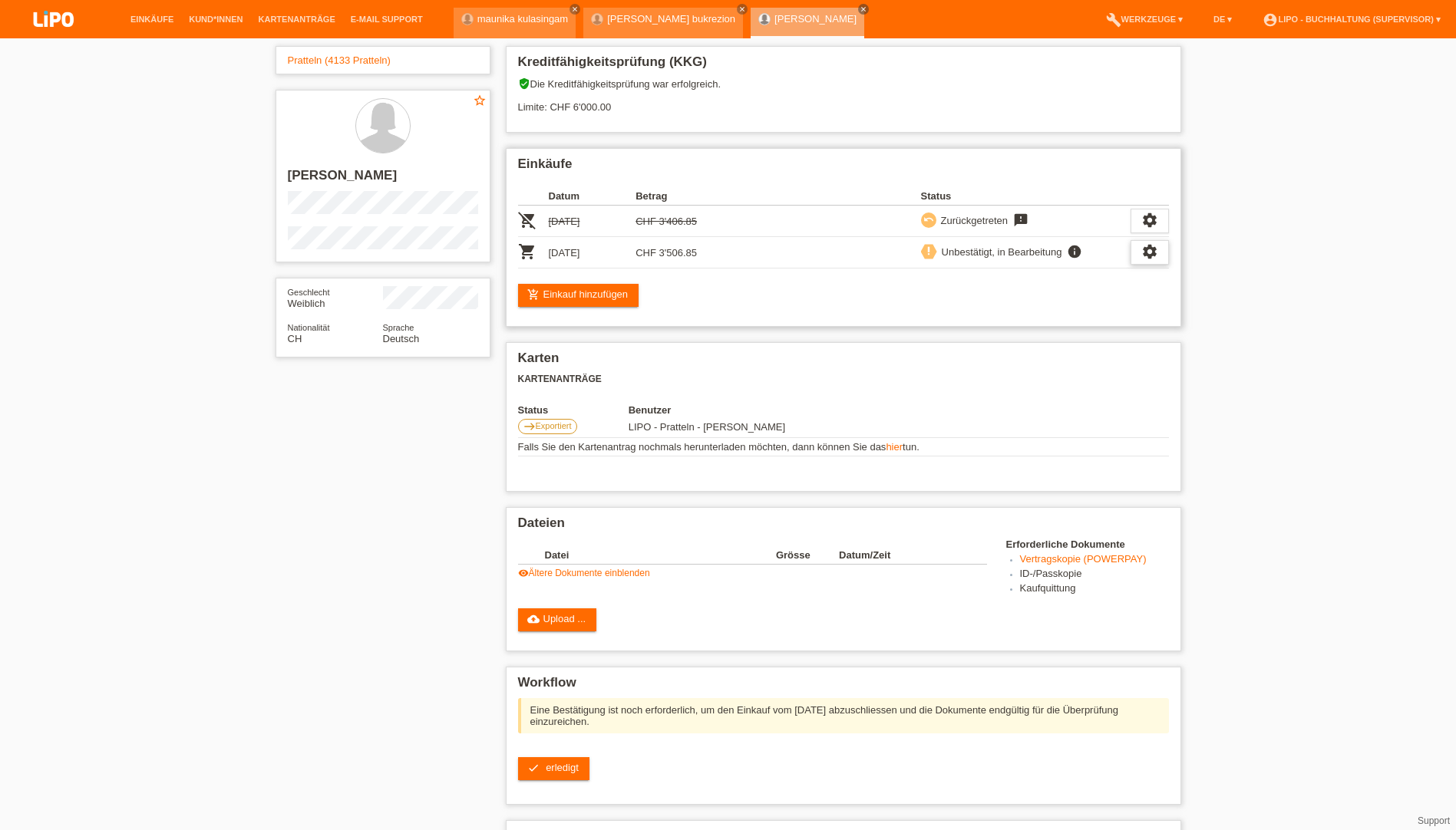
click at [1148, 248] on icon "settings" at bounding box center [1149, 251] width 17 height 17
click at [1056, 274] on div "fullscreen Anzeigen" at bounding box center [1095, 277] width 247 height 23
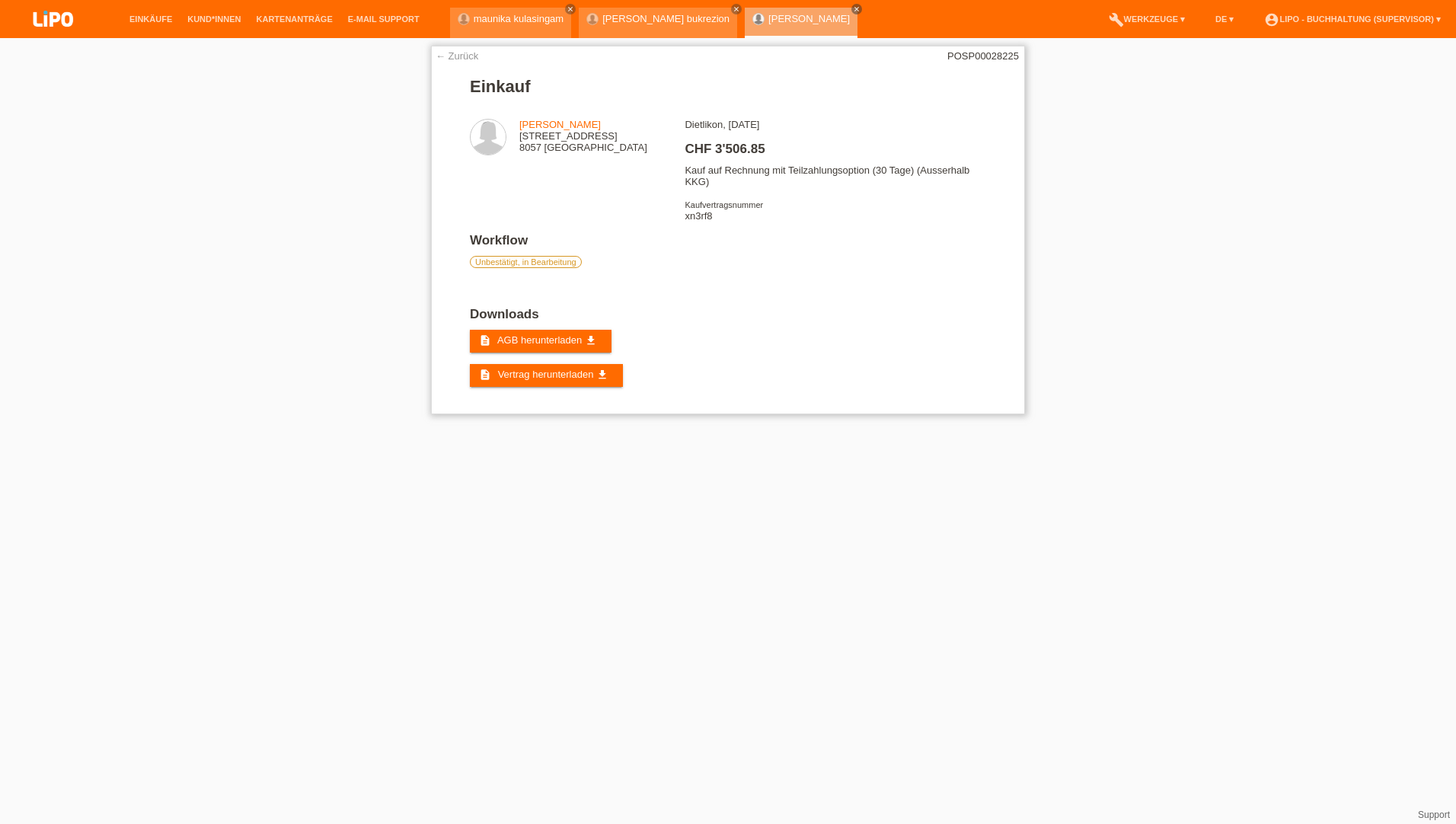
click at [693, 217] on div "Dietlikon, [DATE] CHF 3'506.85 Kauf auf Rechnung mit Teilzahlungsoption (30 Tag…" at bounding box center [835, 176] width 301 height 115
copy div "xn3rf8"
click at [139, 14] on link "Einkäufe" at bounding box center [150, 19] width 58 height 9
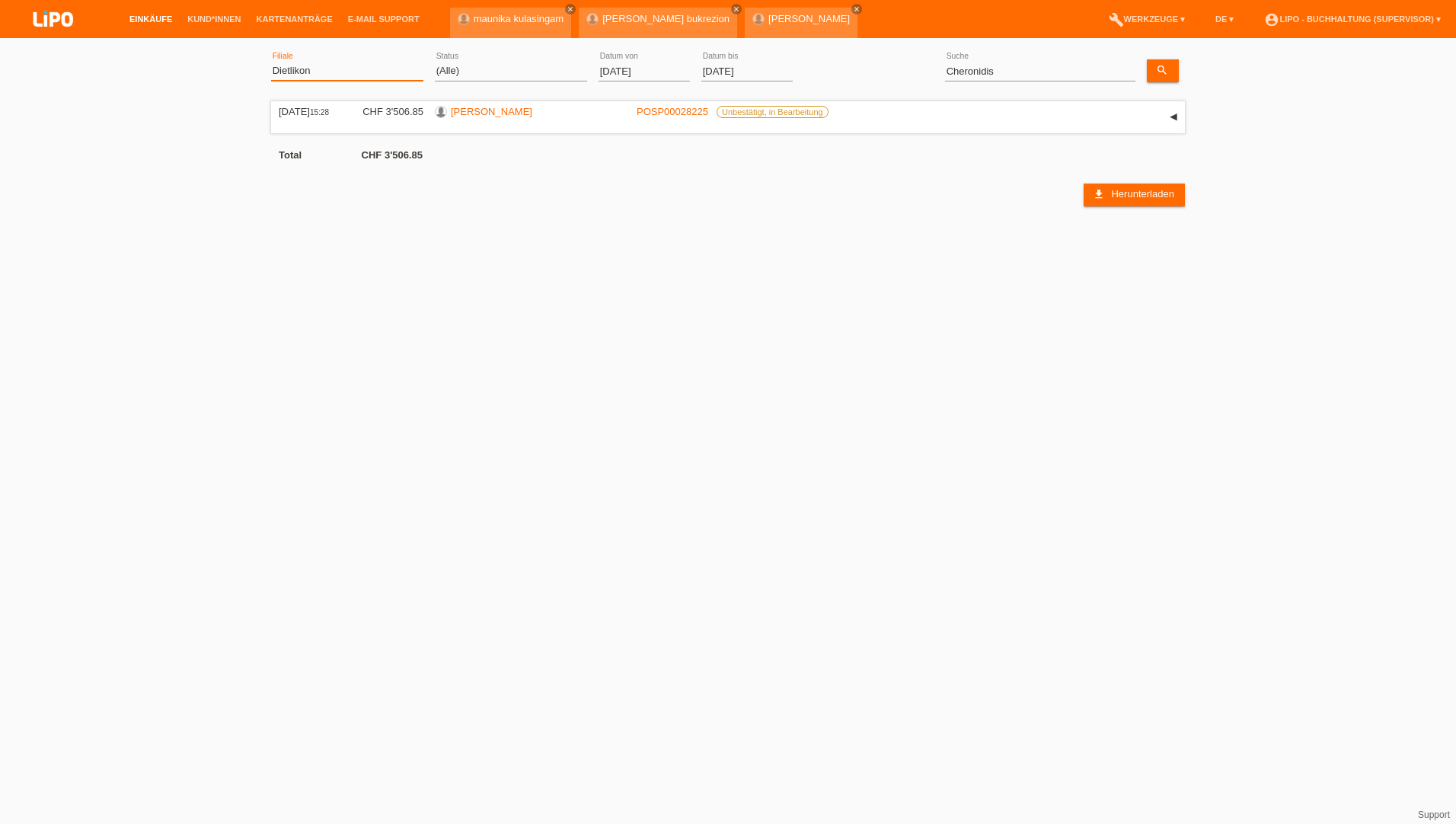
click at [310, 75] on select "(Alle) Aarau Biel Conthey Contone Delémont Dietikon Dietlikon Egerkingen Emmen …" at bounding box center [347, 70] width 153 height 19
select select "483"
click at [271, 61] on select "(Alle) Aarau Biel Conthey Contone Delémont Dietikon Dietlikon Egerkingen Emmen …" at bounding box center [347, 70] width 153 height 19
click at [644, 66] on input "01.10.2025" at bounding box center [644, 70] width 91 height 19
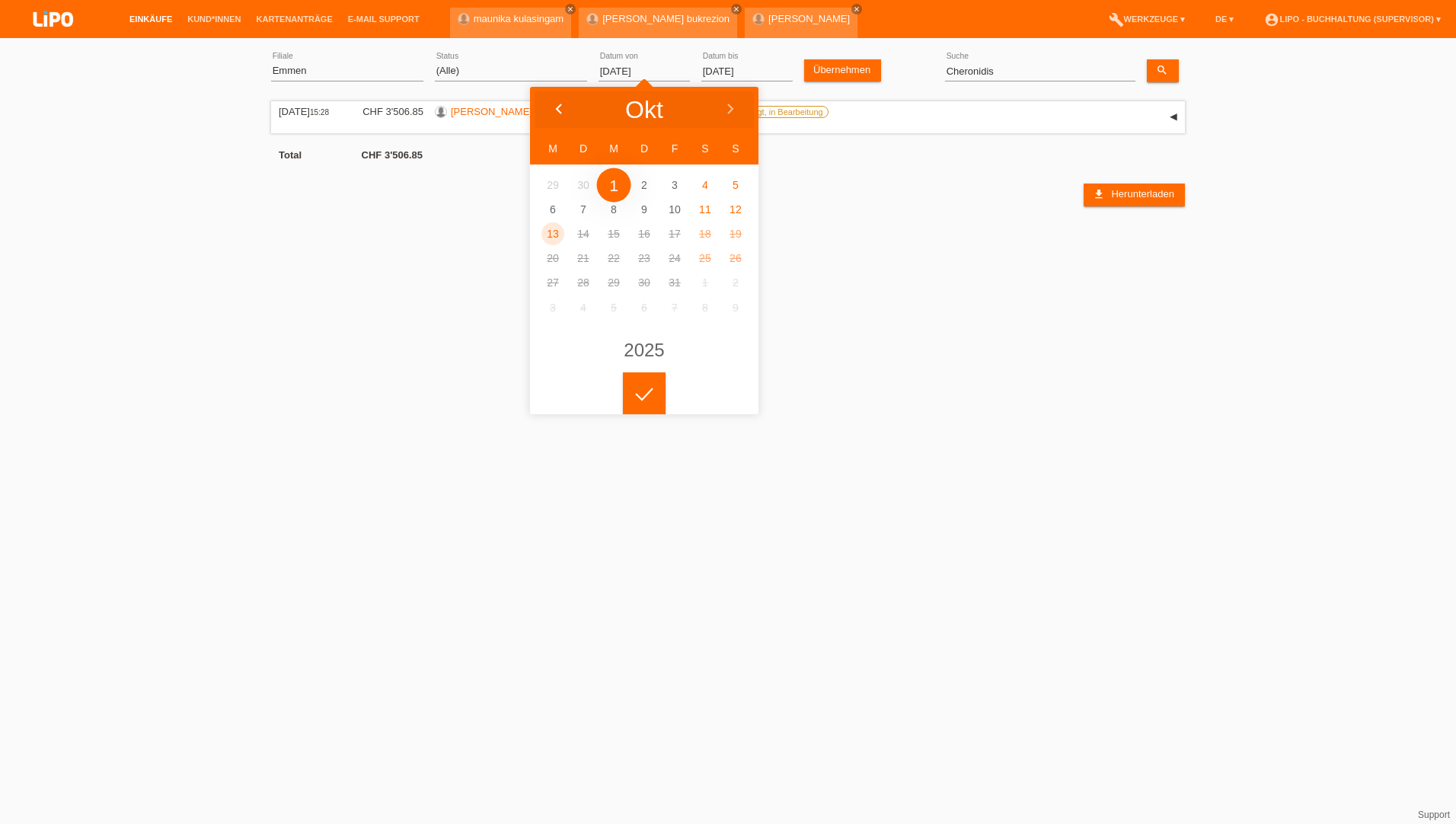
click at [555, 104] on icon at bounding box center [559, 110] width 12 height 12
type input "01.08.2025"
click at [1072, 72] on input "Cheronidis" at bounding box center [1040, 70] width 190 height 19
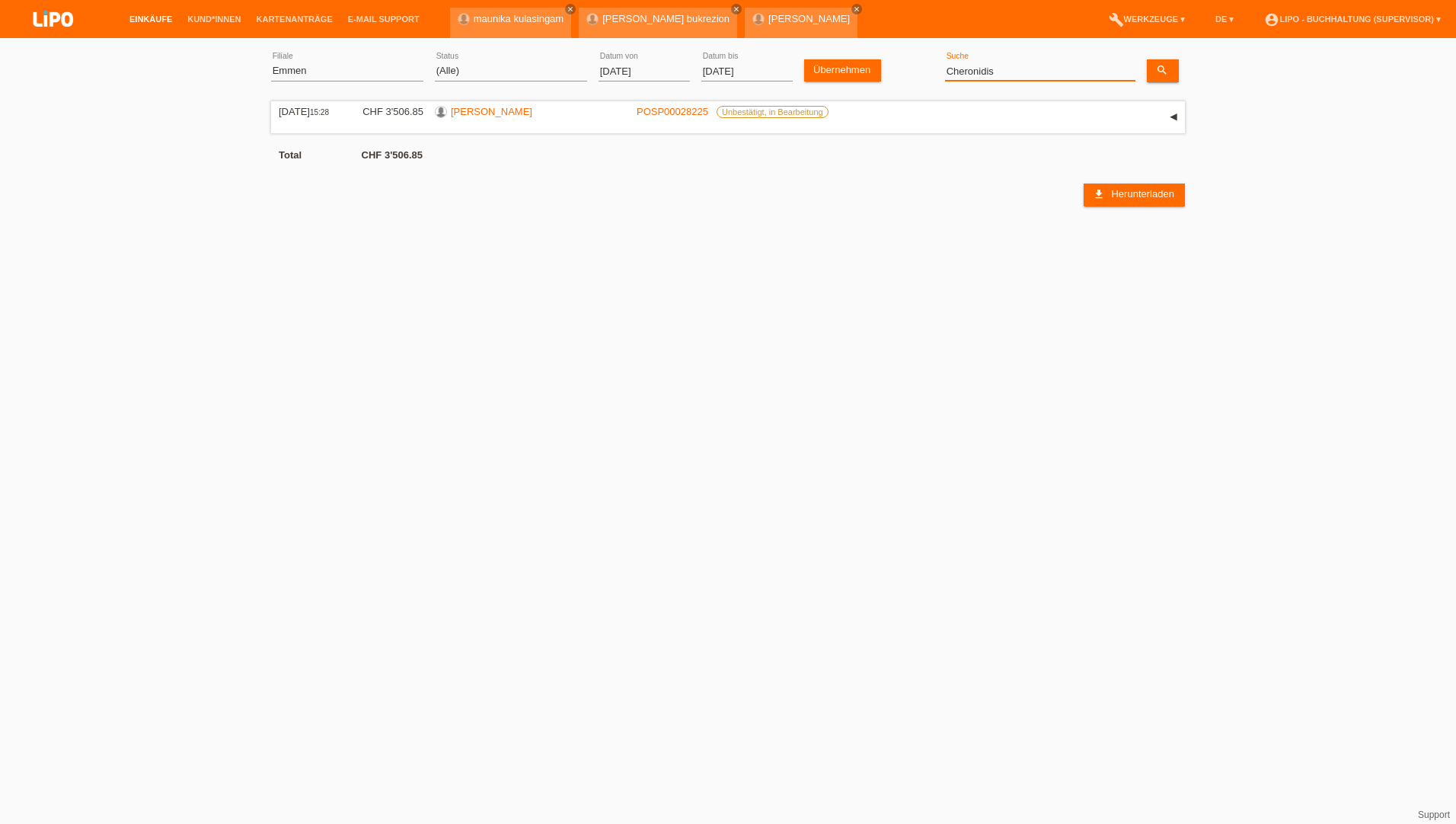
drag, startPoint x: 1056, startPoint y: 70, endPoint x: 587, endPoint y: 67, distance: 469.0
click at [587, 67] on div "(Alle) Aarau Biel Conthey Contone Delémont Dietikon Dietlikon Egerkingen Emmen …" at bounding box center [727, 71] width 914 height 52
click at [851, 72] on link "Übernehmen" at bounding box center [843, 70] width 77 height 22
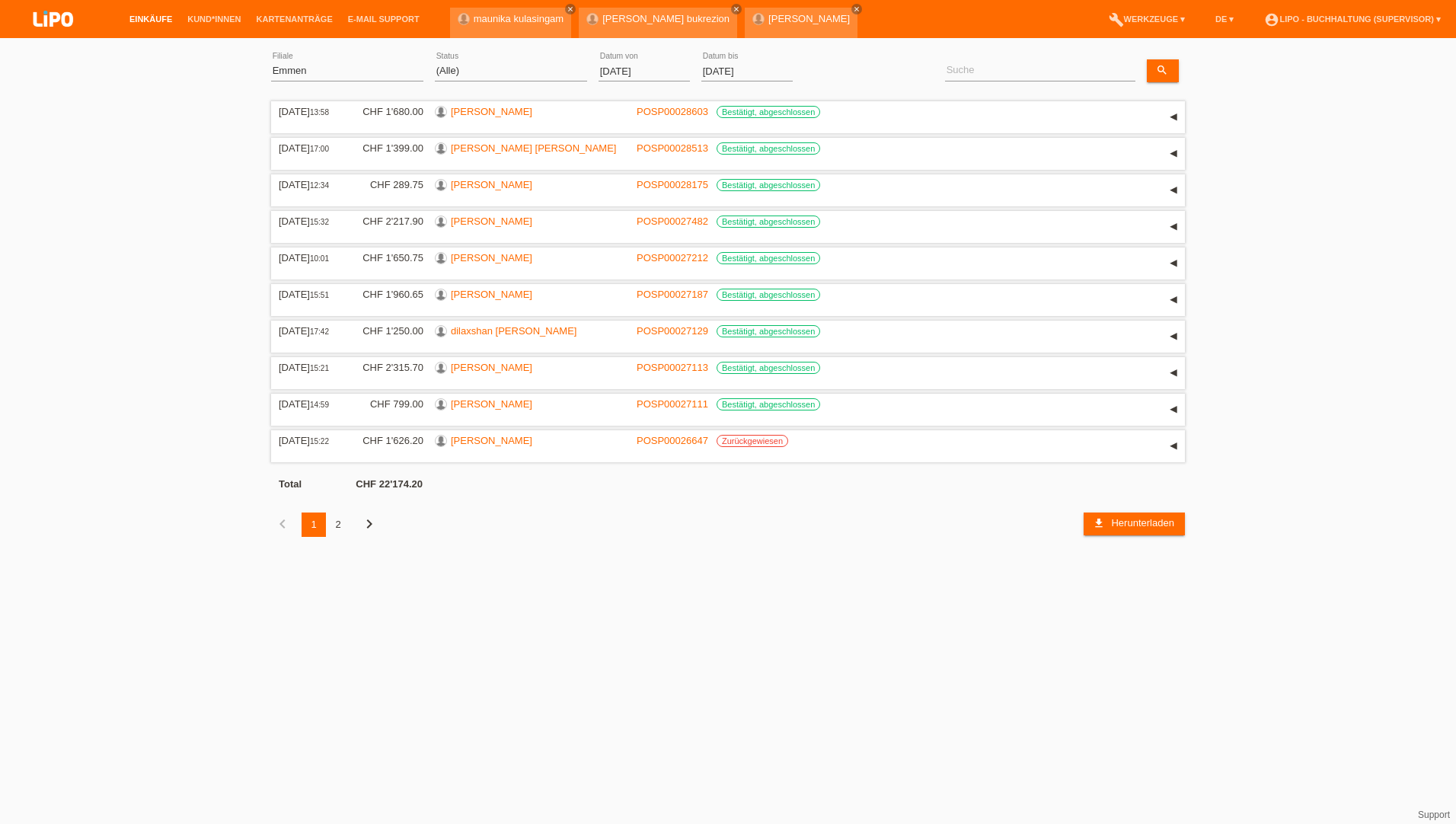
click at [337, 518] on div "2" at bounding box center [337, 524] width 24 height 24
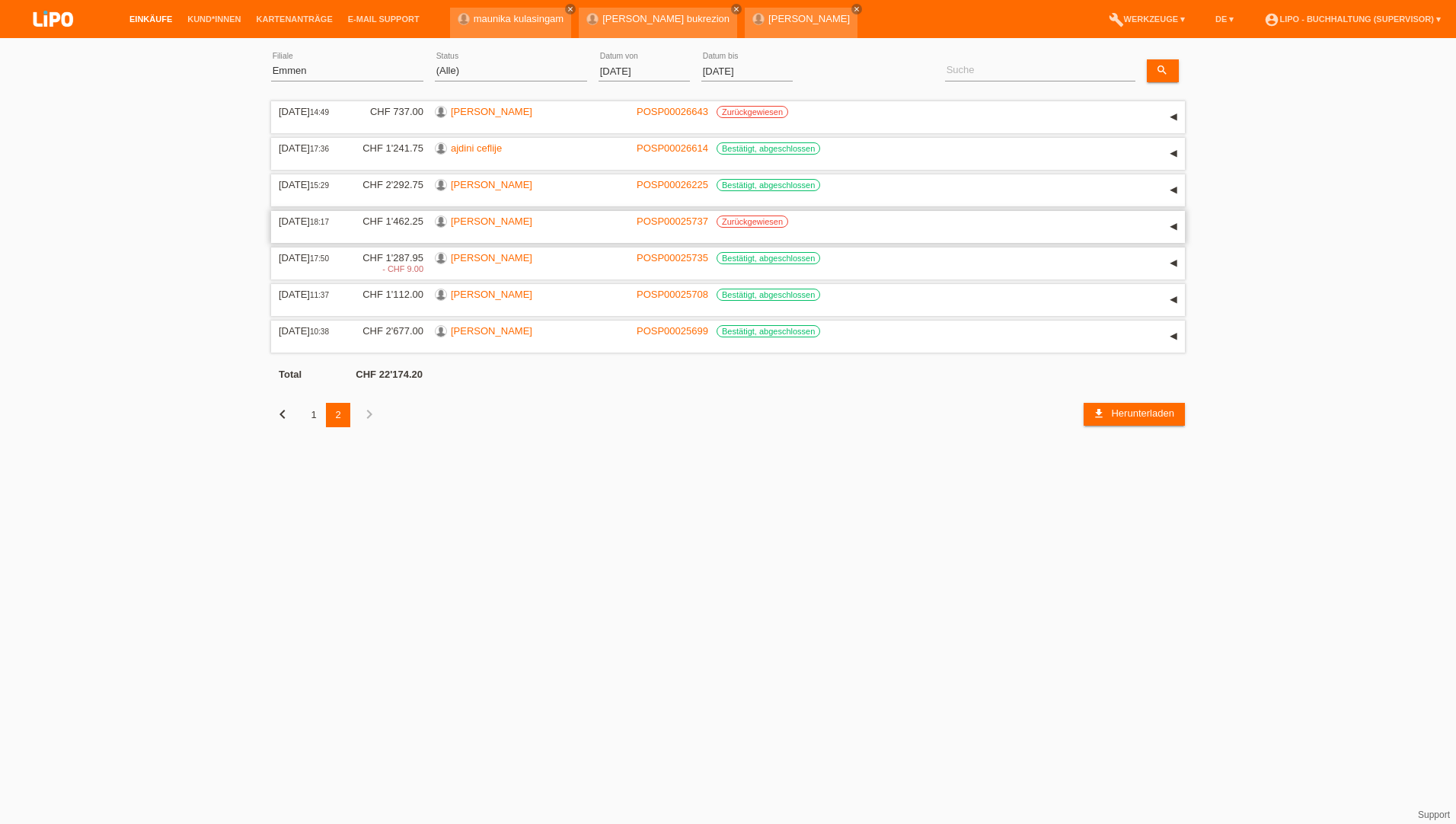
click at [505, 217] on link "[PERSON_NAME]" at bounding box center [492, 221] width 82 height 12
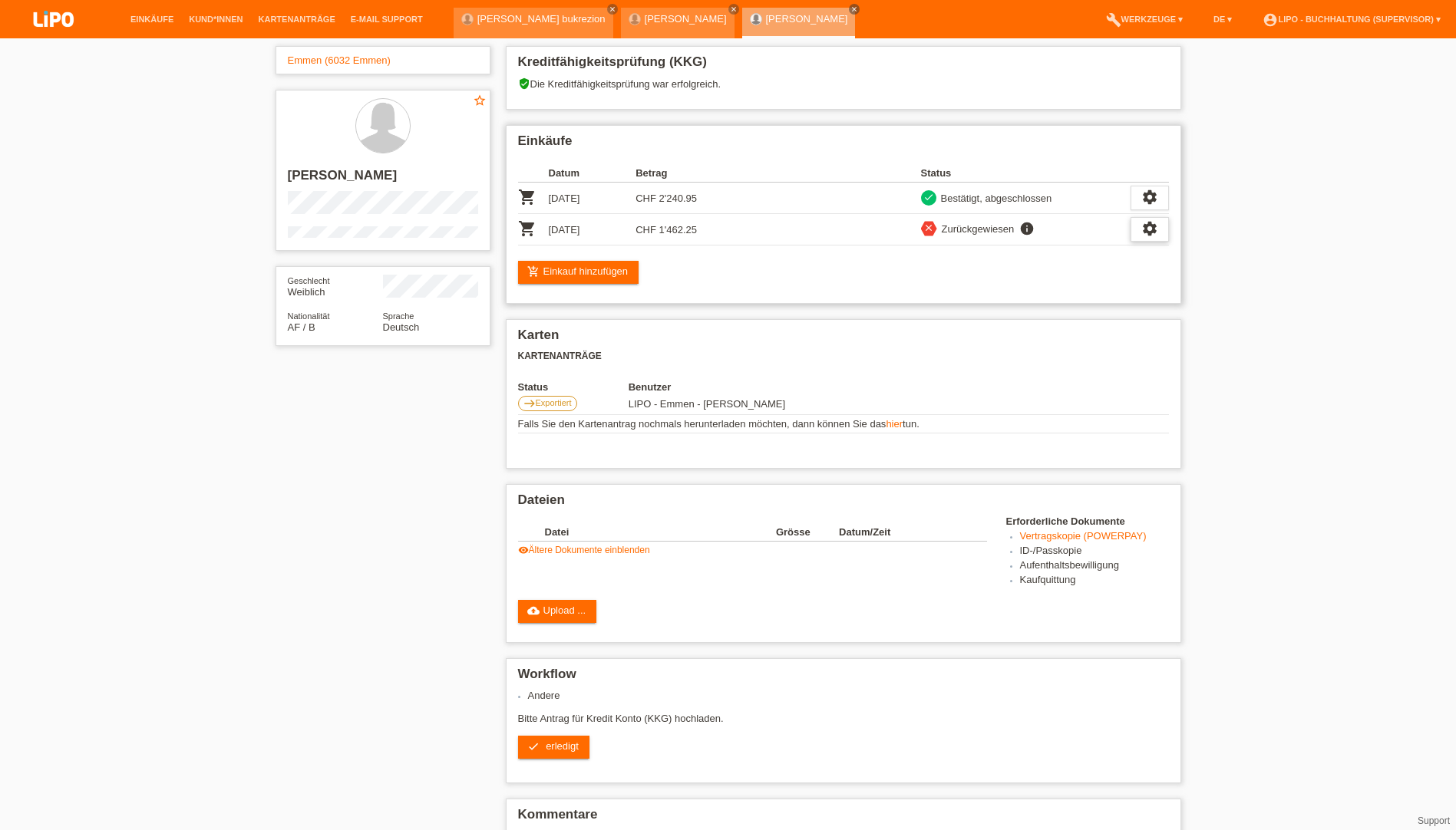
click at [1149, 224] on icon "settings" at bounding box center [1149, 228] width 17 height 17
click at [1034, 256] on span "Anzeigen" at bounding box center [1016, 253] width 46 height 19
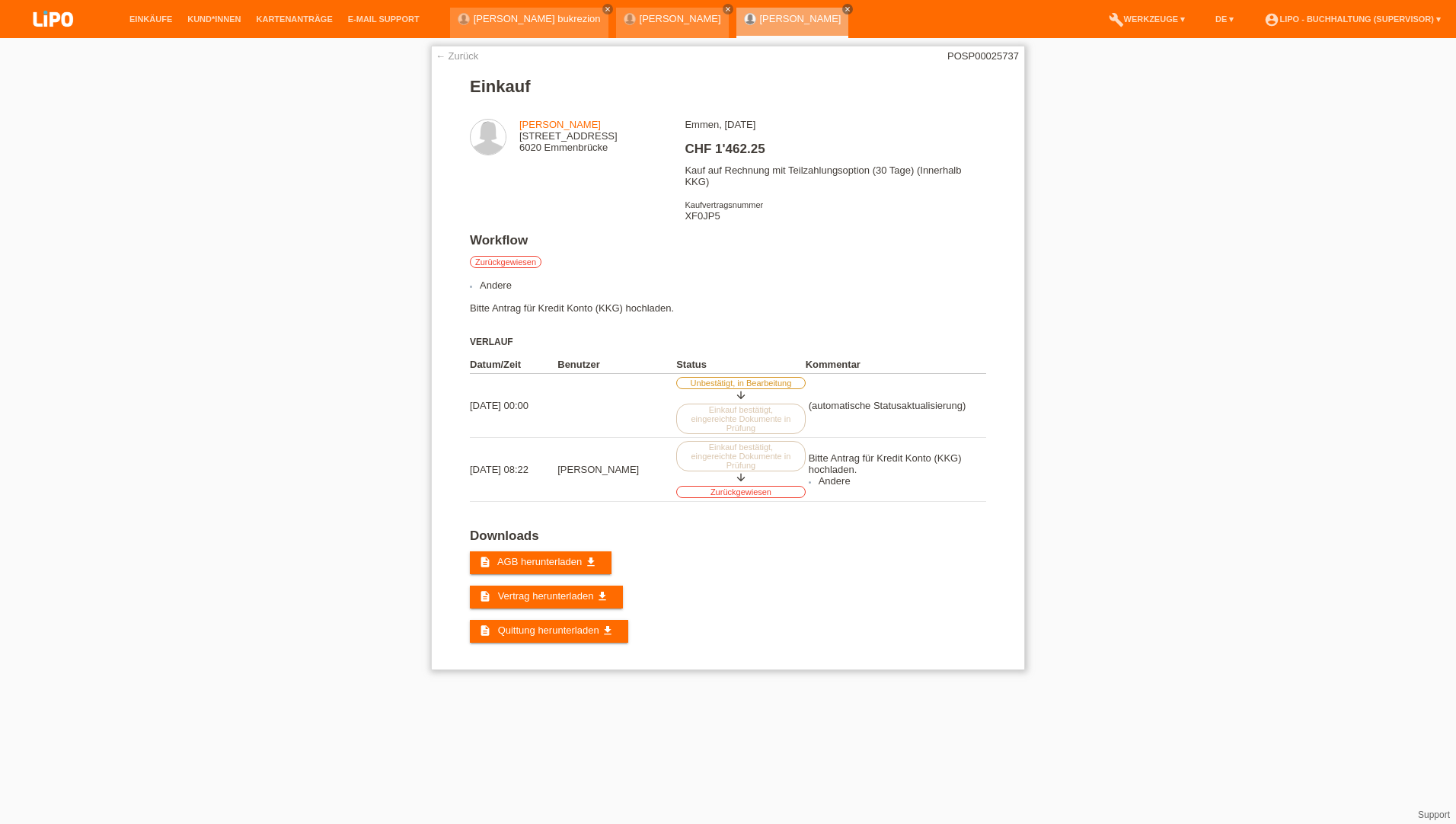
click at [697, 214] on div "Emmen, [DATE] CHF 1'462.25 Kauf auf Rechnung mit Teilzahlungsoption (30 Tage) (…" at bounding box center [835, 176] width 301 height 115
copy div "XF0JP5"
drag, startPoint x: 447, startPoint y: 55, endPoint x: 433, endPoint y: 55, distance: 14.0
click at [447, 55] on link "← Zurück" at bounding box center [457, 56] width 43 height 12
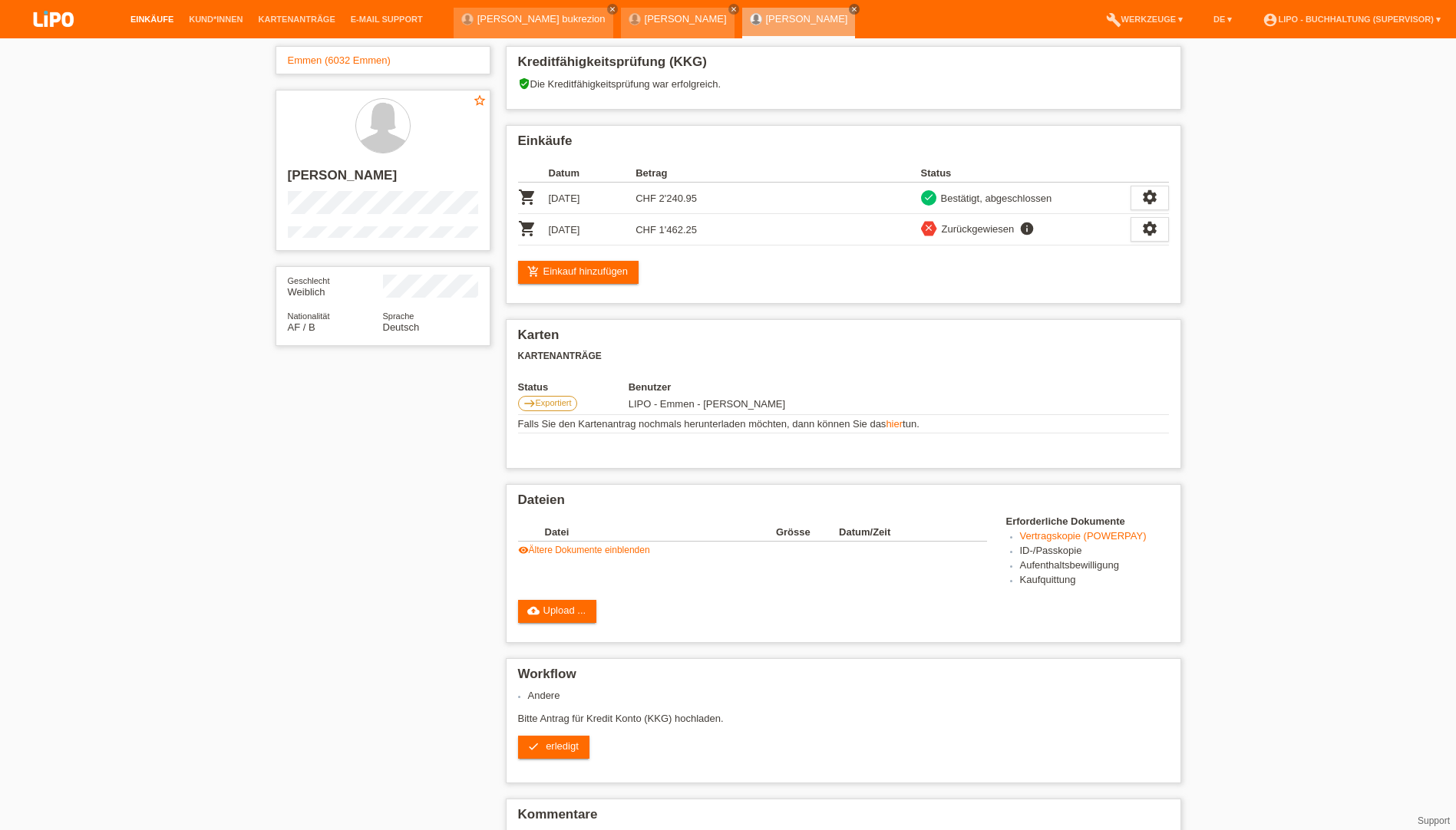
click at [154, 19] on link "Einkäufe" at bounding box center [151, 19] width 58 height 9
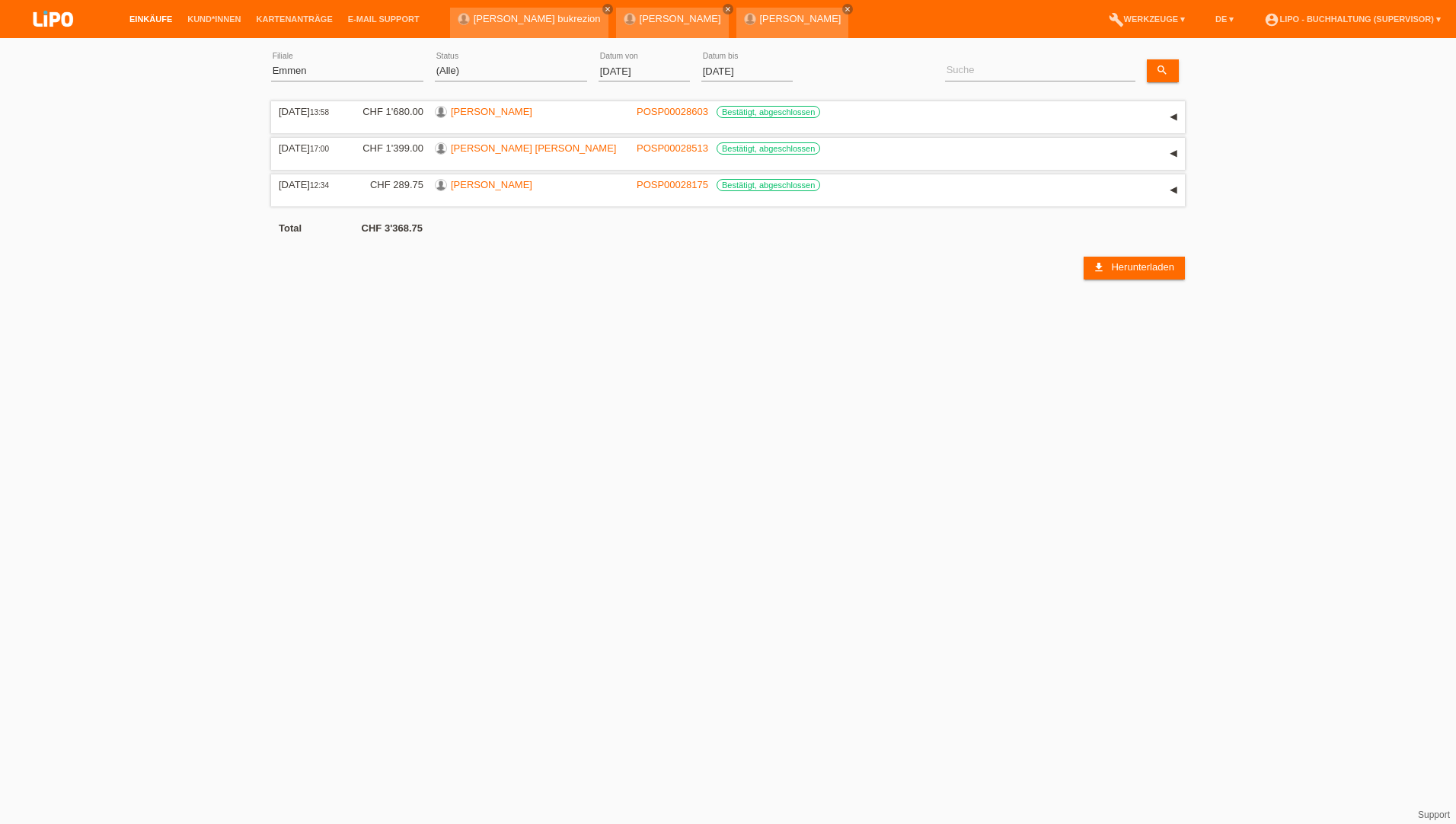
click at [638, 70] on input "[DATE]" at bounding box center [644, 70] width 91 height 19
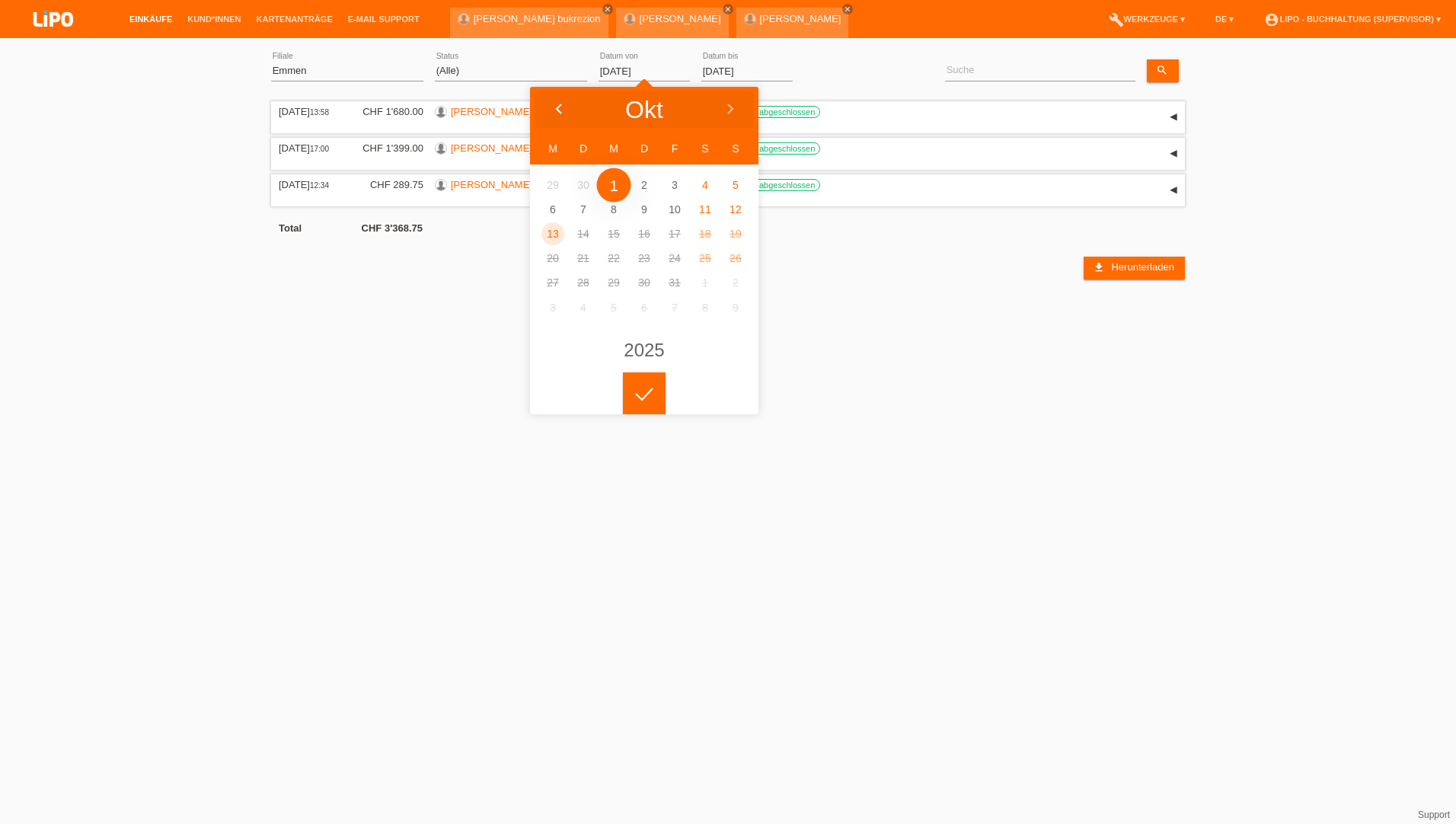
click at [559, 114] on icon at bounding box center [559, 110] width 12 height 12
type input "01.07.2025"
click at [644, 401] on div at bounding box center [645, 393] width 43 height 43
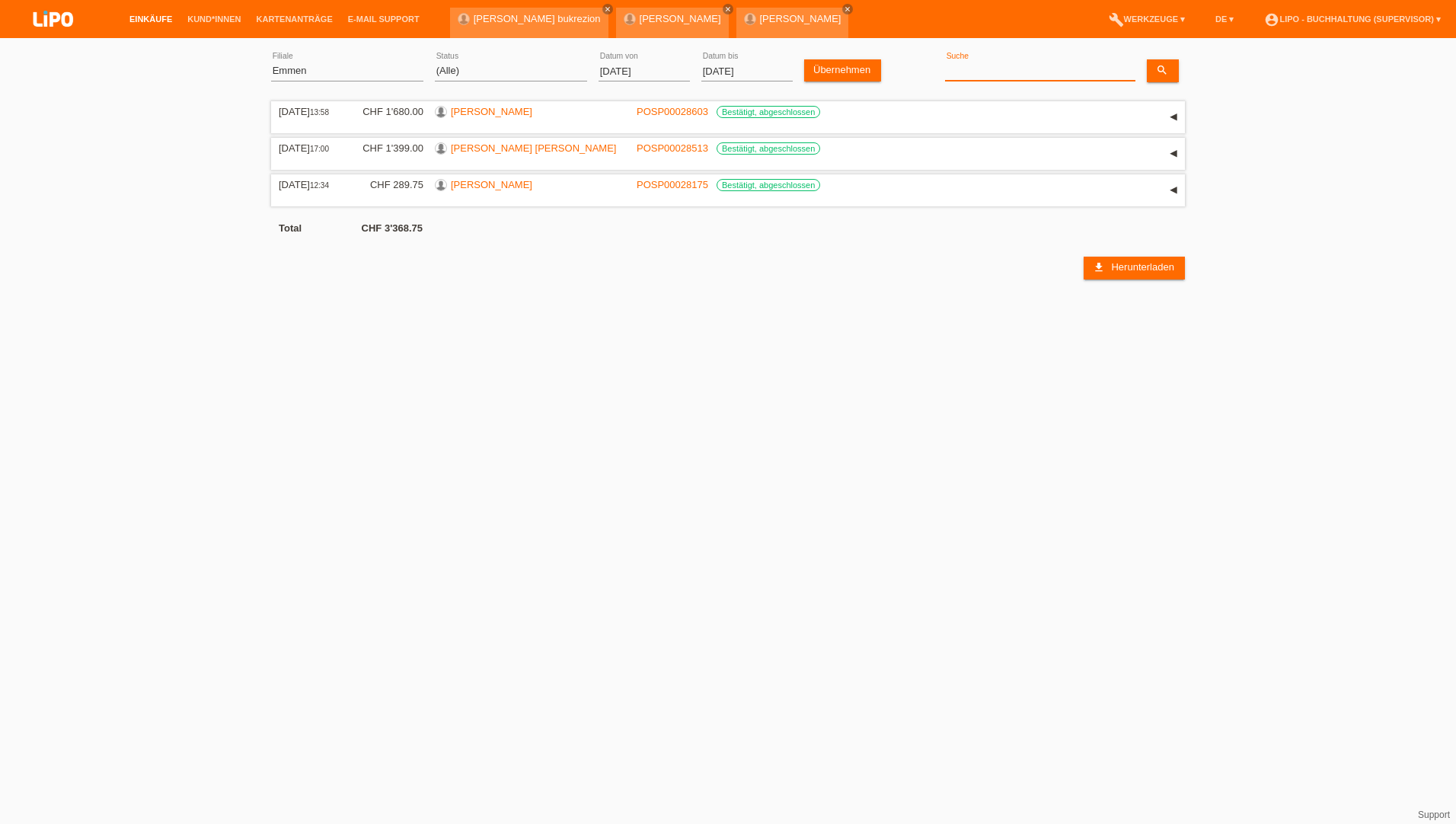
click at [999, 74] on input at bounding box center [1040, 70] width 190 height 19
paste input "Vono"
type input "Vono"
click at [1162, 61] on link "search" at bounding box center [1163, 71] width 32 height 23
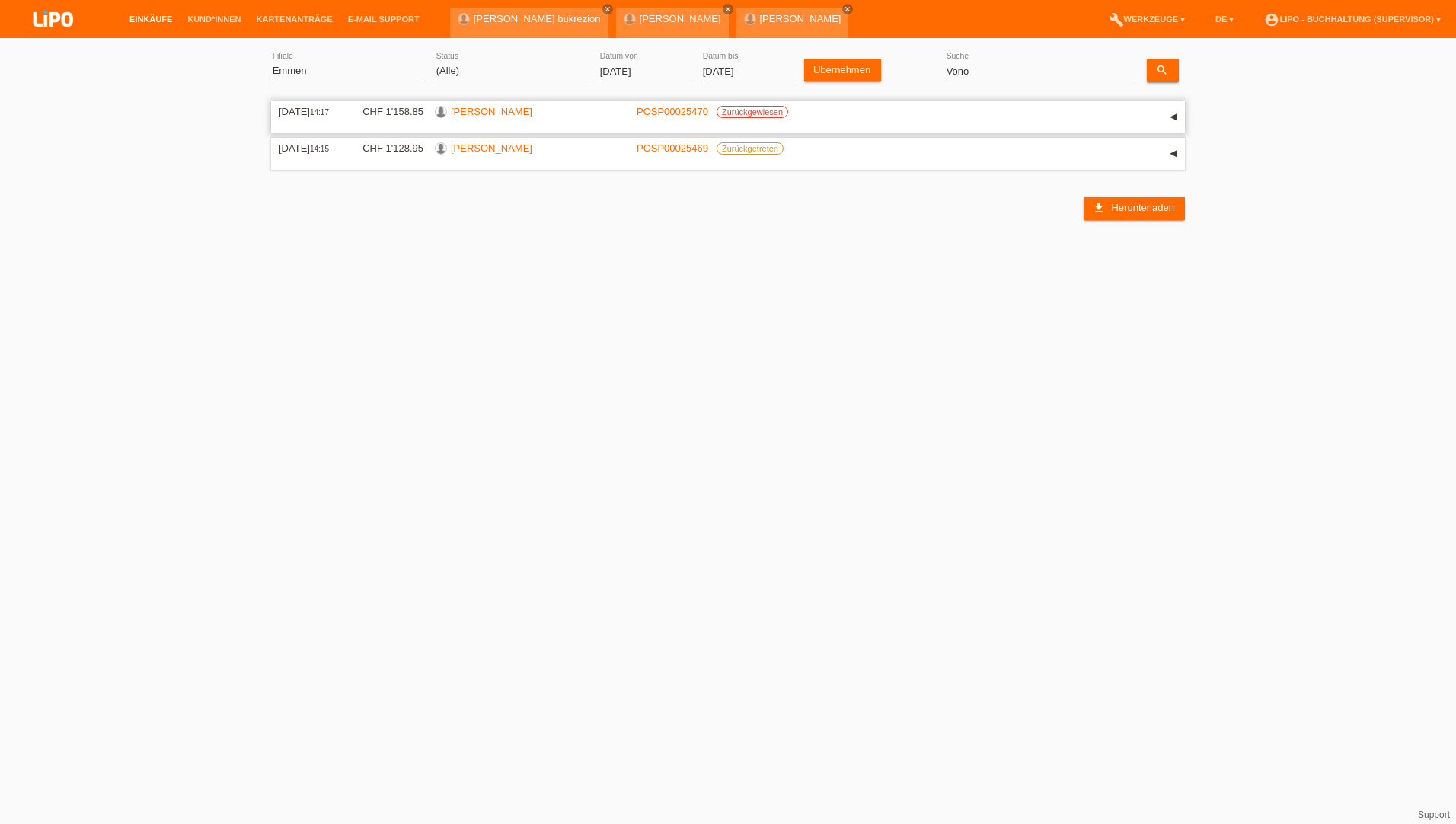
click at [490, 108] on link "[PERSON_NAME]" at bounding box center [492, 111] width 82 height 12
